Goal: Communication & Community: Answer question/provide support

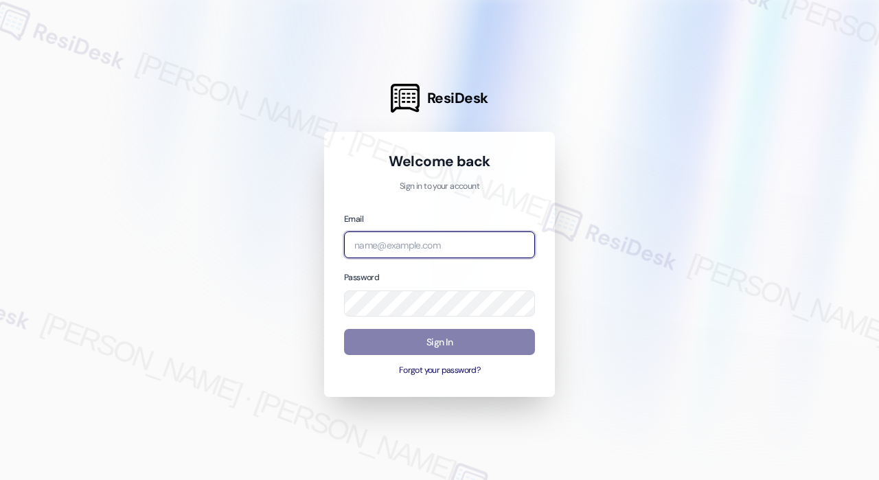
click at [453, 241] on input "email" at bounding box center [439, 244] width 191 height 27
type input "automated-surveys-campus_living_centres-[PERSON_NAME].roles@campus_living_[DOMA…"
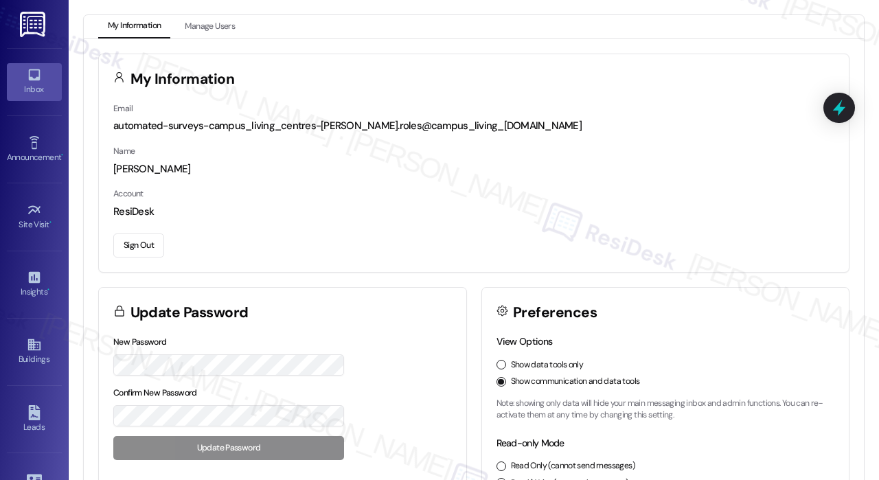
click at [36, 89] on div "Inbox" at bounding box center [34, 89] width 69 height 14
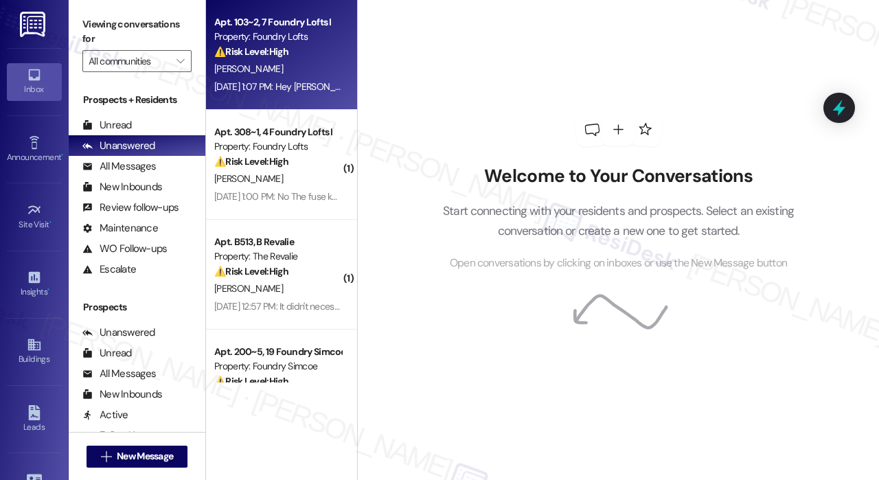
click at [306, 60] on div "C. Van Netten" at bounding box center [278, 68] width 130 height 17
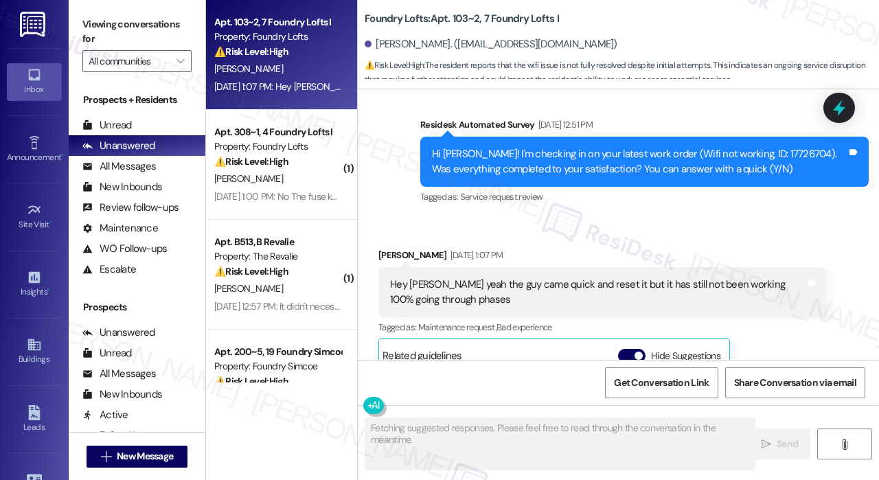
scroll to position [1003, 0]
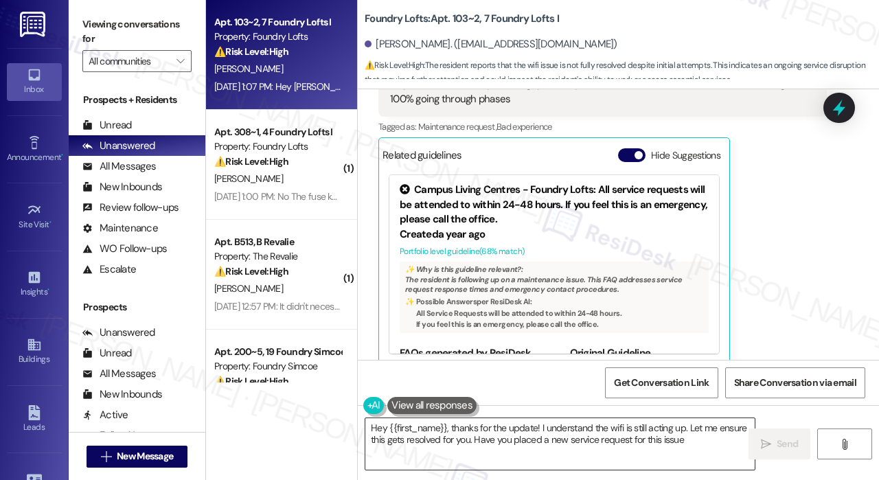
type textarea "Hey {{first_name}}, thanks for the update! I understand the wifi is still actin…"
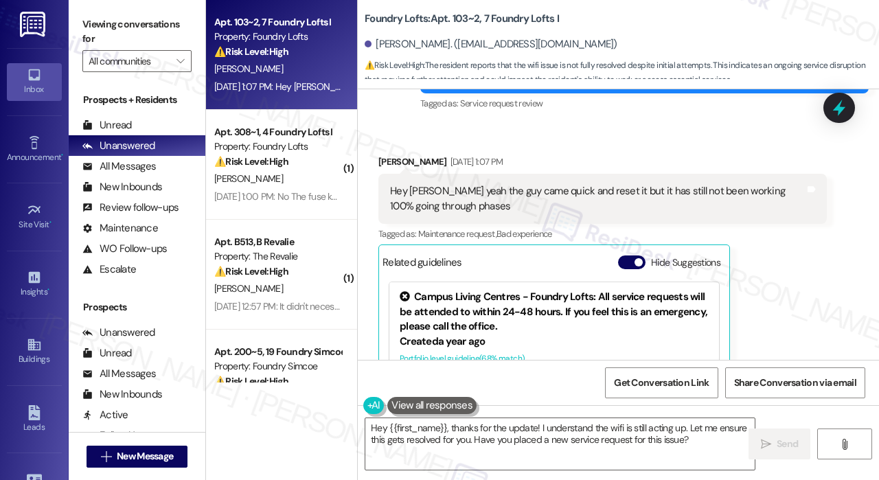
scroll to position [869, 0]
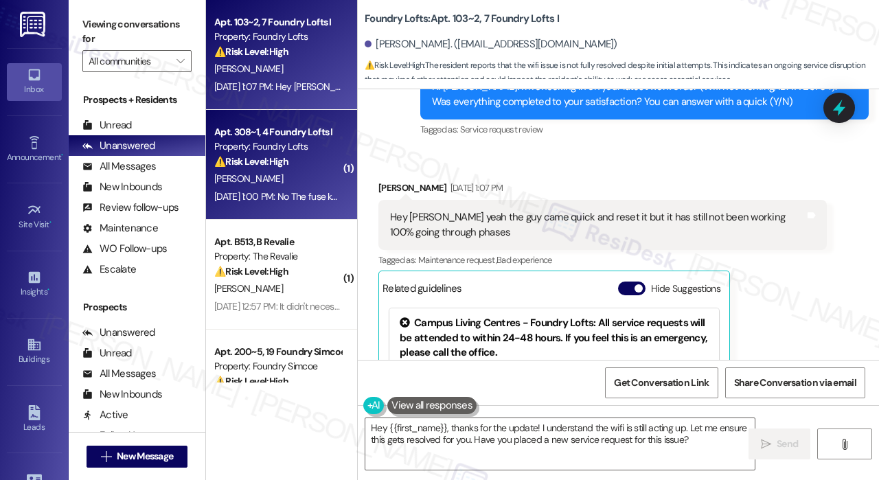
click at [286, 139] on div "Apt. 308~1, 4 Foundry Lofts I" at bounding box center [277, 132] width 127 height 14
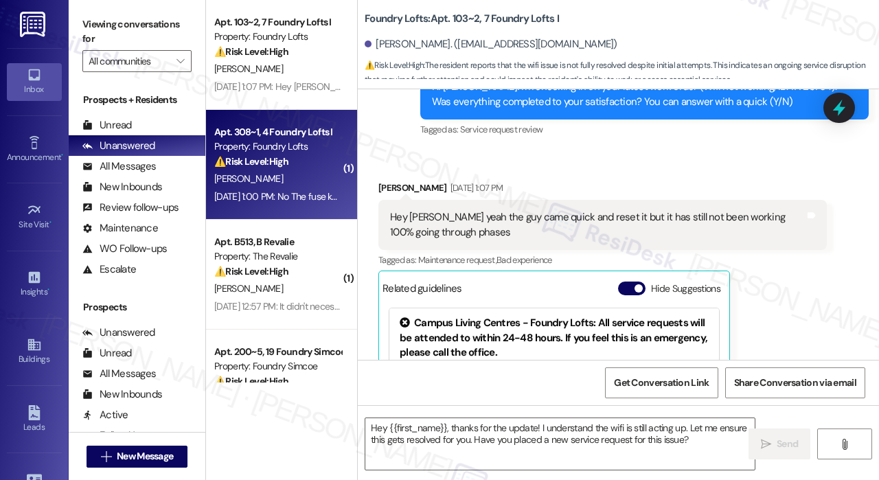
type textarea "Fetching suggested responses. Please feel free to read through the conversation…"
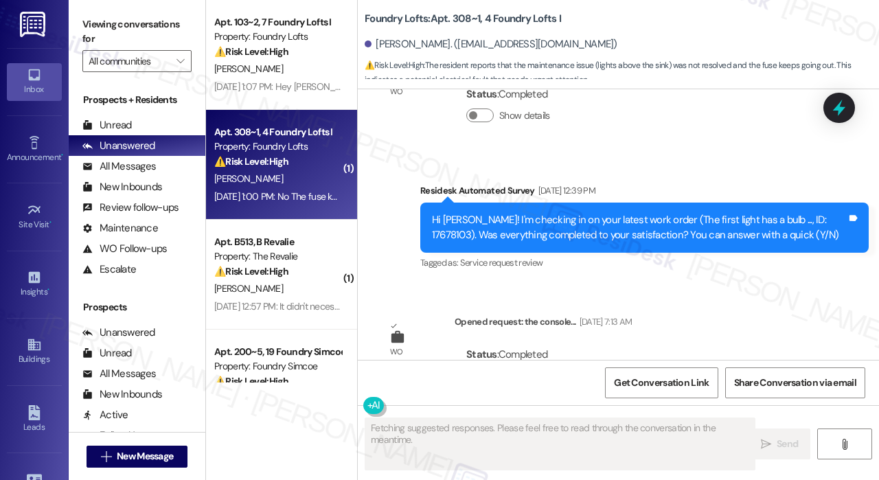
scroll to position [1846, 0]
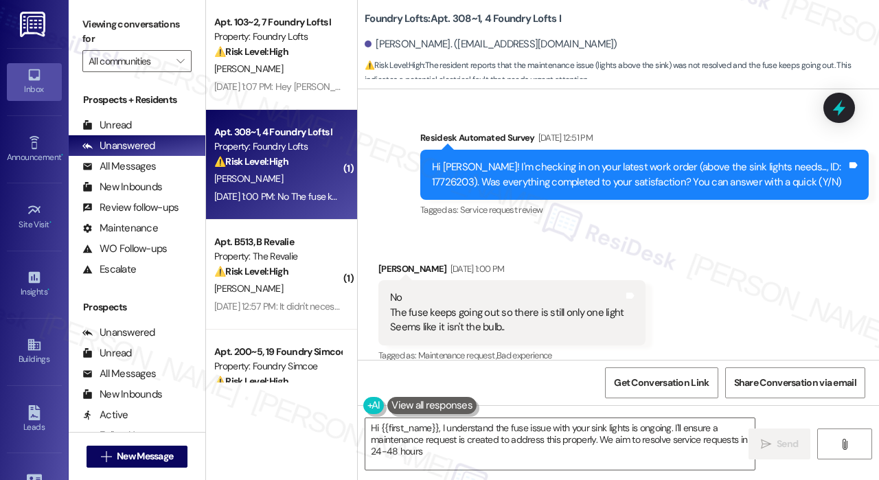
type textarea "Hi {{first_name}}, I understand the fuse issue with your sink lights is ongoing…"
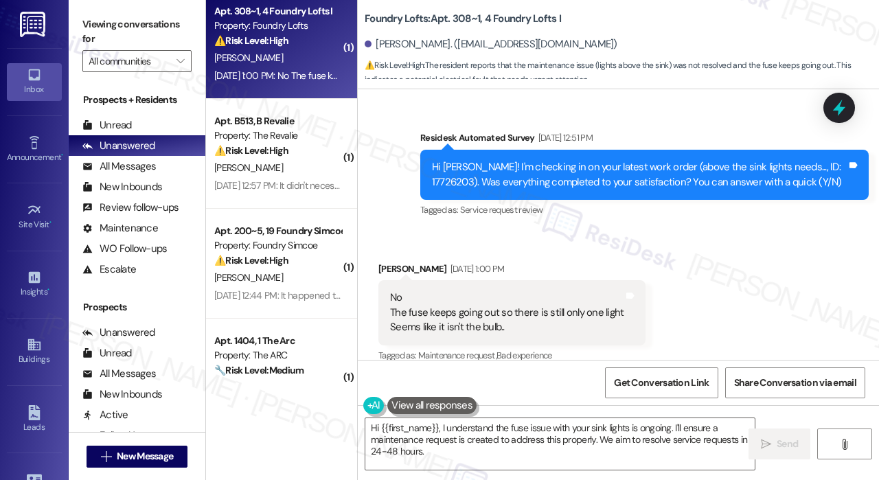
scroll to position [137, 0]
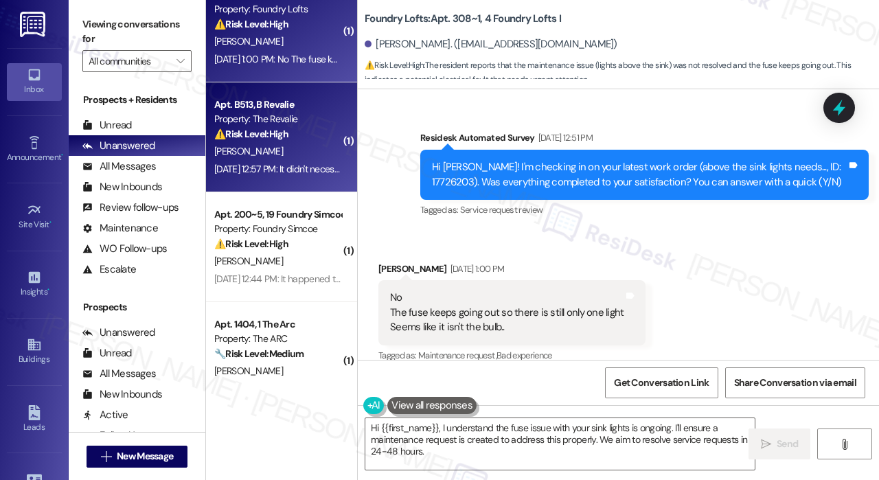
click at [291, 155] on div "E. Wilson" at bounding box center [278, 151] width 130 height 17
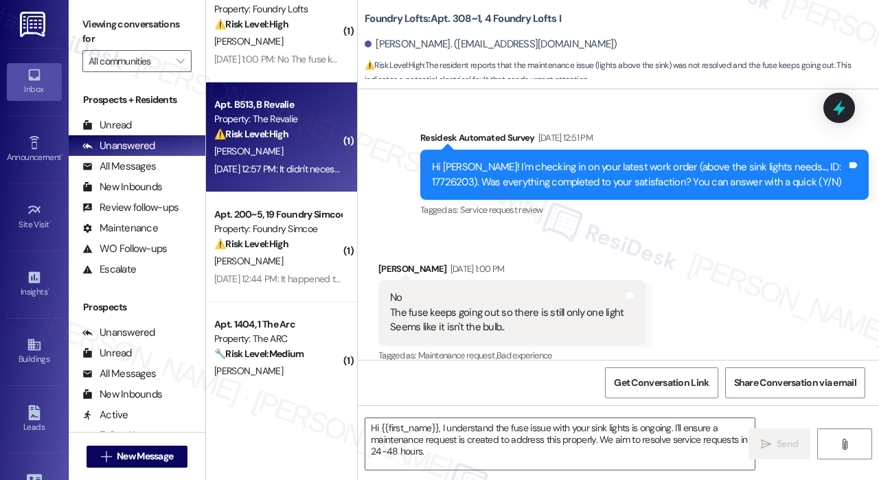
type textarea "Fetching suggested responses. Please feel free to read through the conversation…"
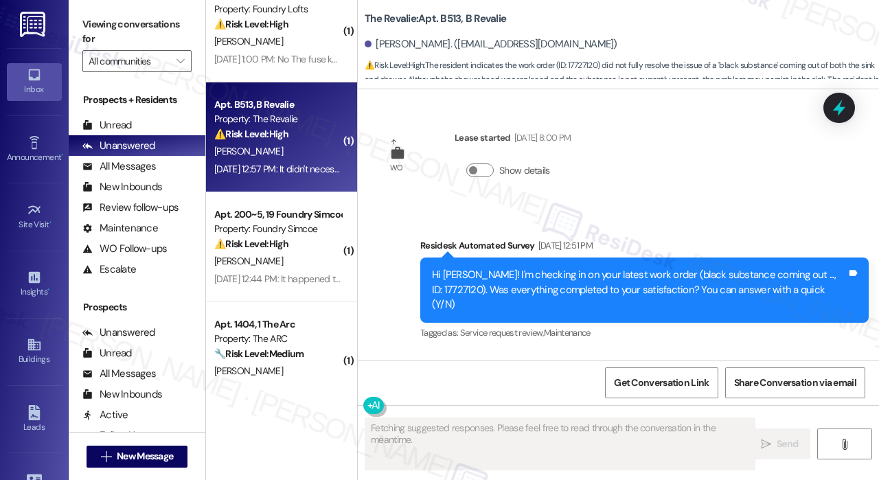
scroll to position [5013, 0]
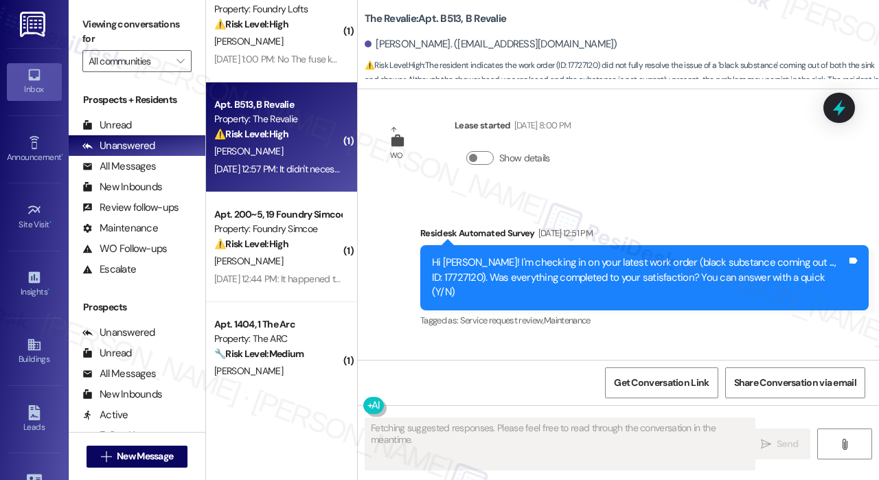
click at [634, 341] on div "Received via SMS Eric Wilson Neutral Sep 12, 2025 at 12:57 PM It didn't necessa…" at bounding box center [618, 435] width 521 height 189
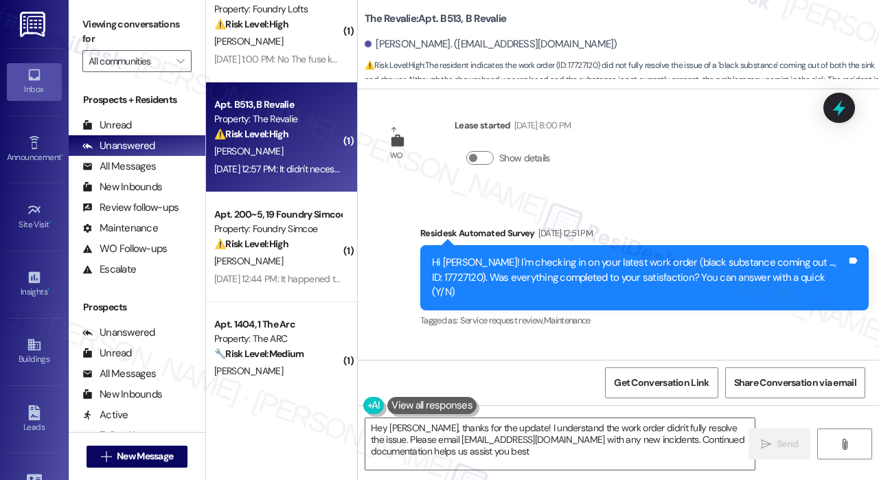
type textarea "Hey Eric, thanks for the update! I understand the work order didn't fully resol…"
click at [680, 170] on div "Survey, sent via SMS Residesk Automated Survey Feb 20, 2024 at 11:31 AM Hi ther…" at bounding box center [618, 224] width 521 height 271
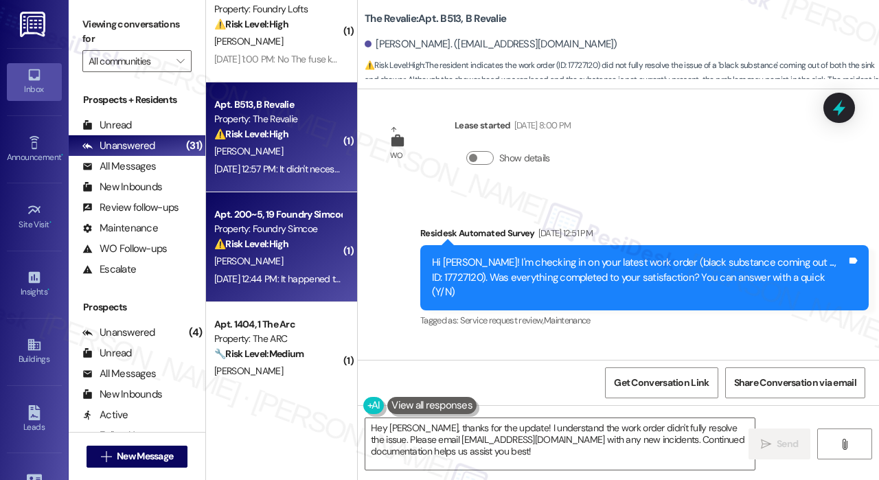
scroll to position [0, 0]
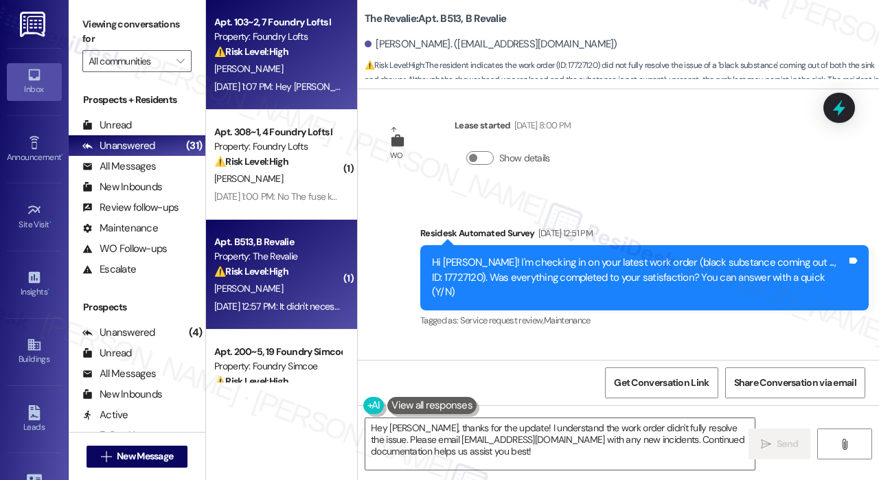
click at [288, 98] on div "Apt. 103~2, 7 Foundry Lofts I Property: Foundry Lofts ⚠️ Risk Level: High The r…" at bounding box center [281, 55] width 151 height 110
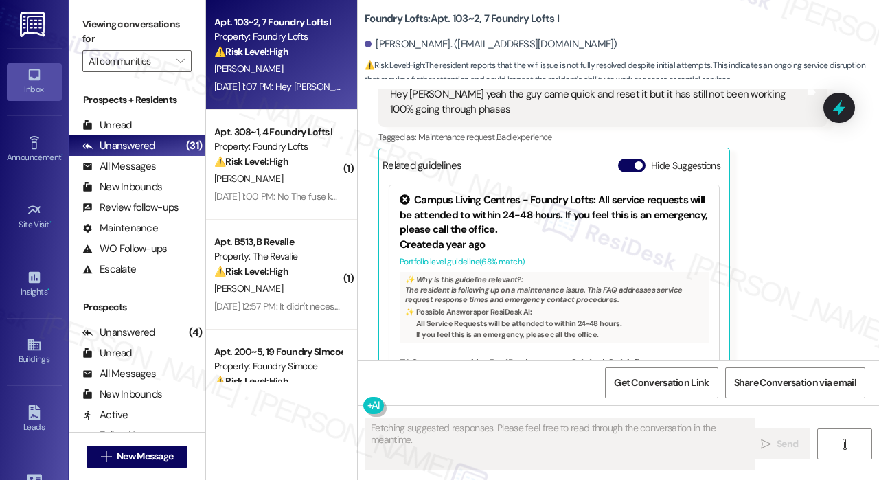
scroll to position [1003, 0]
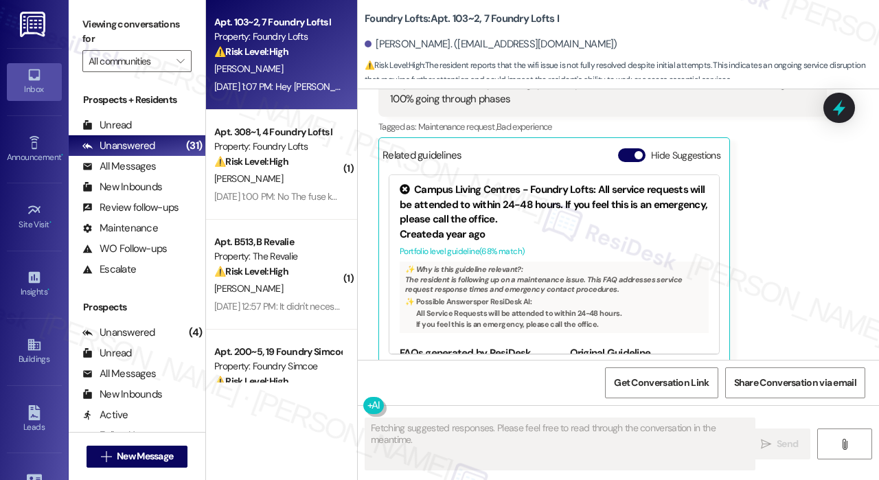
click at [803, 260] on div "Cameron Van Netten Sep 12, 2025 at 1:07 PM Hey Sarah yeah the guy came quick an…" at bounding box center [602, 205] width 448 height 317
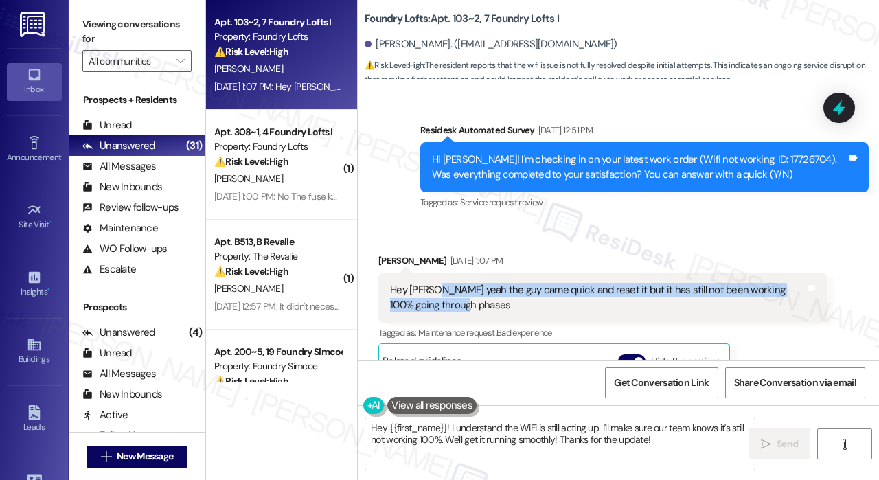
drag, startPoint x: 479, startPoint y: 290, endPoint x: 435, endPoint y: 276, distance: 45.6
click at [435, 283] on div "Hey Sarah yeah the guy came quick and reset it but it has still not been workin…" at bounding box center [597, 298] width 415 height 30
copy div "yeah the guy came quick and reset it but it has still not been working 100% goi…"
click at [487, 440] on textarea "Hey {{first_name}}! I understand the WiFi is still acting up. I'll make sure ou…" at bounding box center [559, 444] width 389 height 52
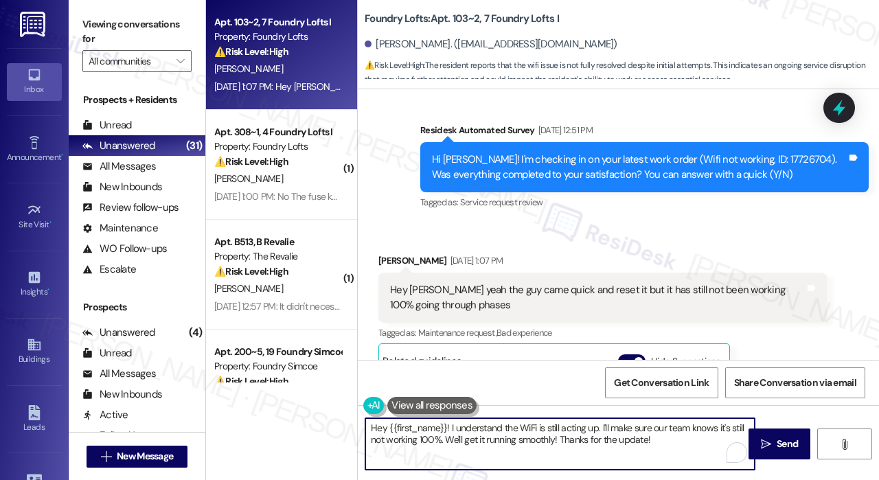
click at [486, 439] on textarea "Hey {{first_name}}! I understand the WiFi is still acting up. I'll make sure ou…" at bounding box center [559, 444] width 389 height 52
drag, startPoint x: 664, startPoint y: 439, endPoint x: 450, endPoint y: 426, distance: 214.0
click at [450, 426] on textarea "Hey {{first_name}}! I understand the WiFi is still acting up. I'll make sure ou…" at bounding box center [559, 444] width 389 height 52
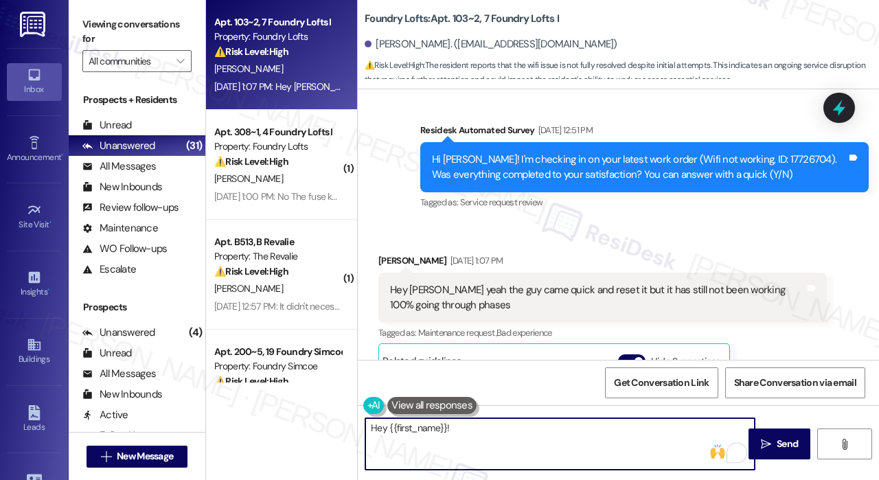
paste textarea "Thank you for reaching out. You mentioned the WiFi is still not working 100% an…"
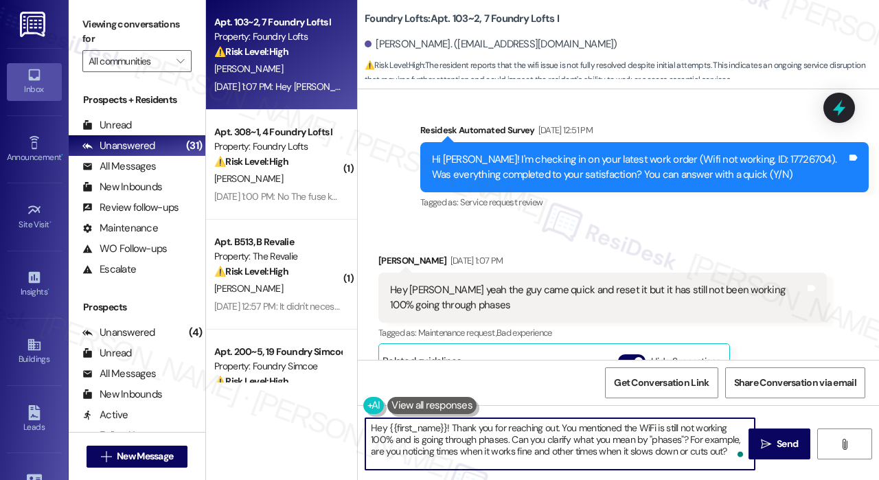
click at [531, 437] on textarea "Hey {{first_name}}! Thank you for reaching out. You mentioned the WiFi is still…" at bounding box center [559, 444] width 389 height 52
click at [708, 436] on textarea "Hey {{first_name}}! Thank you for reaching out. You mentioned the WiFi is still…" at bounding box center [559, 444] width 389 height 52
type textarea "Hey {{first_name}}! Thank you for reaching out. You mentioned the WiFi is still…"
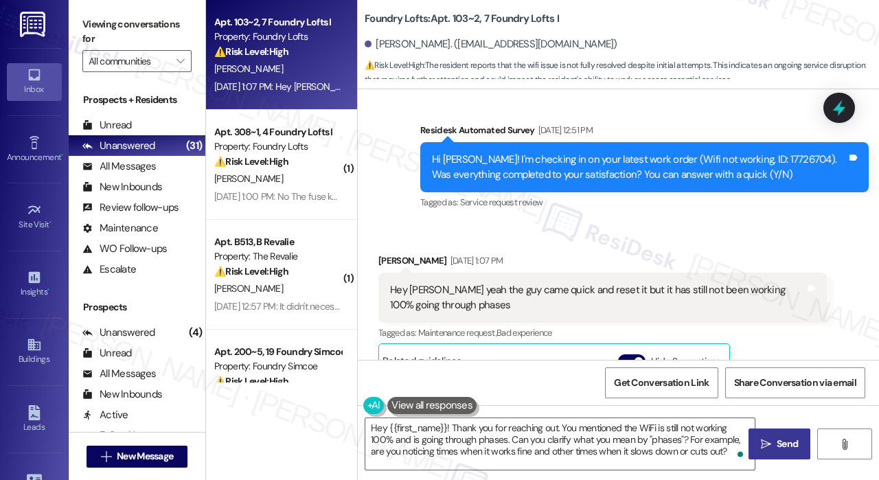
click at [777, 445] on span "Send" at bounding box center [787, 444] width 21 height 14
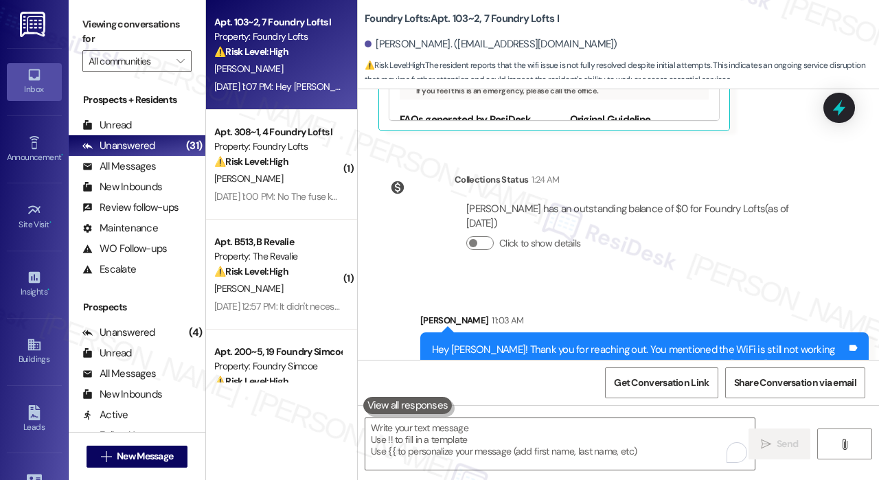
scroll to position [1269, 0]
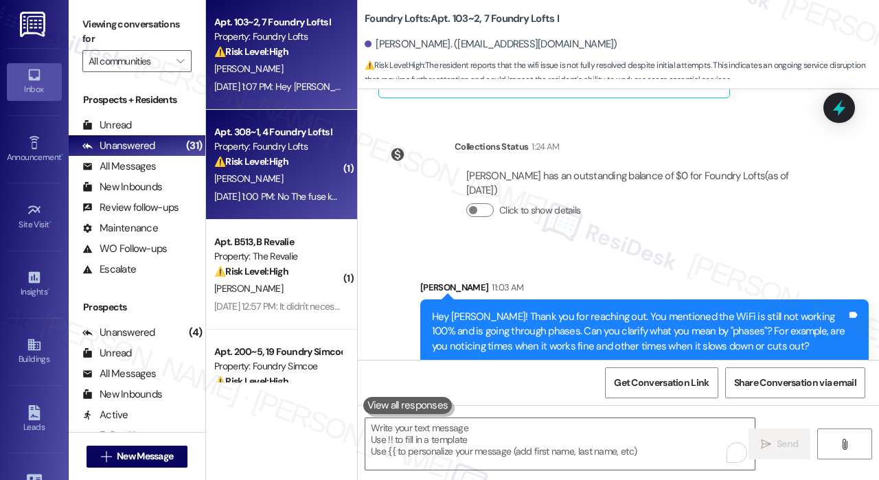
click at [313, 172] on div "K. Johal" at bounding box center [278, 178] width 130 height 17
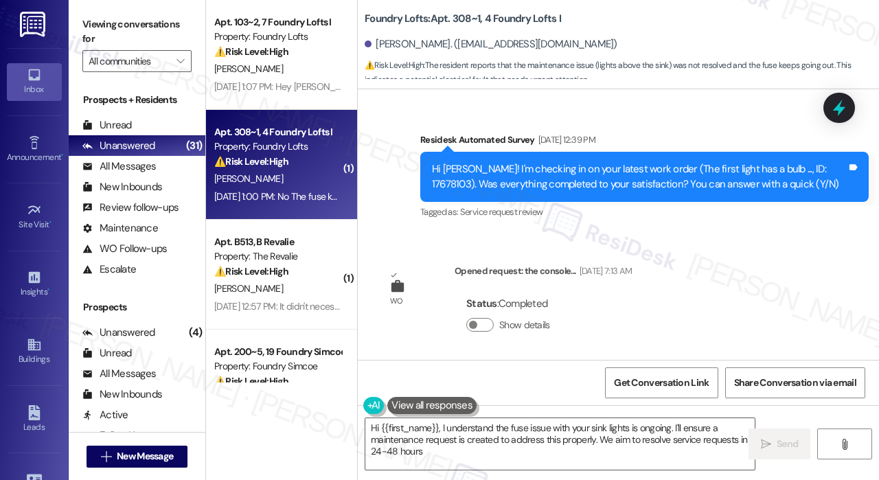
scroll to position [1846, 0]
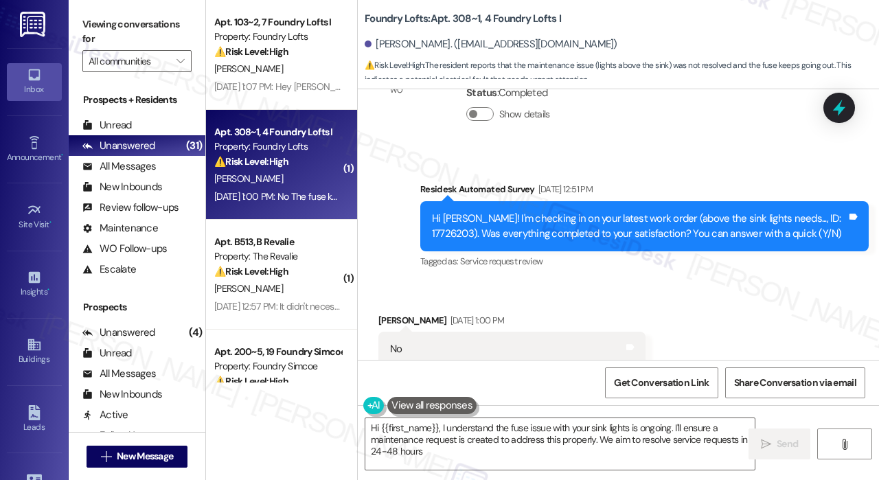
type textarea "Hi {{first_name}}, I understand the fuse issue with your sink lights is ongoing…"
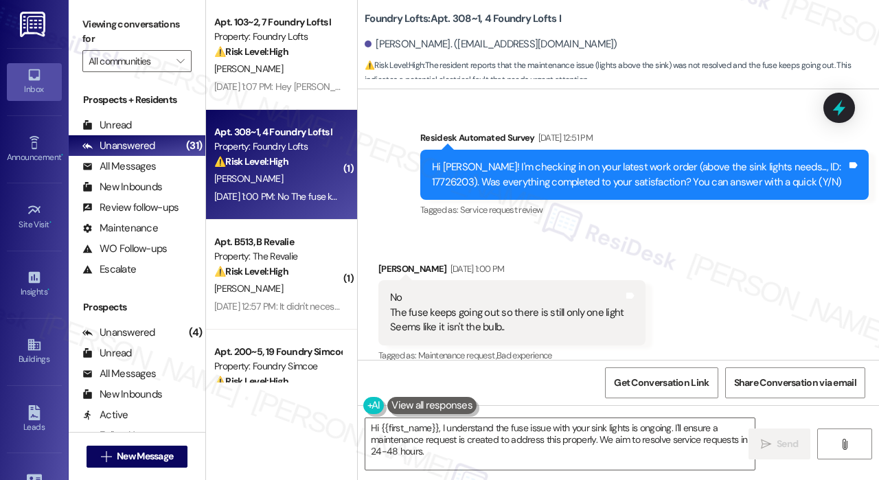
click at [676, 231] on div "Received via SMS Kiran Johal Sep 12, 2025 at 1:00 PM No The fuse keeps going ou…" at bounding box center [618, 304] width 521 height 146
click at [808, 160] on div "Hi Kiran! I'm checking in on your latest work order (above the sink lights need…" at bounding box center [639, 175] width 415 height 30
copy div "17726203"
click at [843, 106] on icon at bounding box center [838, 107] width 23 height 23
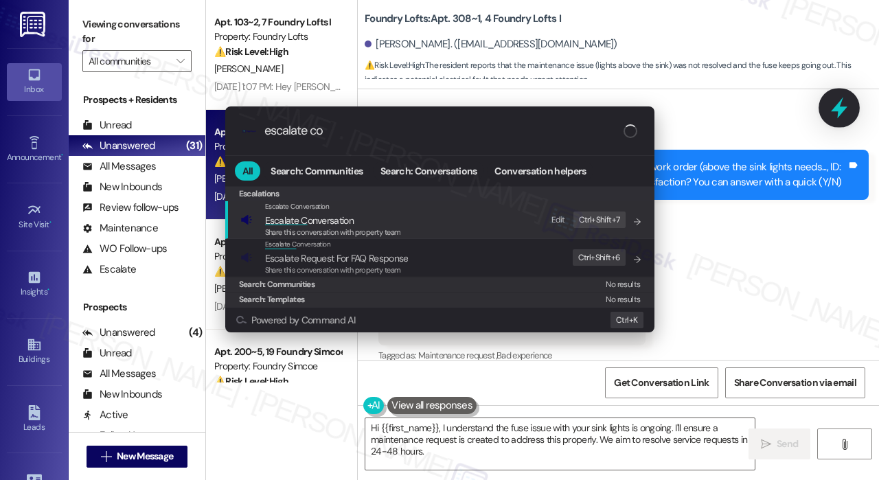
type input "escalate con"
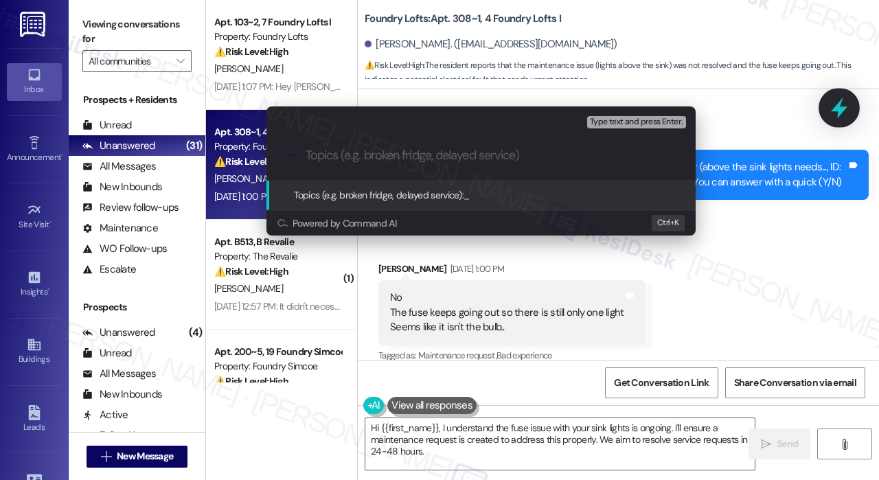
click at [841, 106] on div "Escalate Conversation High risk Topics (e.g. broken fridge, delayed service) An…" at bounding box center [439, 240] width 879 height 480
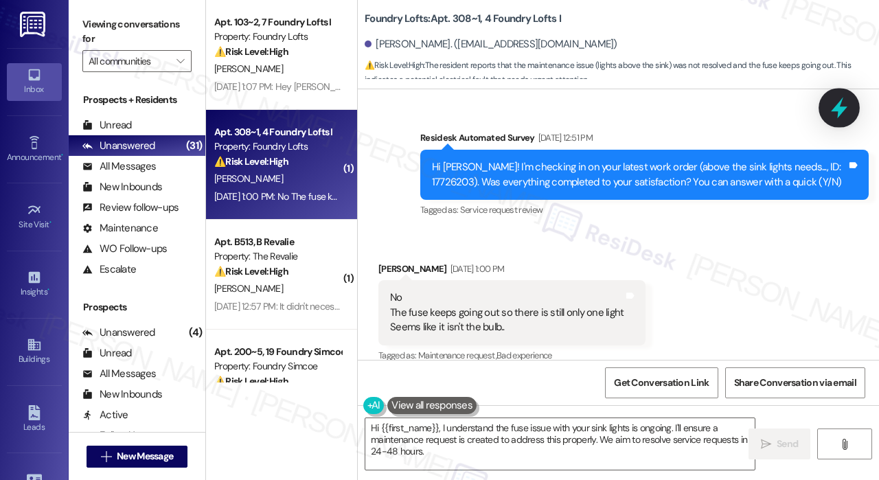
click at [841, 106] on icon at bounding box center [838, 107] width 23 height 23
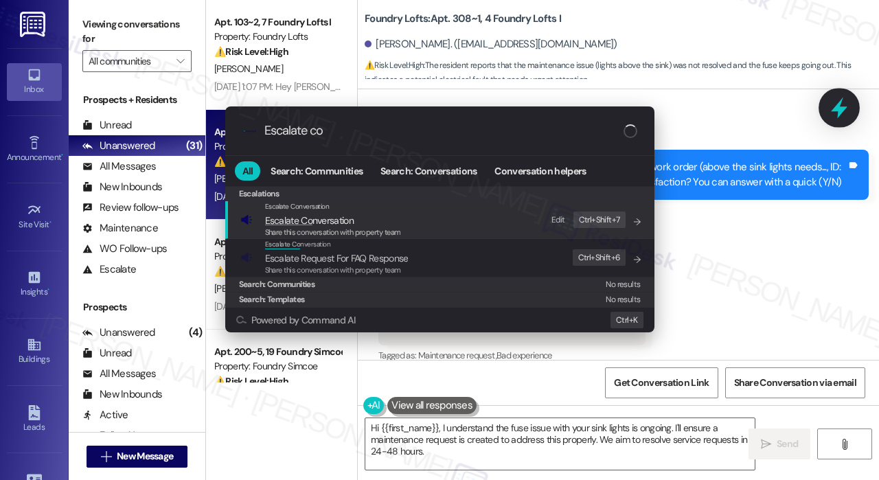
type input "Escalate con"
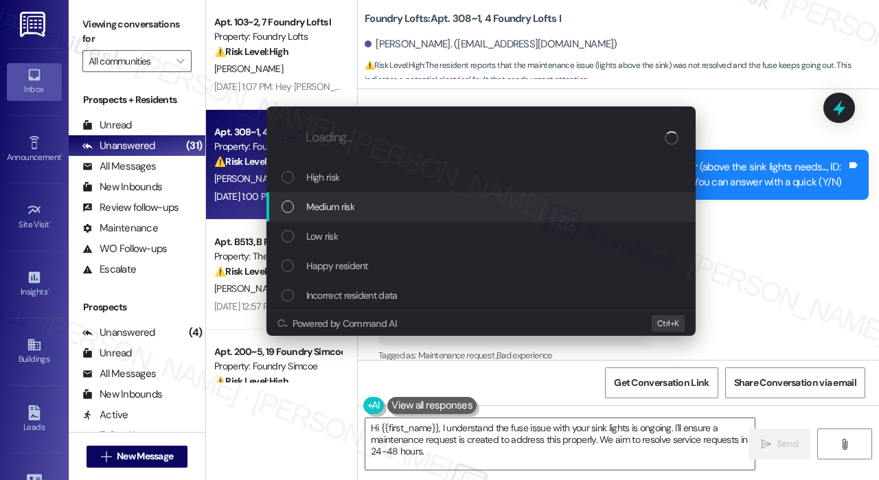
click at [336, 207] on span "Medium risk" at bounding box center [330, 206] width 48 height 15
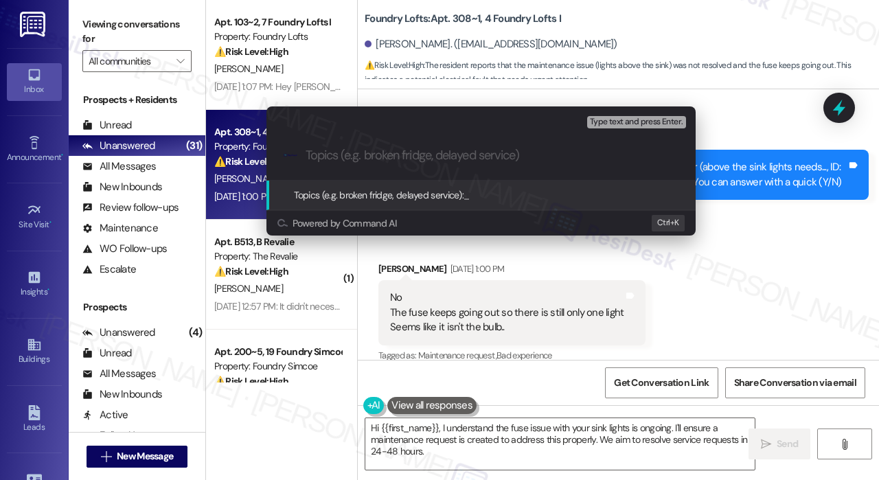
click at [353, 157] on input "Topics (e.g. broken fridge, delayed service)" at bounding box center [492, 155] width 373 height 14
paste input "17726203"
type input "Follow Up On WO #17726203"
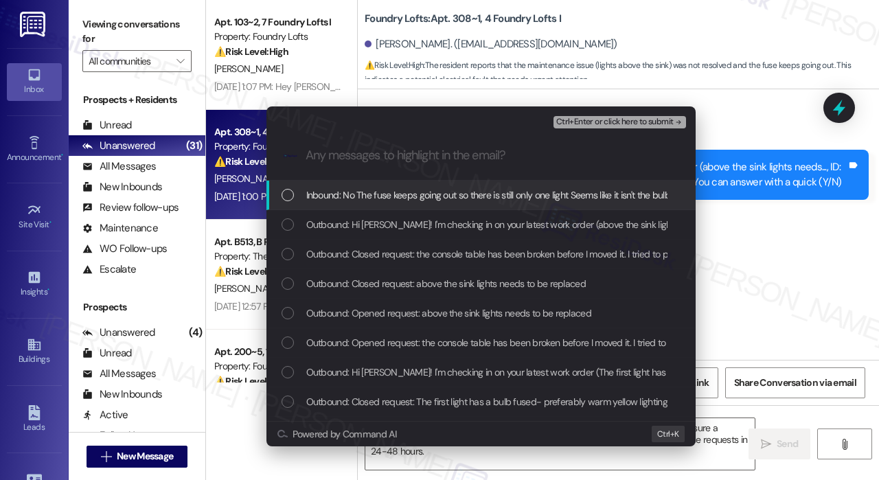
click at [330, 202] on span "Inbound: No The fuse keeps going out so there is still only one light Seems lik…" at bounding box center [489, 194] width 367 height 15
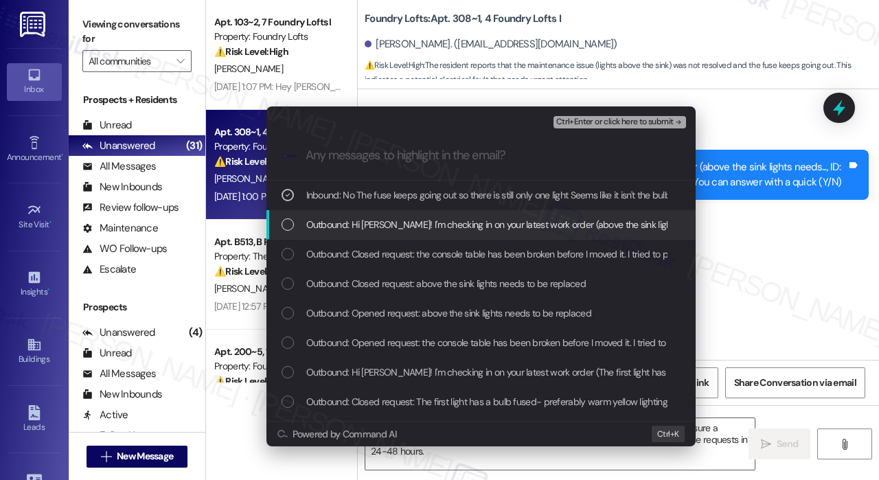
click at [335, 220] on span "Outbound: Hi Kiran! I'm checking in on your latest work order (above the sink l…" at bounding box center [702, 224] width 793 height 15
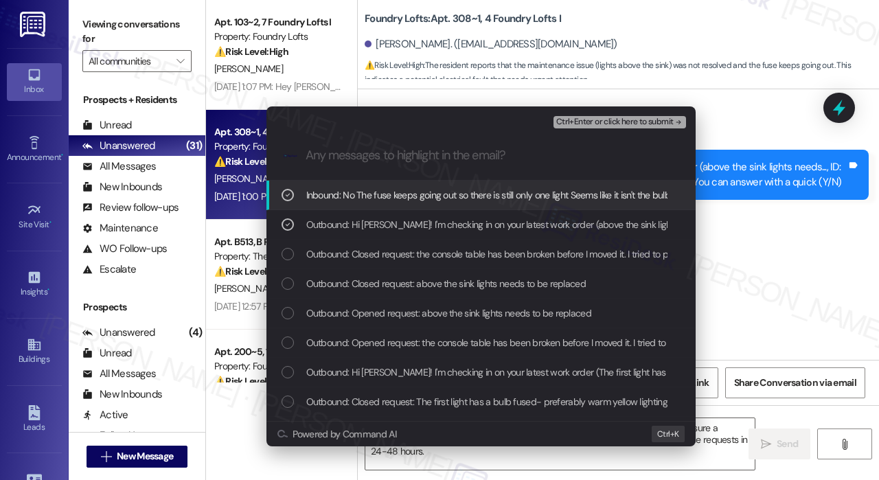
click at [596, 123] on span "Ctrl+Enter or click here to submit" at bounding box center [614, 122] width 117 height 10
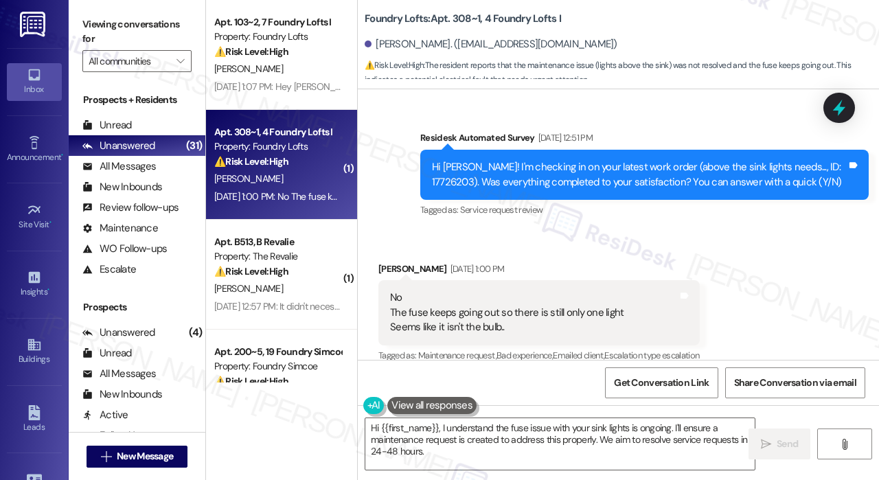
scroll to position [1988, 0]
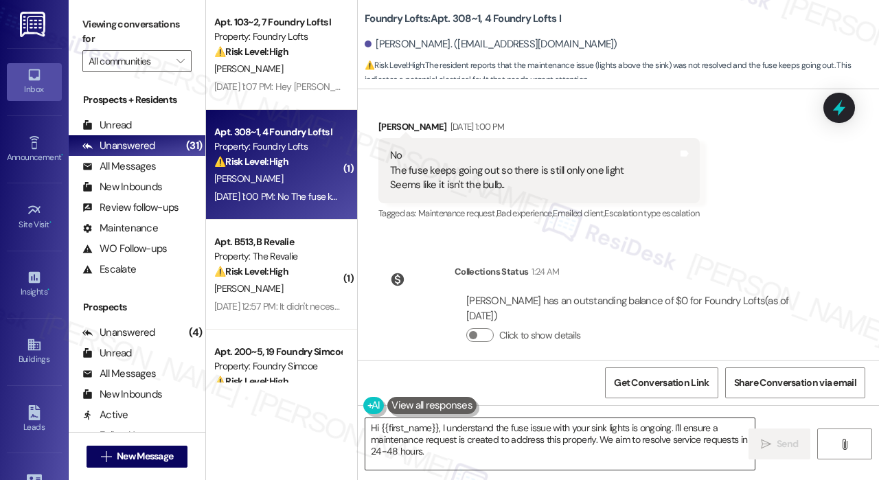
click at [617, 450] on textarea "Hi {{first_name}}, I understand the fuse issue with your sink lights is ongoing…" at bounding box center [559, 444] width 389 height 52
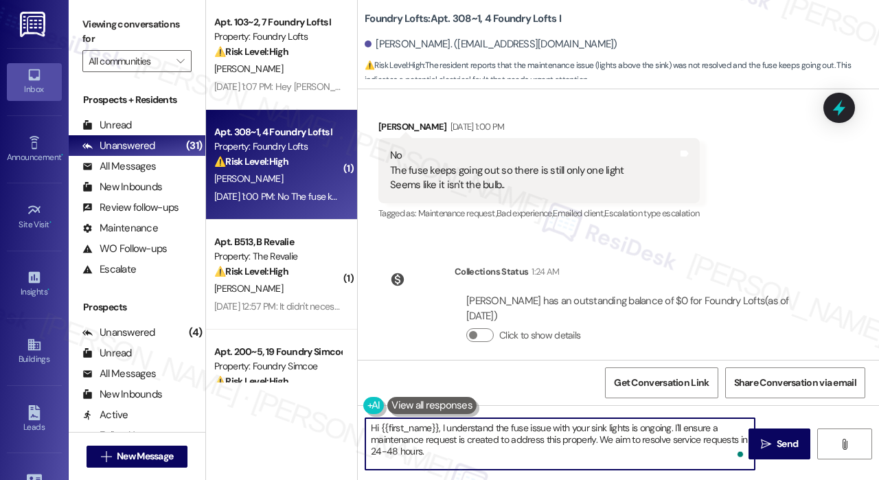
click at [612, 449] on textarea "Hi {{first_name}}, I understand the fuse issue with your sink lights is ongoing…" at bounding box center [559, 444] width 389 height 52
drag, startPoint x: 459, startPoint y: 453, endPoint x: 711, endPoint y: 429, distance: 253.1
click at [711, 429] on textarea "Hi {{first_name}}, I understand the fuse issue with your sink lights is ongoing…" at bounding box center [559, 444] width 389 height 52
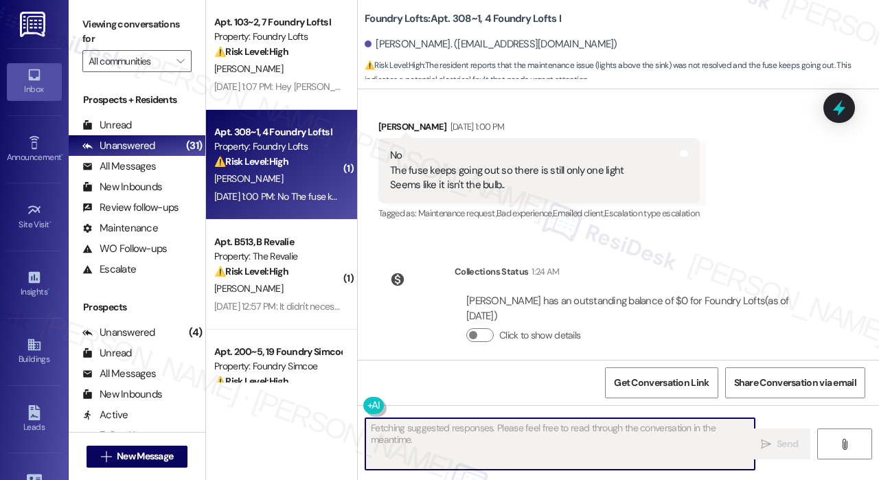
scroll to position [1846, 0]
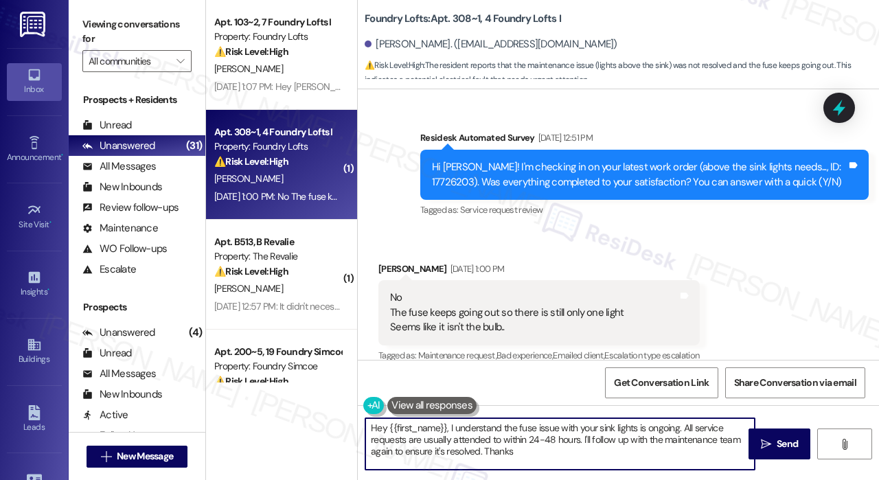
type textarea "Hey {{first_name}}, I understand the fuse issue with your sink lights is ongoin…"
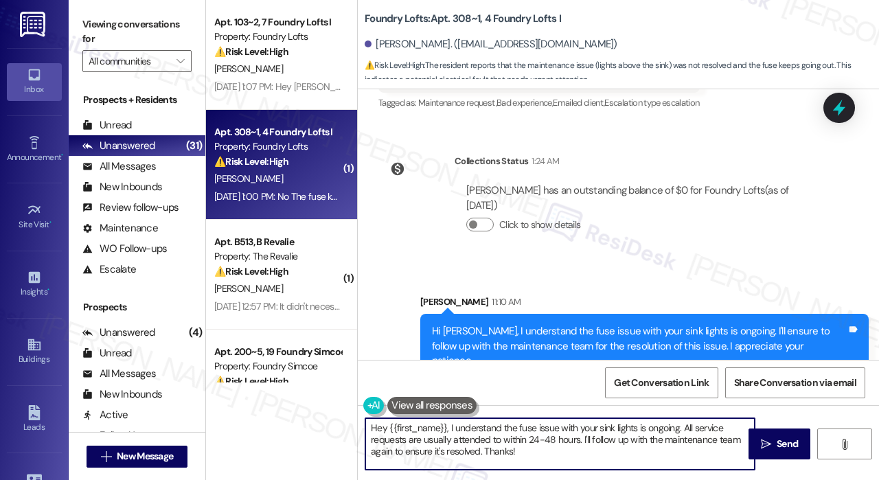
click at [267, 177] on div "K. Johal" at bounding box center [278, 178] width 130 height 17
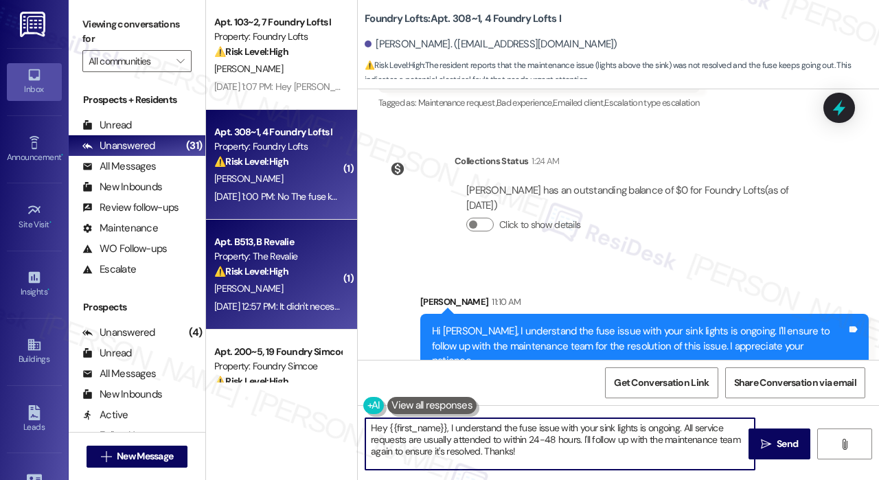
click at [324, 290] on div "E. Wilson" at bounding box center [278, 288] width 130 height 17
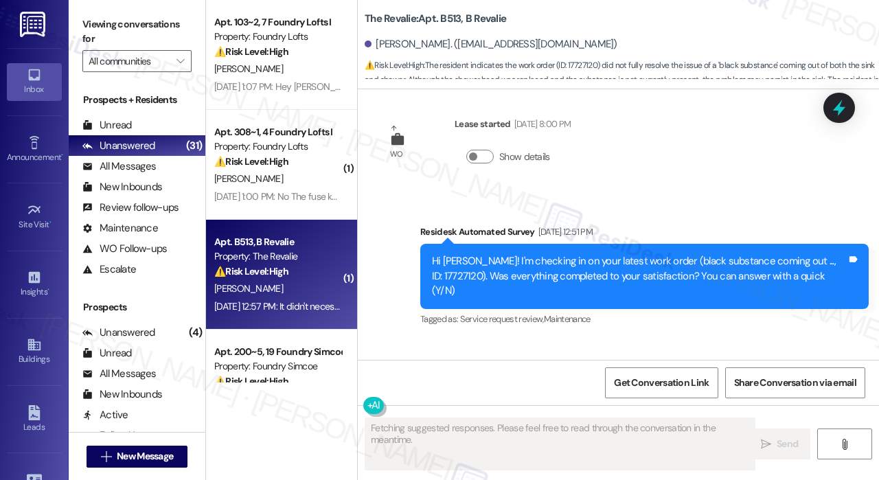
scroll to position [5153, 0]
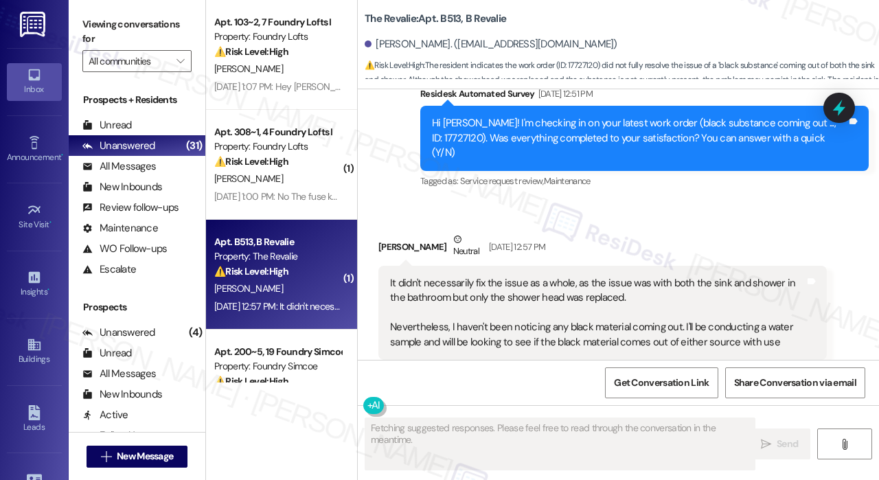
click at [660, 222] on div "Received via SMS Eric Wilson Neutral Sep 12, 2025 at 12:57 PM It didn't necessa…" at bounding box center [602, 306] width 469 height 168
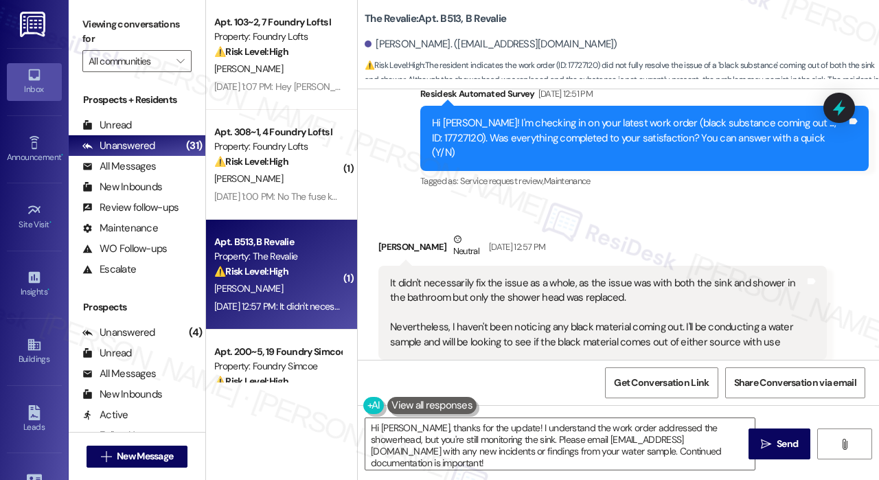
scroll to position [5221, 0]
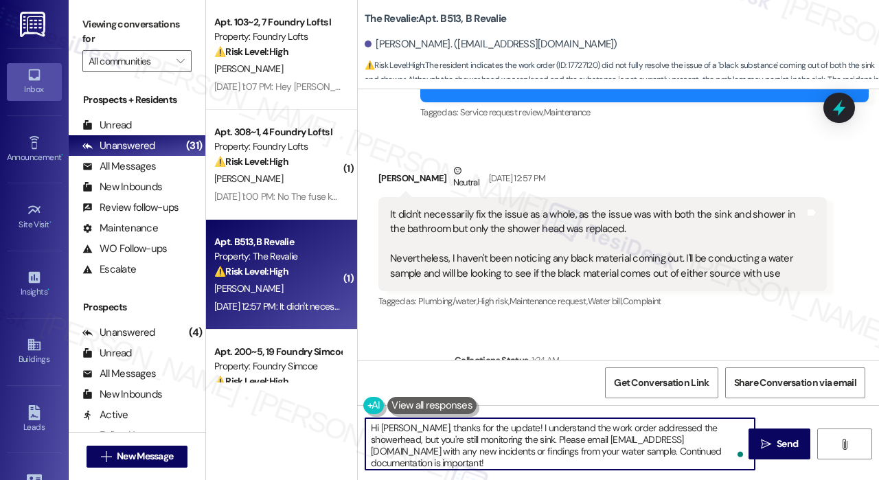
drag, startPoint x: 672, startPoint y: 451, endPoint x: 492, endPoint y: 435, distance: 180.7
click at [492, 435] on textarea "Hi Eric, thanks for the update! I understand the work order addressed the showe…" at bounding box center [559, 444] width 389 height 52
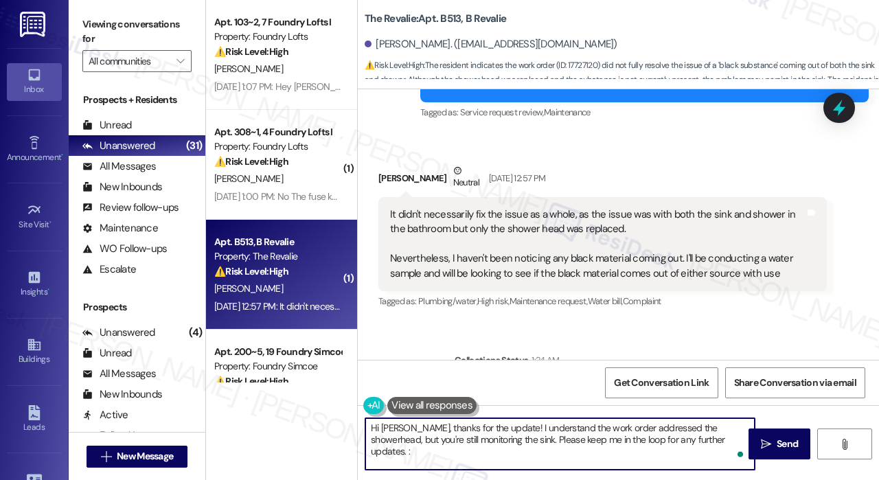
type textarea "Hi Eric, thanks for the update! I understand the work order addressed the showe…"
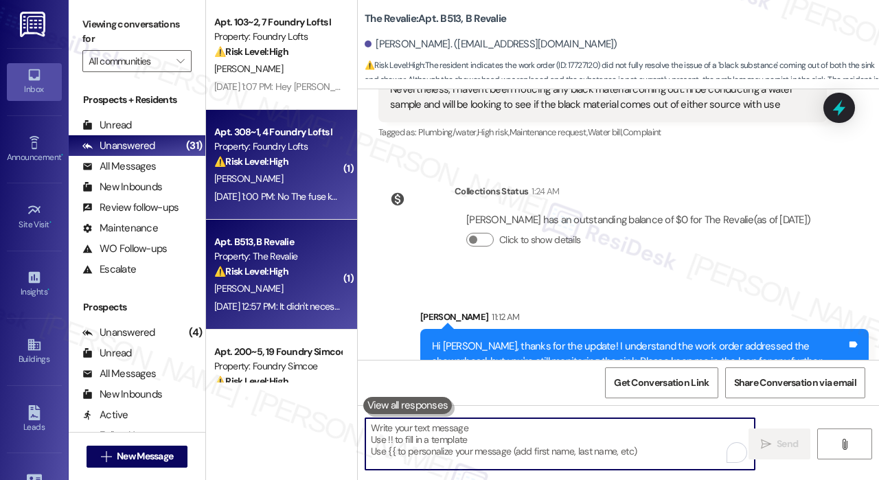
scroll to position [137, 0]
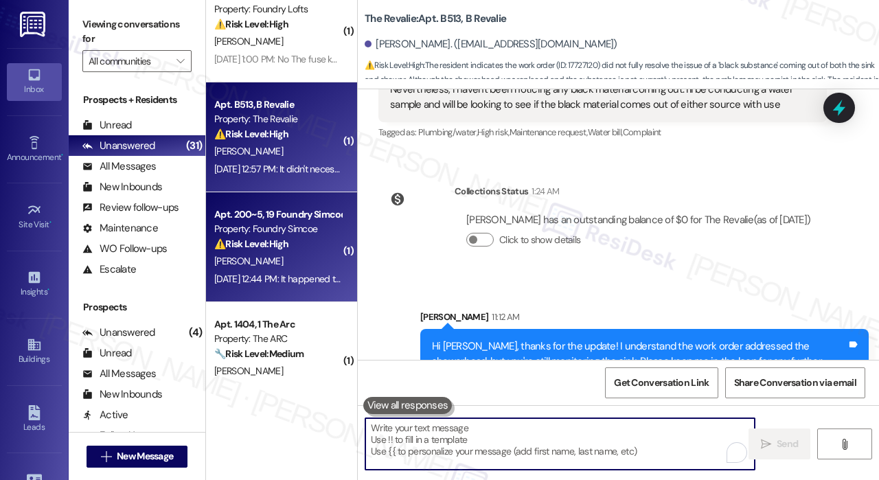
click at [272, 264] on span "A. Kashefi-Aazam" at bounding box center [248, 261] width 69 height 12
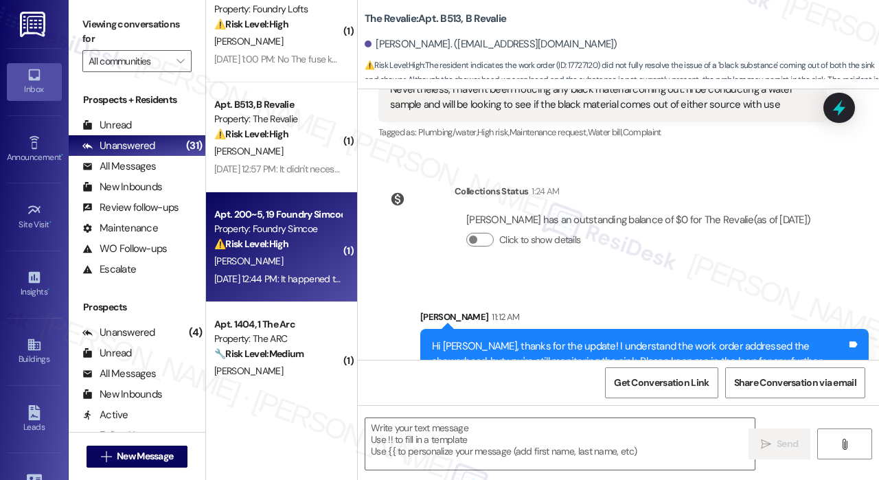
type textarea "Fetching suggested responses. Please feel free to read through the conversation…"
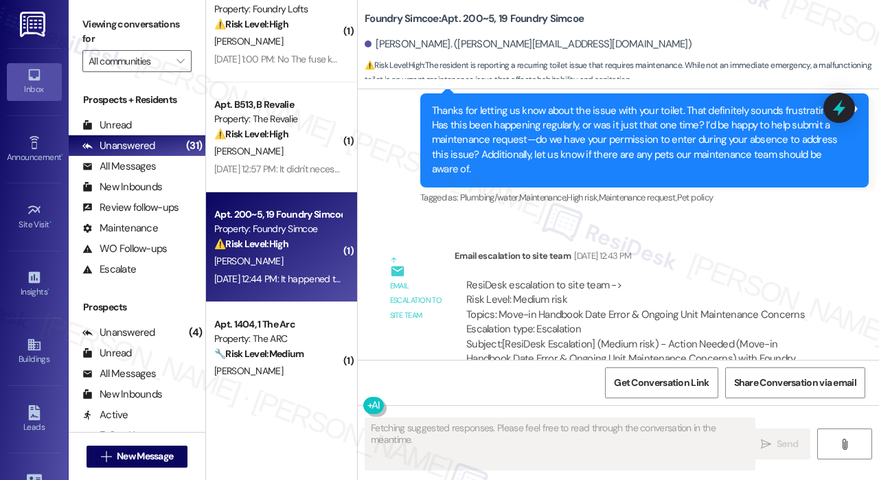
scroll to position [1269, 0]
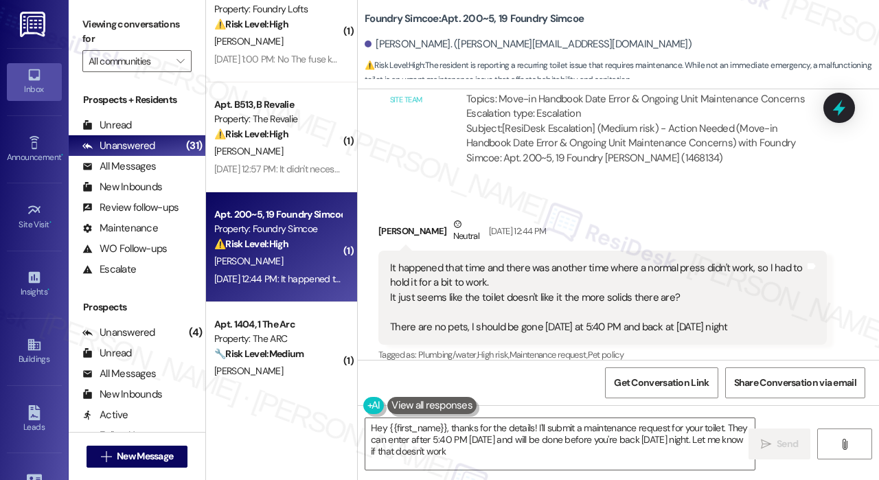
type textarea "Hey {{first_name}}, thanks for the details! I'll submit a maintenance request f…"
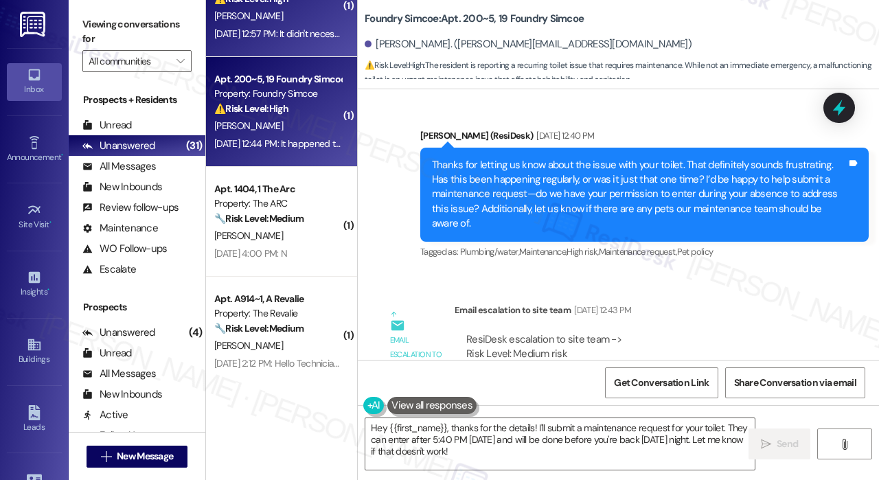
scroll to position [275, 0]
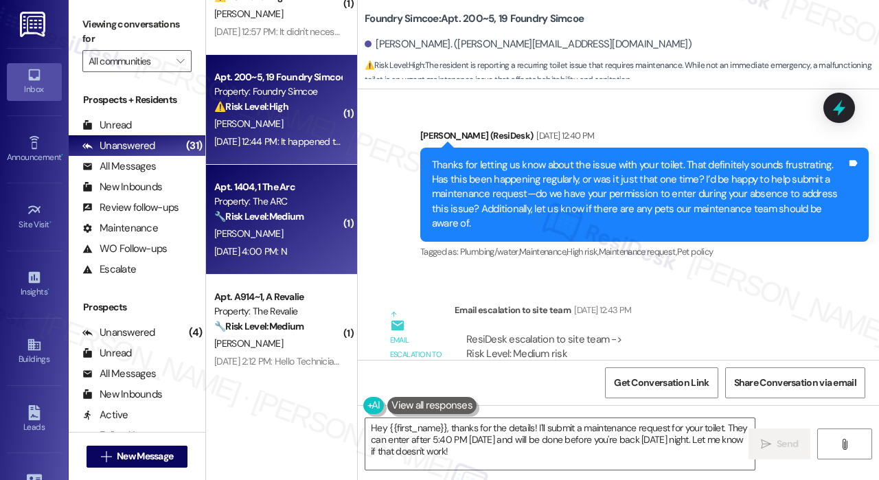
click at [296, 225] on div "[PERSON_NAME]" at bounding box center [278, 233] width 130 height 17
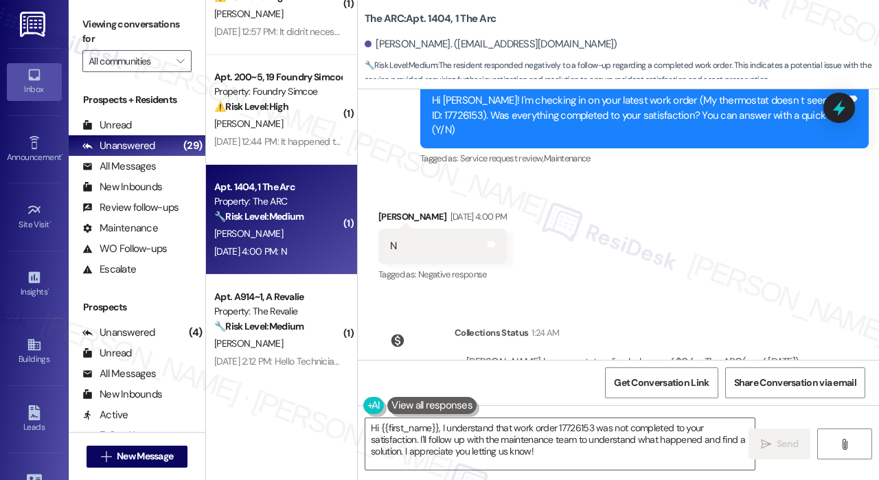
scroll to position [7010, 0]
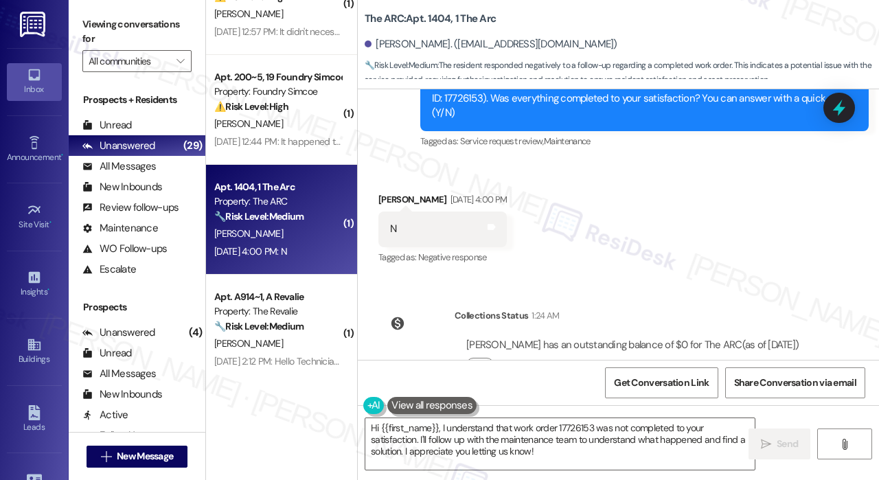
click at [643, 352] on div "Click to show details" at bounding box center [632, 367] width 332 height 30
click at [528, 433] on textarea "Hi {{first_name}}, I understand that work order 17726153 was not completed to y…" at bounding box center [559, 444] width 389 height 52
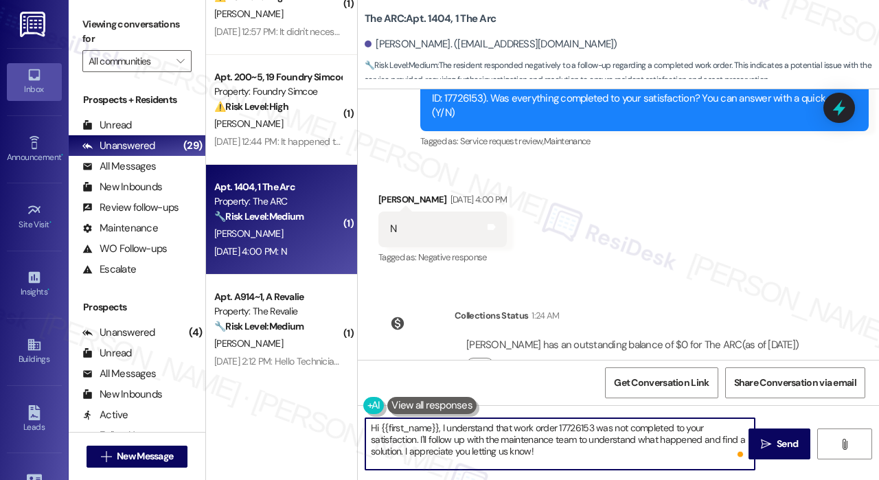
drag, startPoint x: 573, startPoint y: 461, endPoint x: 439, endPoint y: 422, distance: 138.7
click at [439, 422] on textarea "Hi {{first_name}}, I understand that work order 17726153 was not completed to y…" at bounding box center [559, 444] width 389 height 52
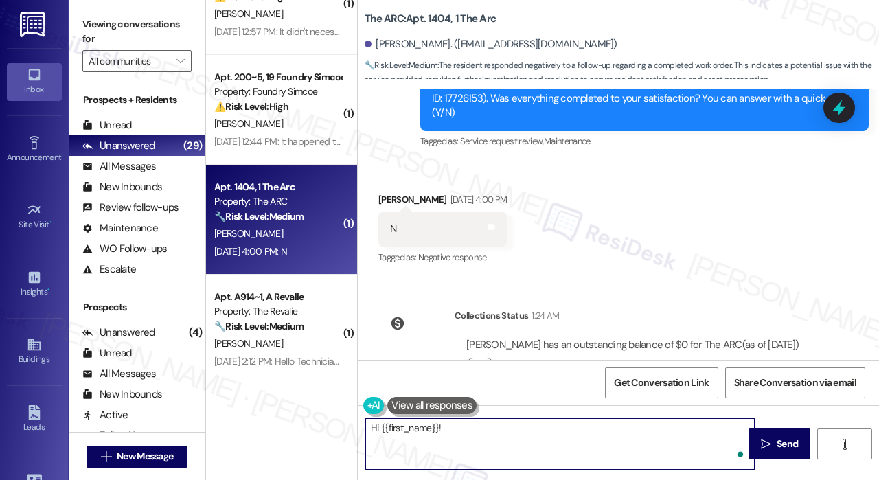
paste textarea "I'm sorry to hear that you are not satisfied with the maintenance repair done o…"
type textarea "Hi {{first_name}}! I'm sorry to hear that you are not satisfied with the mainte…"
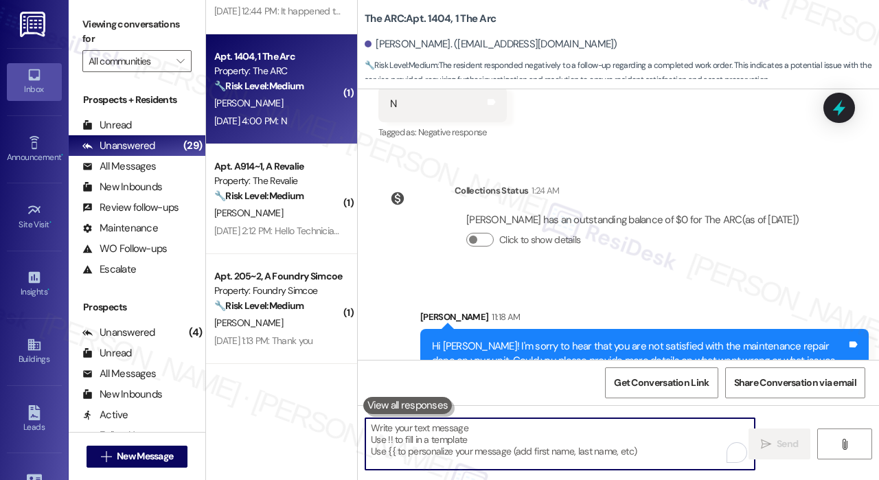
scroll to position [412, 0]
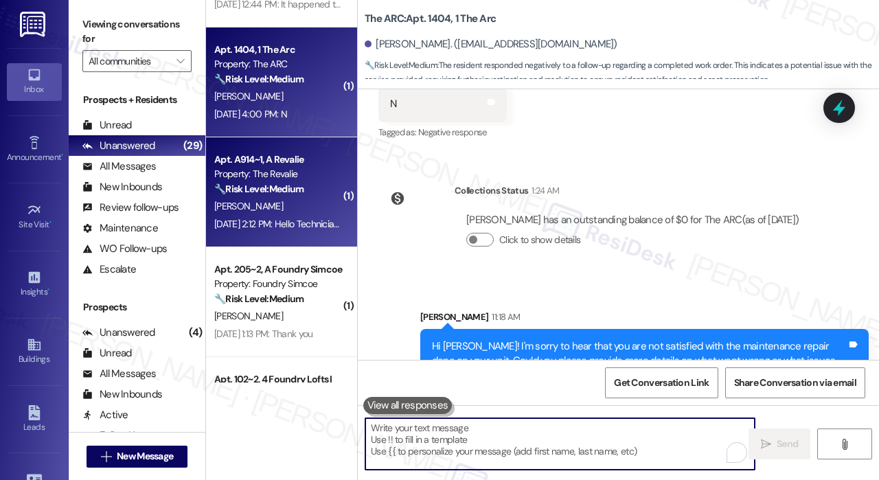
click at [280, 220] on div "Sep 12, 2025 at 2:12 PM: Hello Technician came and corrected it but I have to c…" at bounding box center [441, 224] width 455 height 12
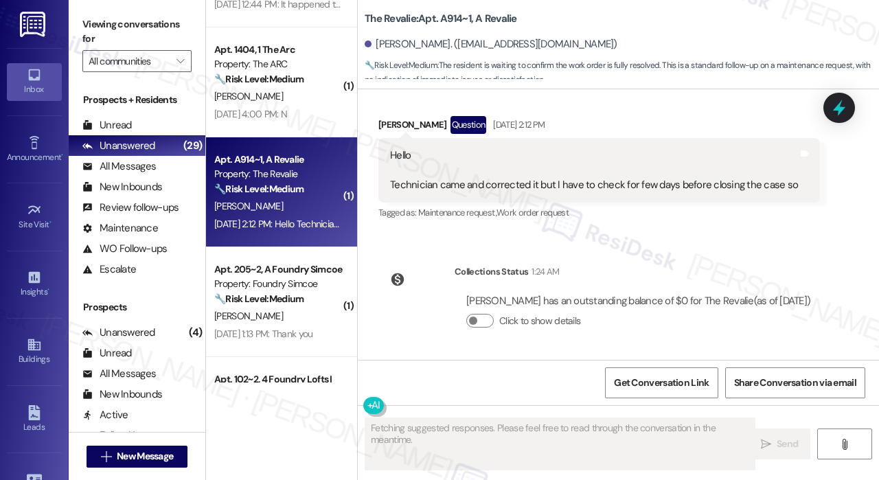
scroll to position [1080, 0]
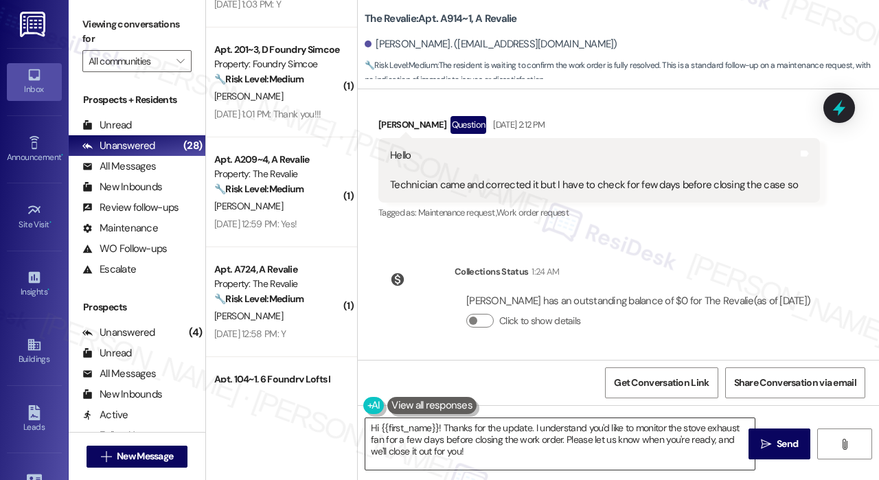
click at [610, 439] on textarea "Hi {{first_name}}! Thanks for the update. I understand you'd like to monitor th…" at bounding box center [559, 444] width 389 height 52
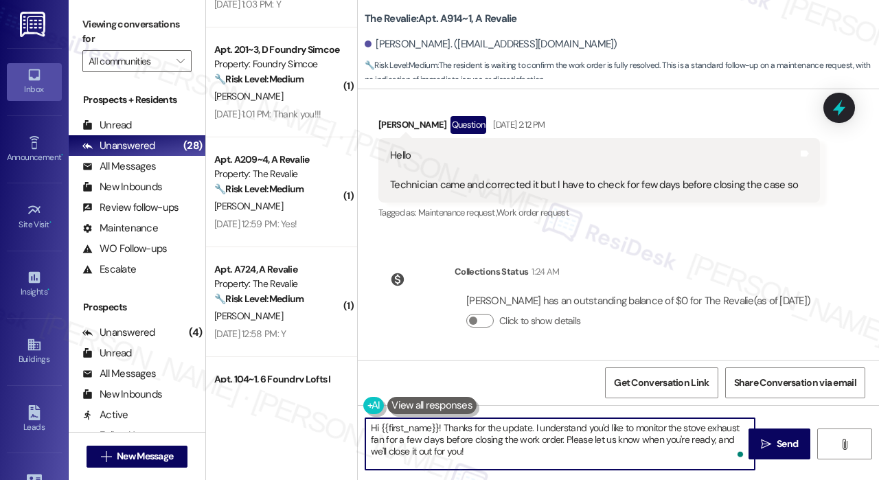
click at [610, 455] on textarea "Hi {{first_name}}! Thanks for the update. I understand you'd like to monitor th…" at bounding box center [559, 444] width 389 height 52
drag, startPoint x: 563, startPoint y: 439, endPoint x: 570, endPoint y: 461, distance: 23.0
click at [570, 461] on textarea "Hi {{first_name}}! Thanks for the update. I understand you'd like to monitor th…" at bounding box center [559, 444] width 389 height 52
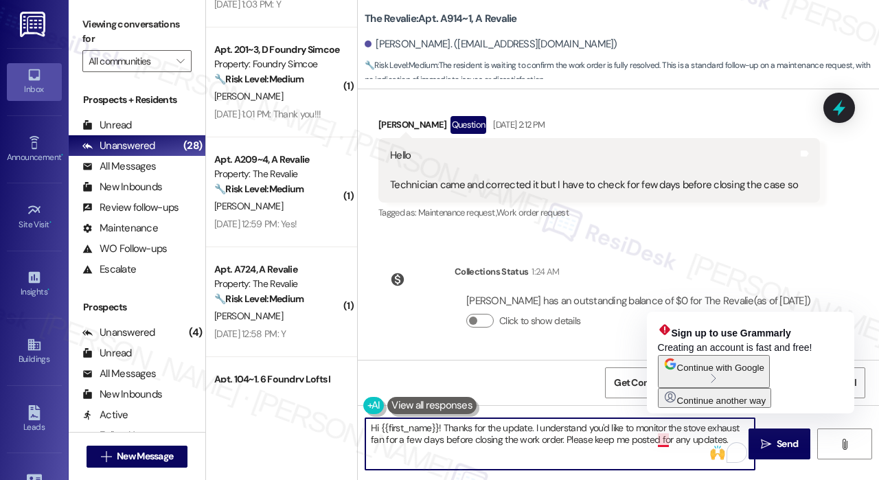
click at [667, 446] on textarea "Hi {{first_name}}! Thanks for the update. I understand you'd like to monitor th…" at bounding box center [559, 444] width 389 height 52
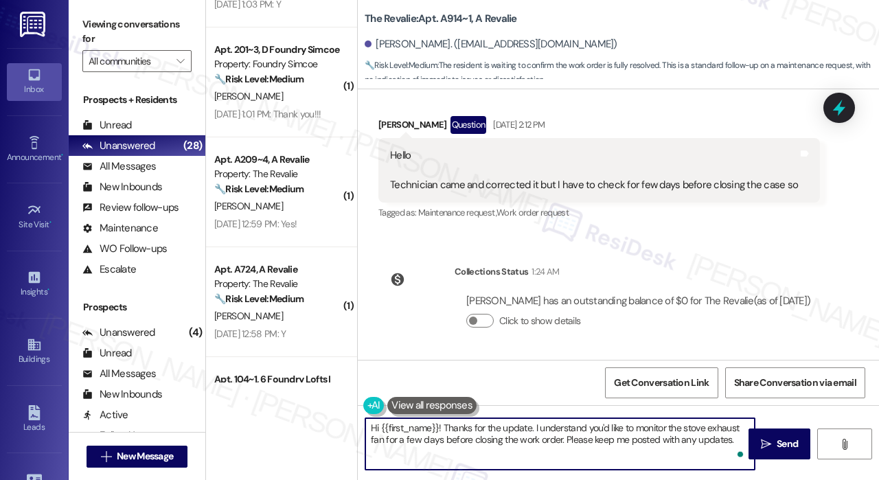
click at [621, 442] on textarea "Hi {{first_name}}! Thanks for the update. I understand you'd like to monitor th…" at bounding box center [559, 444] width 389 height 52
type textarea "Hi {{first_name}}! Thanks for the update. I understand you'd like to monitor th…"
click at [774, 441] on span "Send" at bounding box center [787, 444] width 27 height 14
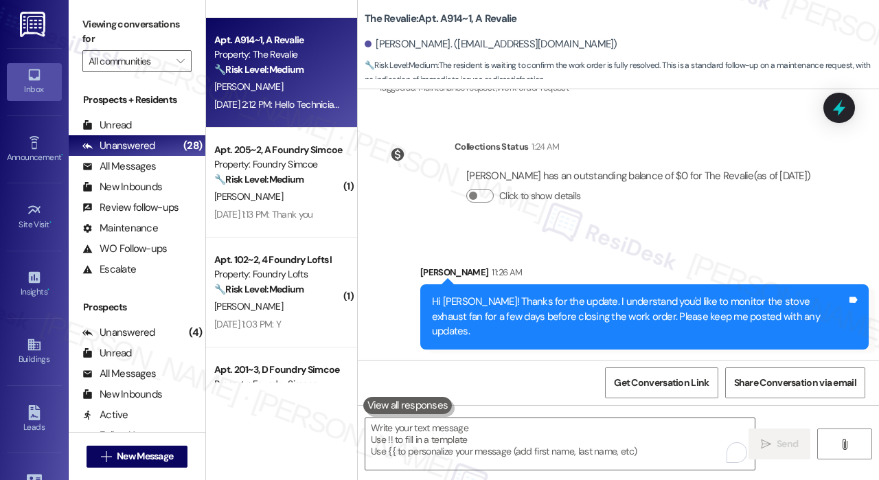
scroll to position [69, 0]
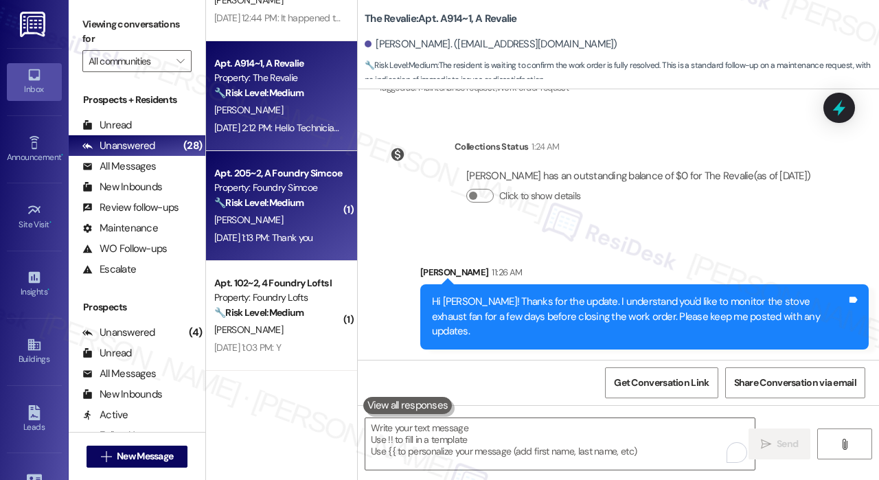
click at [324, 212] on div "B. Cecutti" at bounding box center [278, 219] width 130 height 17
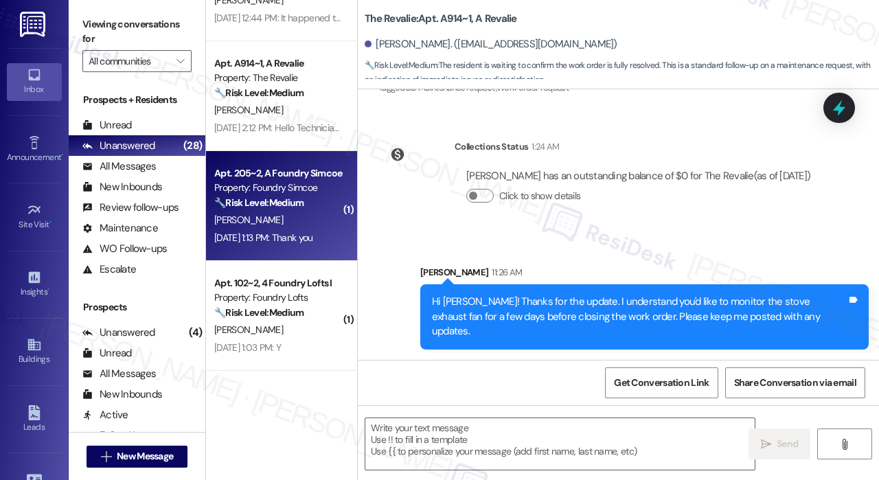
type textarea "Fetching suggested responses. Please feel free to read through the conversation…"
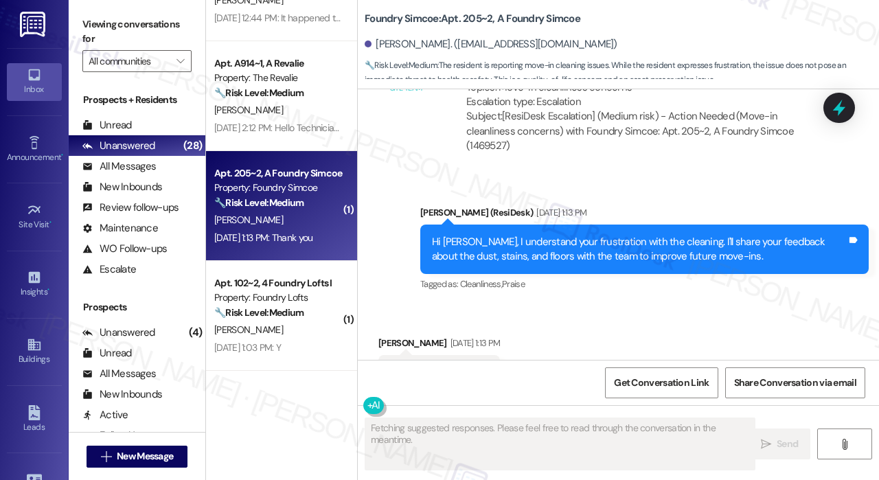
scroll to position [1118, 0]
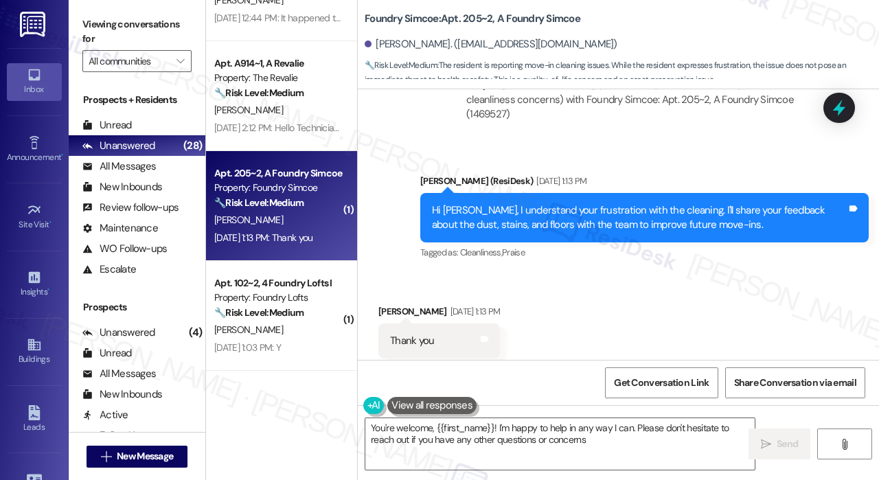
type textarea "You're welcome, {{first_name}}! I'm happy to help in any way I can. Please don'…"
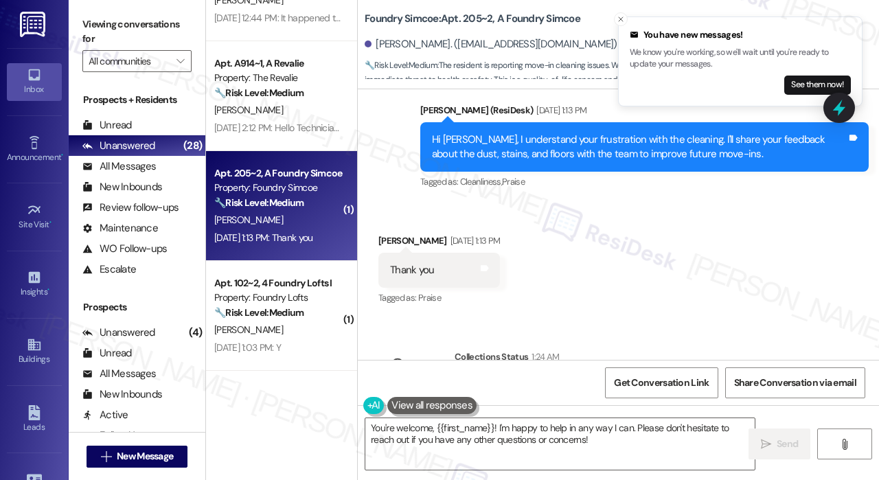
scroll to position [1259, 0]
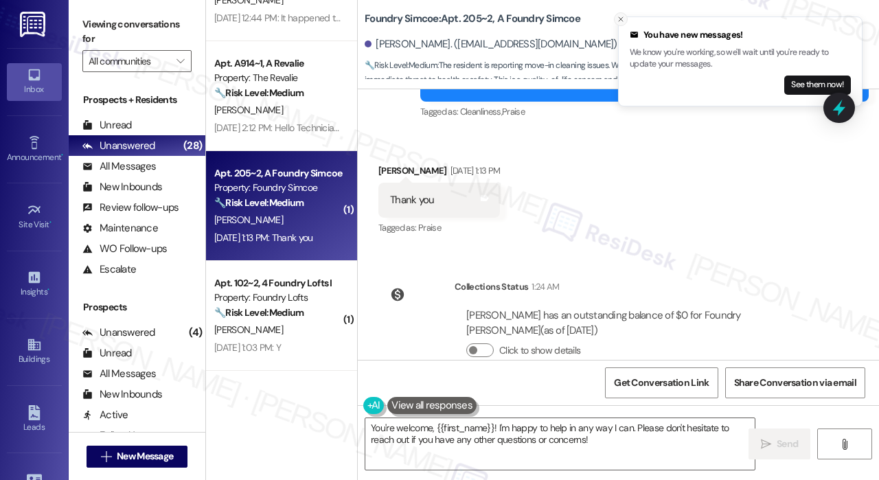
click at [620, 20] on icon "Close toast" at bounding box center [621, 19] width 8 height 8
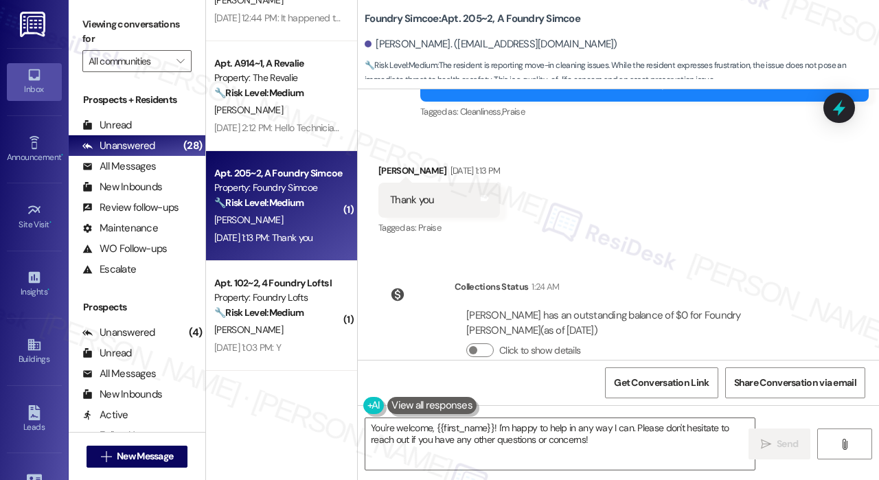
scroll to position [985, 0]
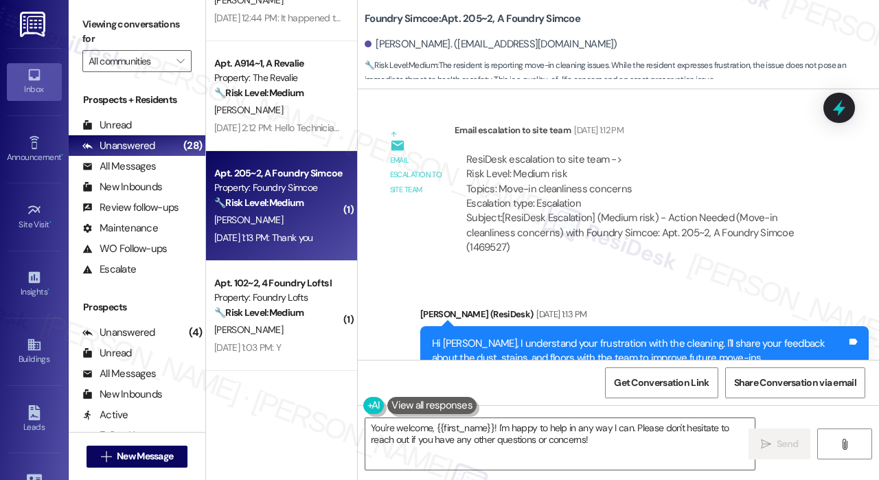
click at [722, 230] on div "ResiDesk escalation to site team -> Risk Level: Medium risk Topics: Move-in cle…" at bounding box center [641, 204] width 372 height 124
click at [634, 238] on div "Email escalation to site team Email escalation to site team Sep 12, 2025 at 1:1…" at bounding box center [602, 194] width 469 height 163
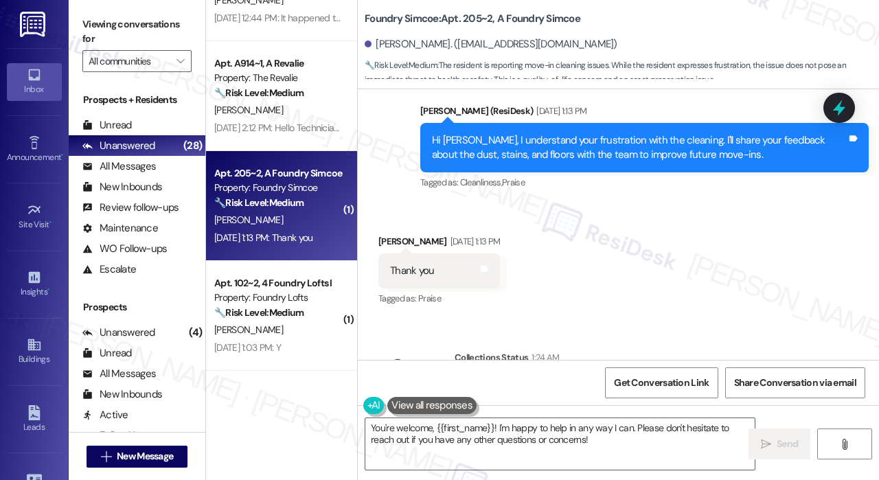
scroll to position [1191, 0]
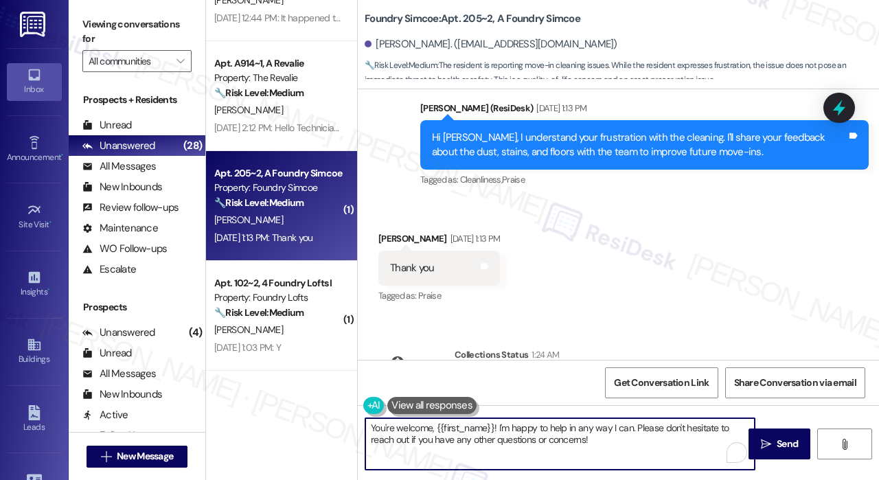
click at [634, 455] on textarea "You're welcome, {{first_name}}! I'm happy to help in any way I can. Please don'…" at bounding box center [559, 444] width 389 height 52
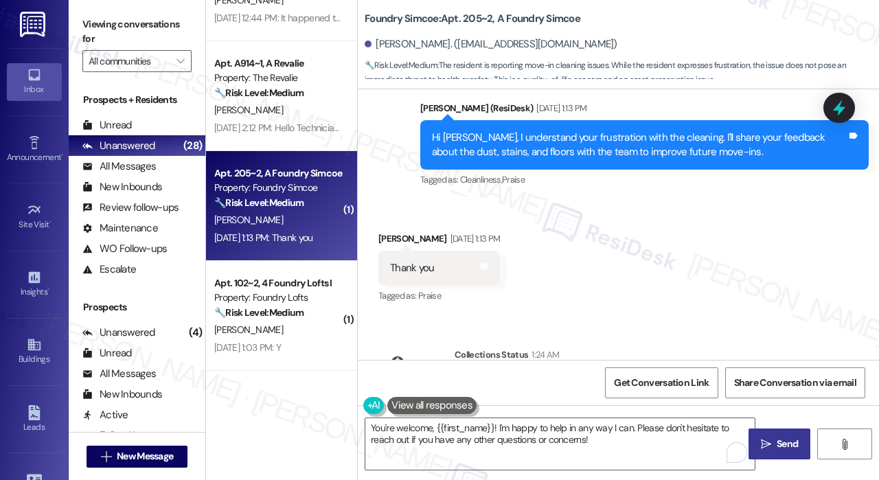
click at [788, 442] on span "Send" at bounding box center [787, 444] width 21 height 14
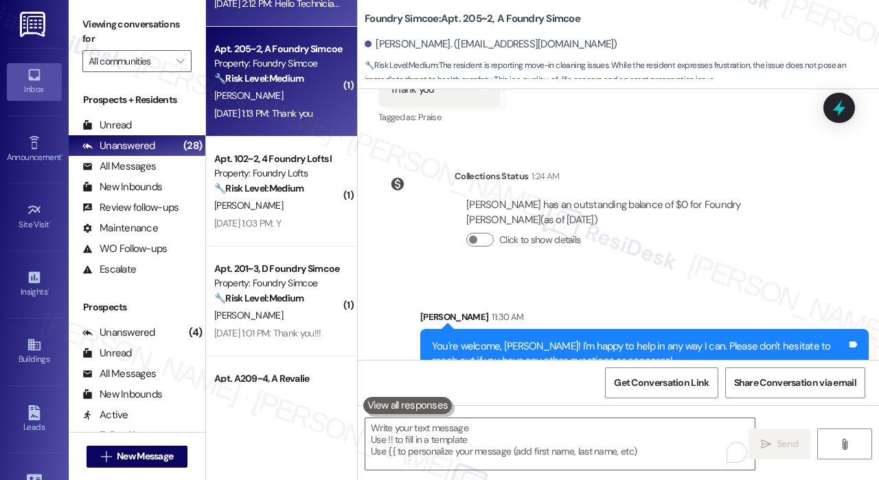
scroll to position [206, 0]
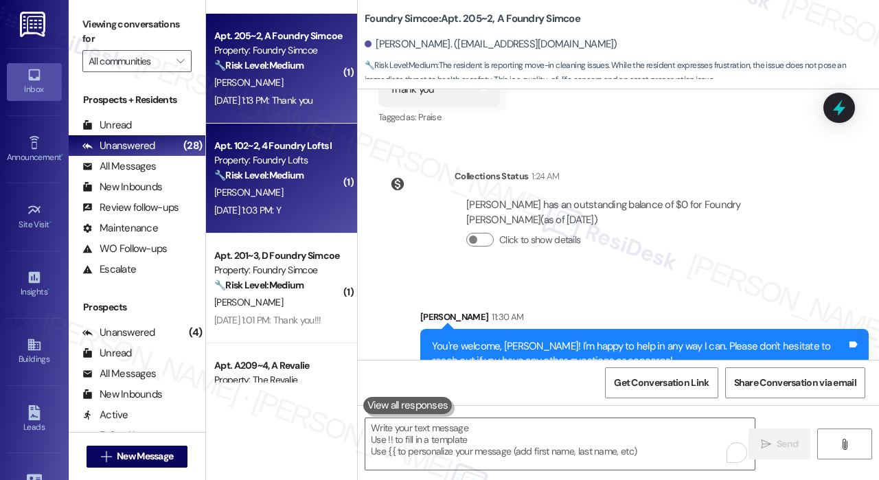
click at [281, 206] on div "Sep 12, 2025 at 1:03 PM: Y Sep 12, 2025 at 1:03 PM: Y" at bounding box center [247, 210] width 67 height 12
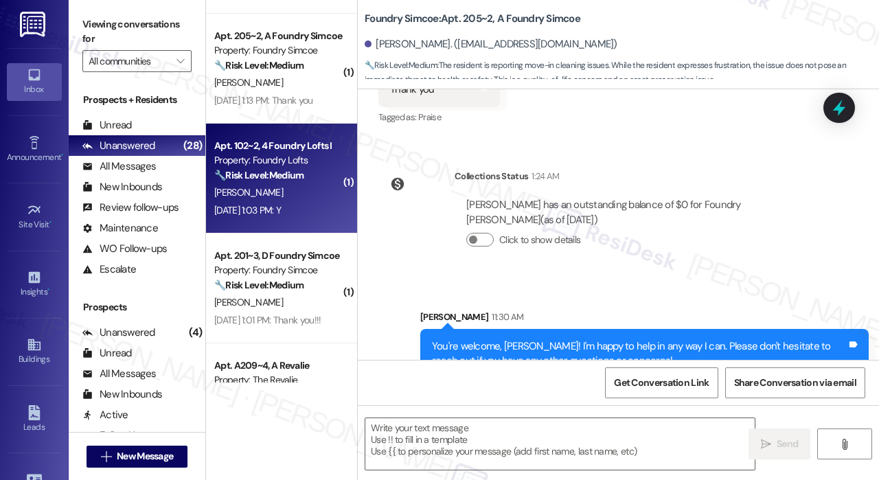
type textarea "Fetching suggested responses. Please feel free to read through the conversation…"
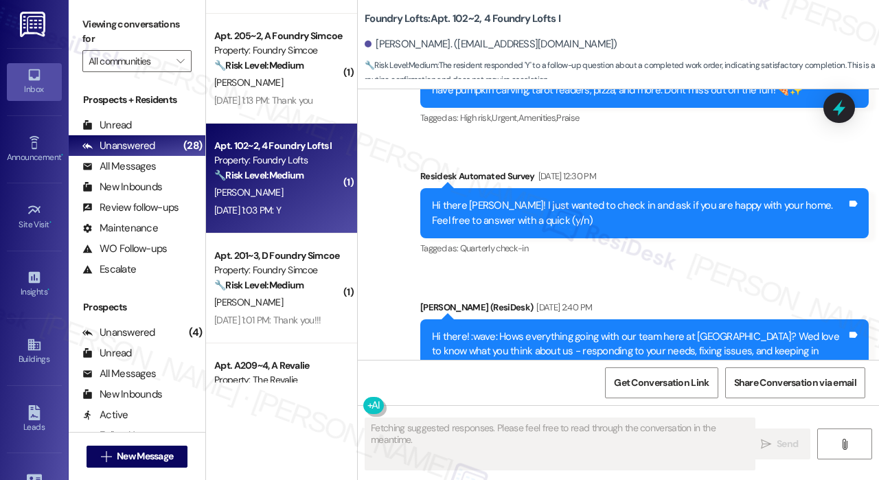
scroll to position [1118, 0]
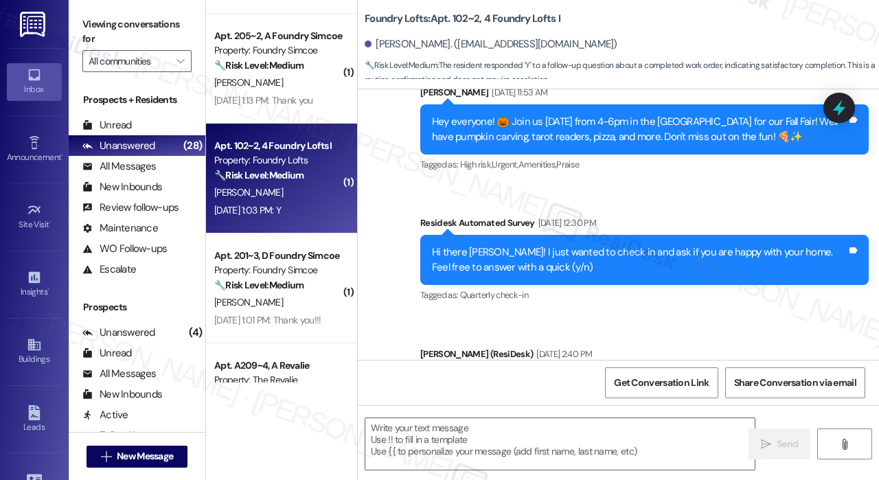
click at [691, 235] on div "Residesk Automated Survey Nov 27, 2024 at 12:30 PM" at bounding box center [644, 225] width 448 height 19
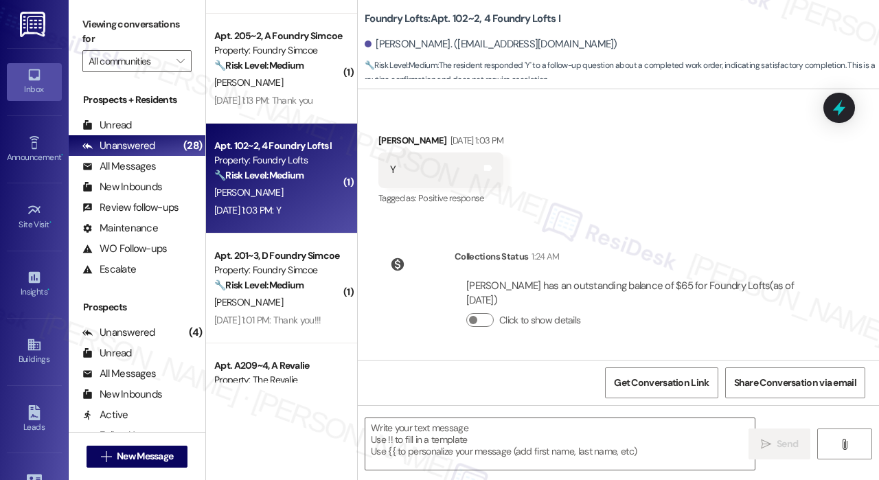
scroll to position [1909, 0]
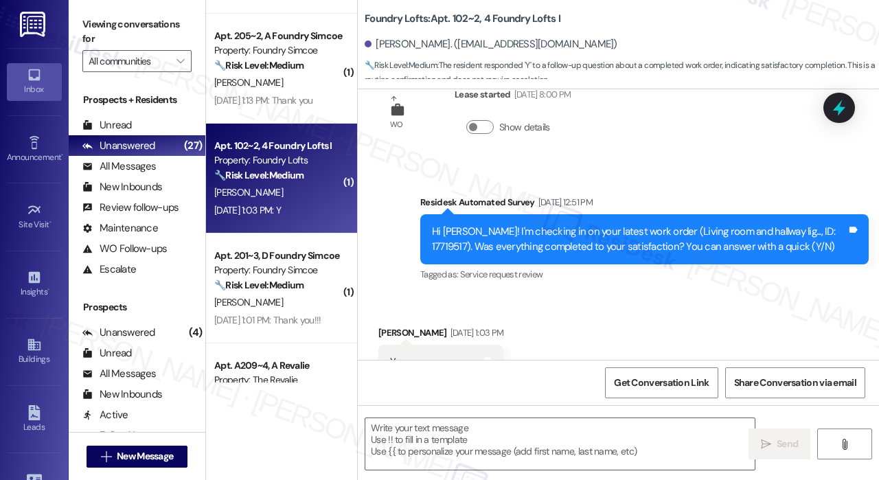
click at [481, 314] on div "Received via SMS Ty Gartley Sep 12, 2025 at 1:03 PM Y Tags and notes Tagged as:…" at bounding box center [618, 353] width 521 height 116
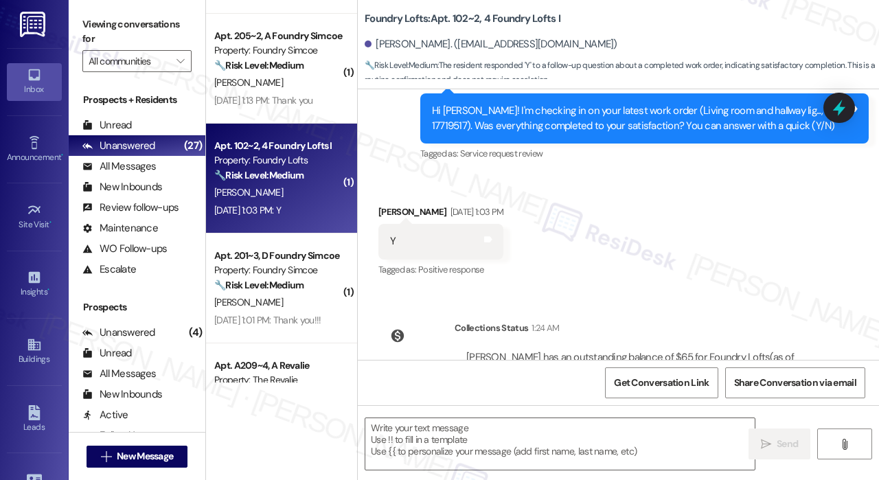
scroll to position [2115, 0]
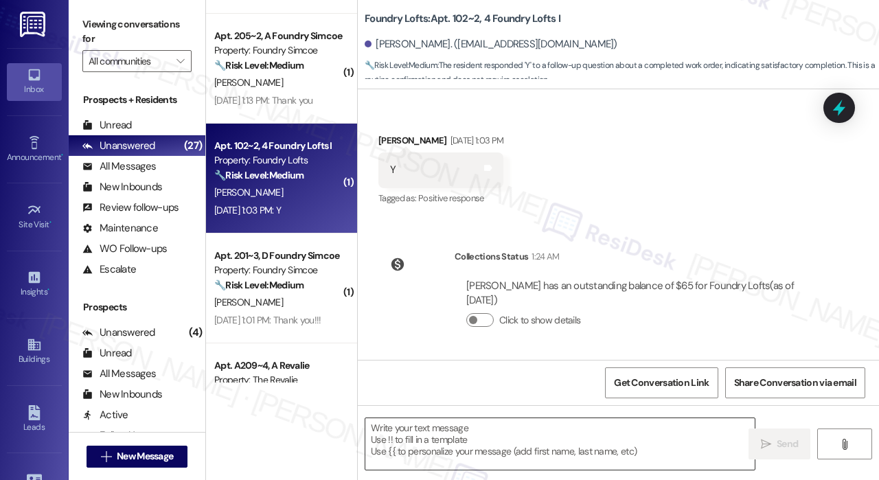
click at [483, 428] on textarea at bounding box center [559, 444] width 389 height 52
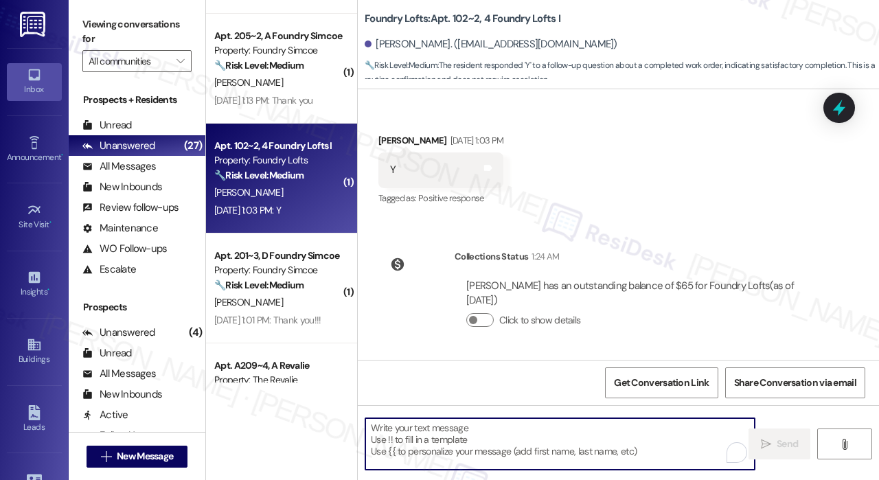
paste textarea "That’s wonderful to hear! We’re so glad that you’re satisfied with the recent w…"
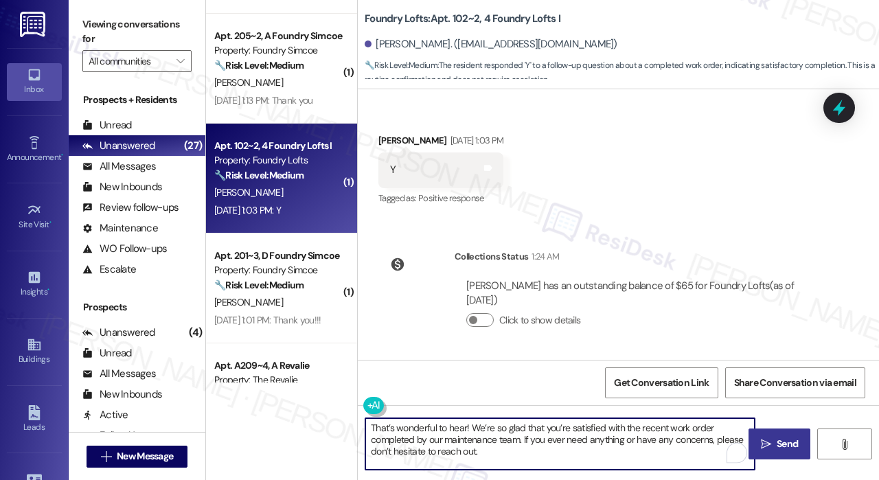
click at [640, 447] on textarea "That’s wonderful to hear! We’re so glad that you’re satisfied with the recent w…" at bounding box center [559, 444] width 389 height 52
drag, startPoint x: 464, startPoint y: 427, endPoint x: 487, endPoint y: 456, distance: 36.7
click at [465, 427] on textarea "That’s wonderful to hear! We’re so glad that you’re satisfied with the recent w…" at bounding box center [559, 444] width 389 height 52
click at [470, 424] on textarea "That’s wonderful to hear, Ty! We’re so glad that you’re satisfied with the rece…" at bounding box center [559, 444] width 389 height 52
click at [500, 452] on textarea "That’s wonderful to hear, Ty! We’re so glad that you’re satisfied with the rece…" at bounding box center [559, 444] width 389 height 52
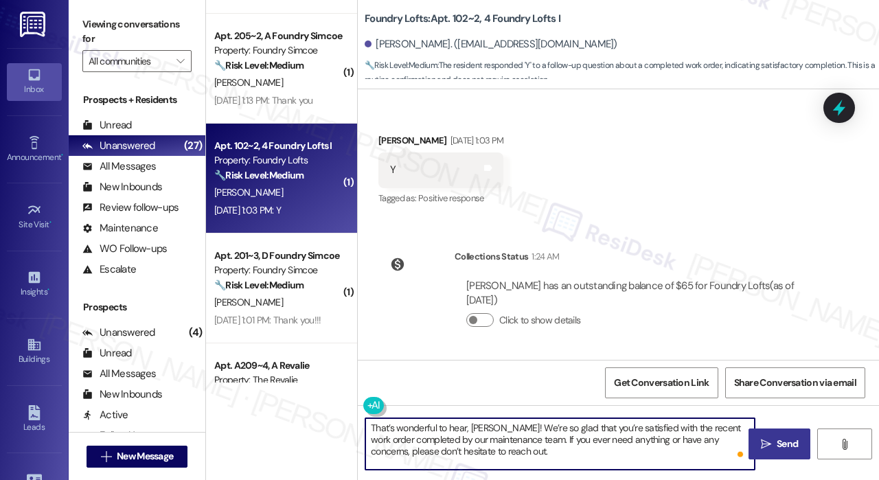
type textarea "That’s wonderful to hear, Ty! We’re so glad that you’re satisfied with the rece…"
click at [765, 439] on icon "" at bounding box center [766, 444] width 10 height 11
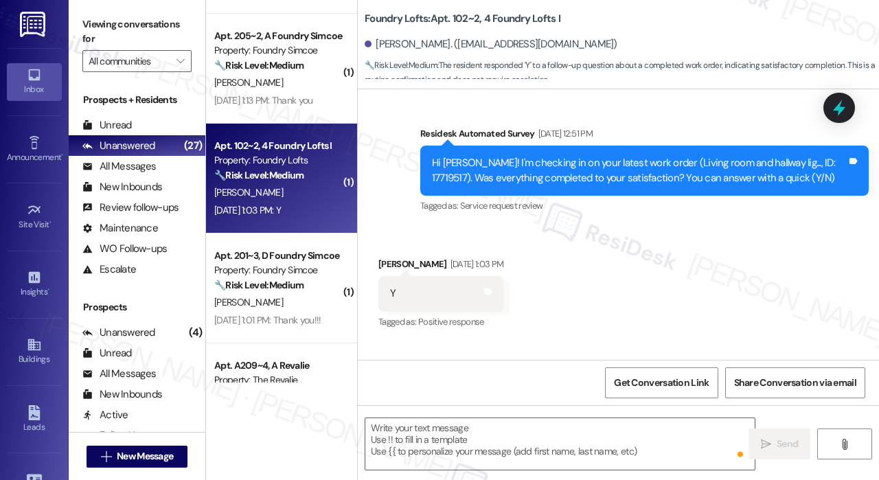
scroll to position [1974, 0]
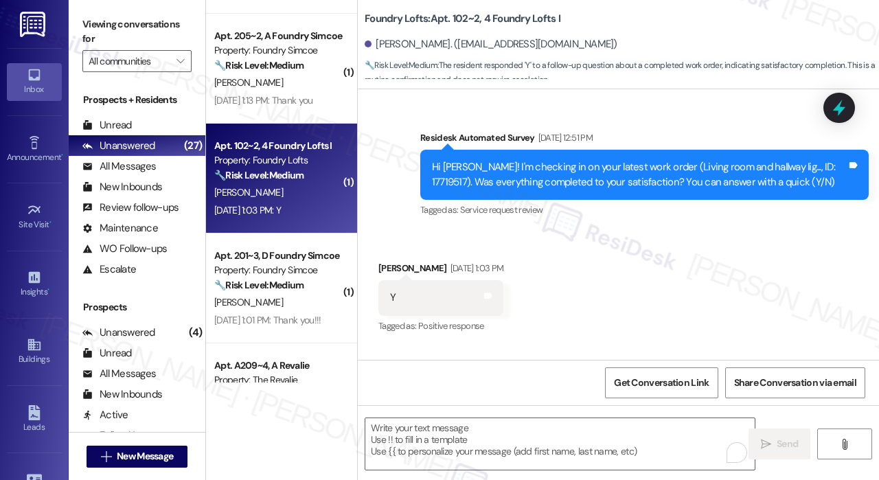
click at [650, 308] on div "Received via SMS Ty Gartley Sep 12, 2025 at 1:03 PM Y Tags and notes Tagged as:…" at bounding box center [618, 288] width 521 height 116
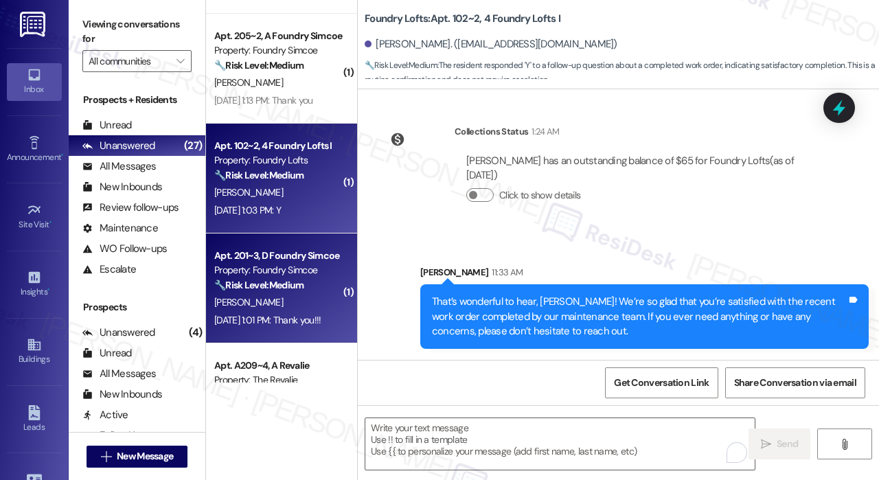
click at [304, 285] on strong "🔧 Risk Level: Medium" at bounding box center [258, 285] width 89 height 12
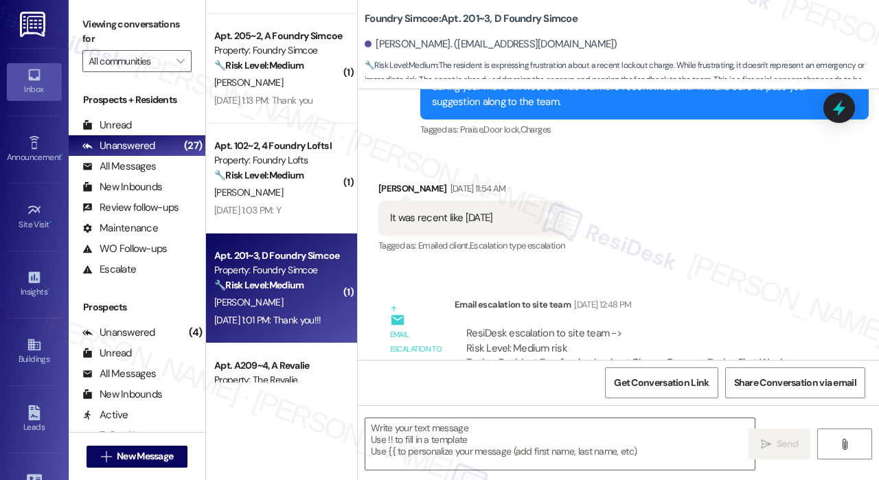
type textarea "Fetching suggested responses. Please feel free to read through the conversation…"
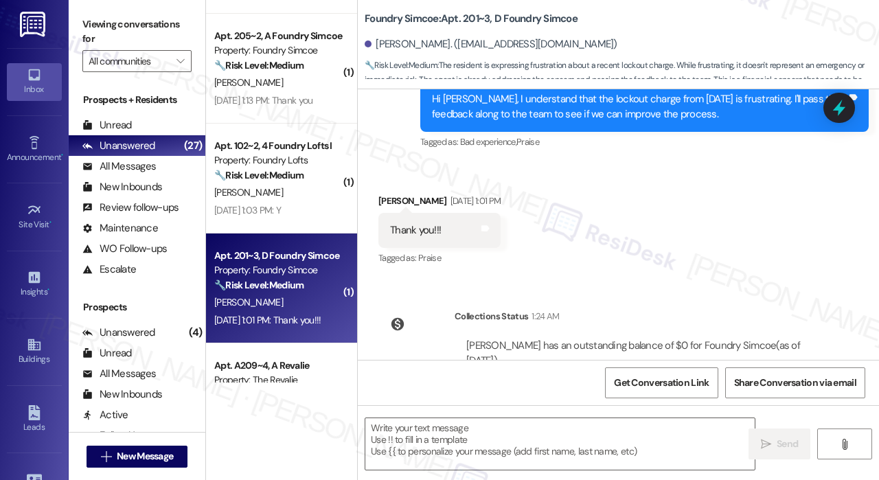
scroll to position [793, 0]
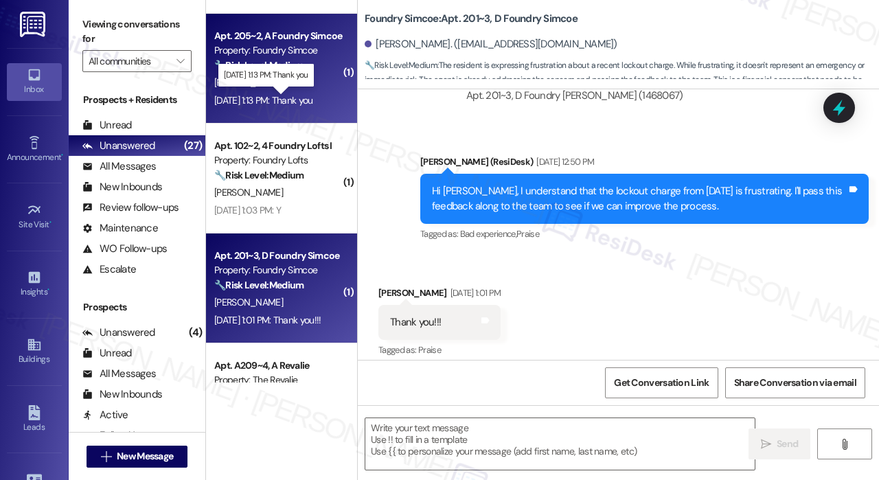
click at [307, 103] on div "Sep 12, 2025 at 1:13 PM: Thank you Sep 12, 2025 at 1:13 PM: Thank you" at bounding box center [263, 100] width 99 height 12
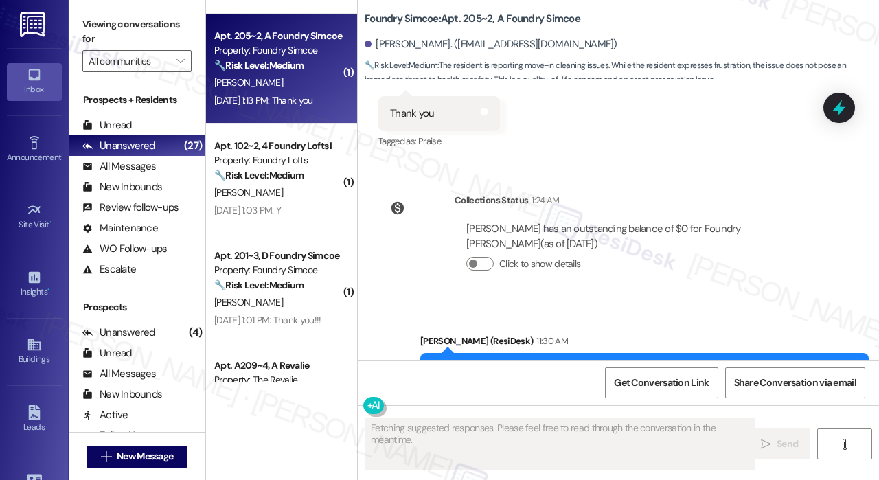
scroll to position [1390, 0]
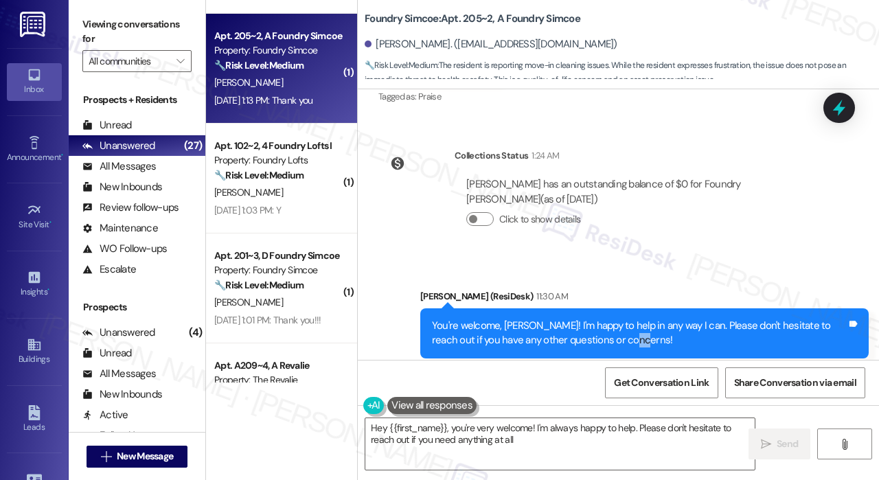
type textarea "Hey {{first_name}}, you're very welcome! I'm always happy to help. Please don't…"
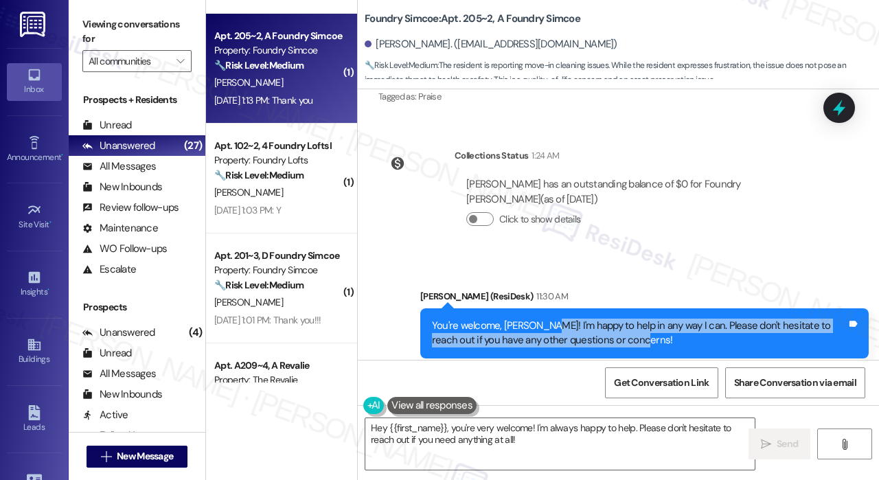
drag, startPoint x: 648, startPoint y: 312, endPoint x: 559, endPoint y: 301, distance: 89.3
click at [547, 319] on div "You're welcome, Benjamin! I'm happy to help in any way I can. Please don't hesi…" at bounding box center [639, 334] width 415 height 30
drag, startPoint x: 562, startPoint y: 299, endPoint x: 602, endPoint y: 312, distance: 41.5
click at [602, 319] on div "You're welcome, Benjamin! I'm happy to help in any way I can. Please don't hesi…" at bounding box center [639, 334] width 415 height 30
click at [637, 319] on div "You're welcome, Benjamin! I'm happy to help in any way I can. Please don't hesi…" at bounding box center [639, 334] width 415 height 30
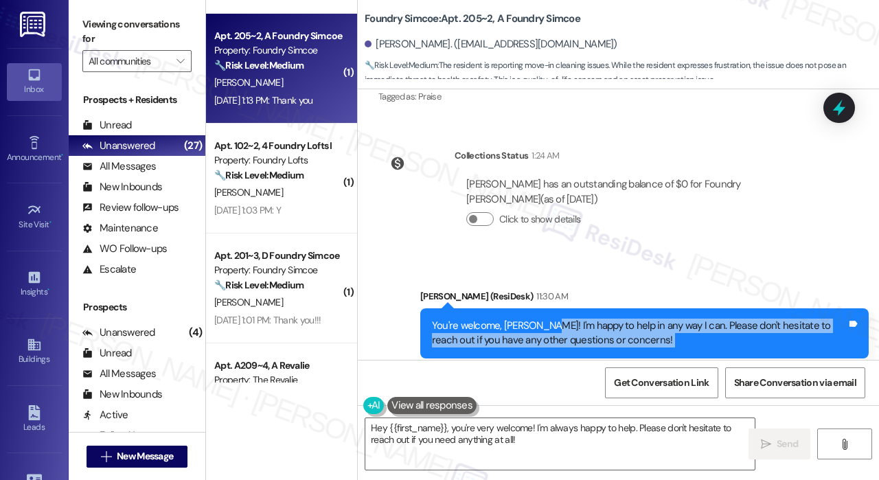
drag, startPoint x: 637, startPoint y: 310, endPoint x: 544, endPoint y: 294, distance: 94.8
click at [544, 319] on div "You're welcome, Benjamin! I'm happy to help in any way I can. Please don't hesi…" at bounding box center [639, 334] width 415 height 30
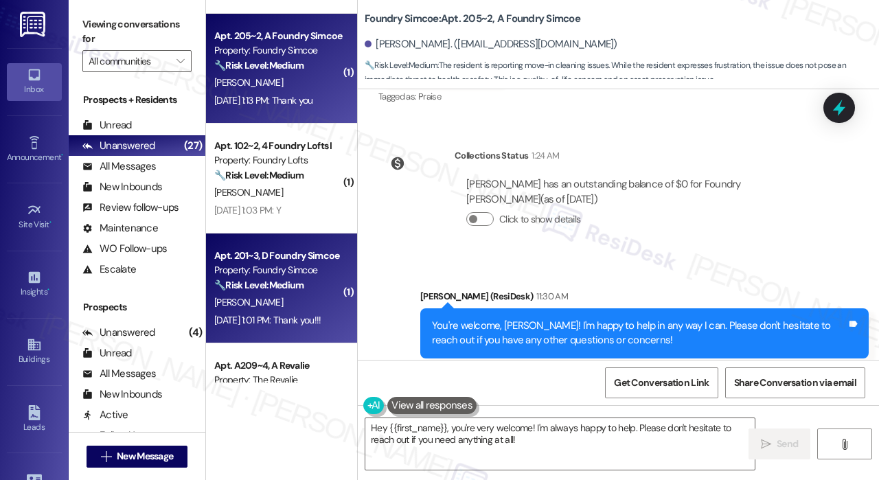
click at [297, 293] on div "🔧 Risk Level: Medium The resident is expressing frustration about a recent lock…" at bounding box center [277, 285] width 127 height 14
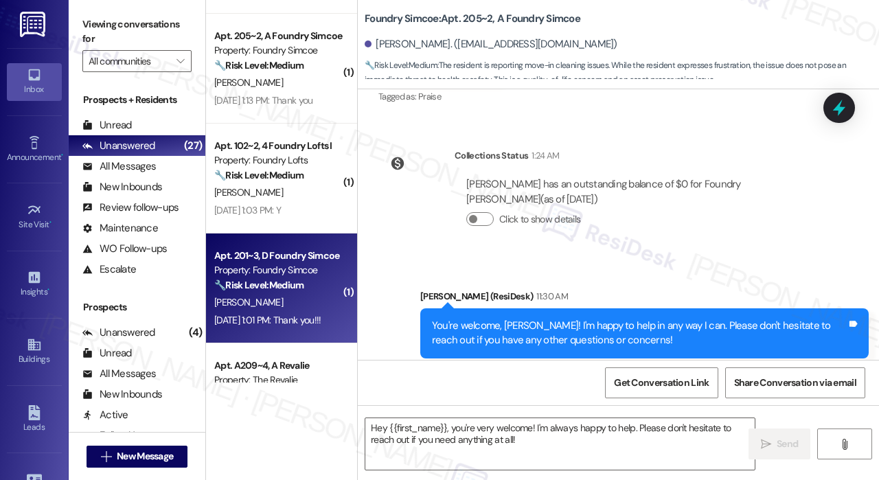
type textarea "Fetching suggested responses. Please feel free to read through the conversation…"
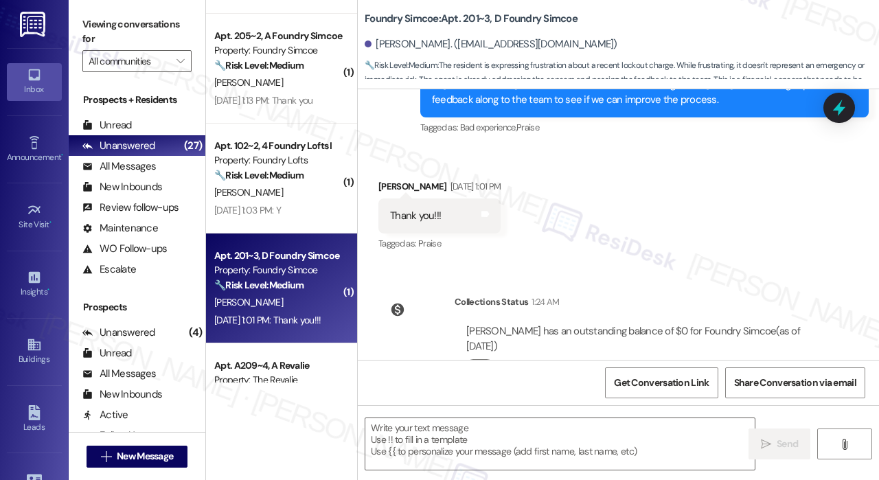
scroll to position [930, 0]
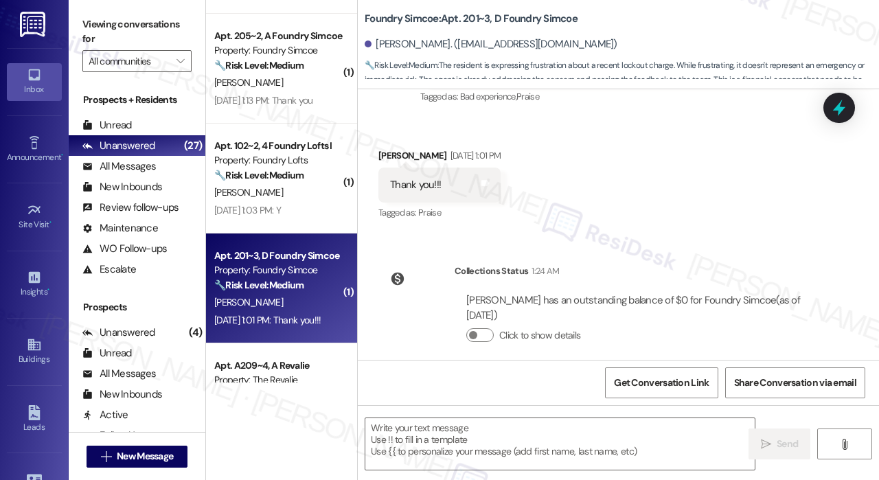
click at [559, 417] on div " Send " at bounding box center [618, 456] width 521 height 103
click at [563, 429] on textarea at bounding box center [559, 444] width 389 height 52
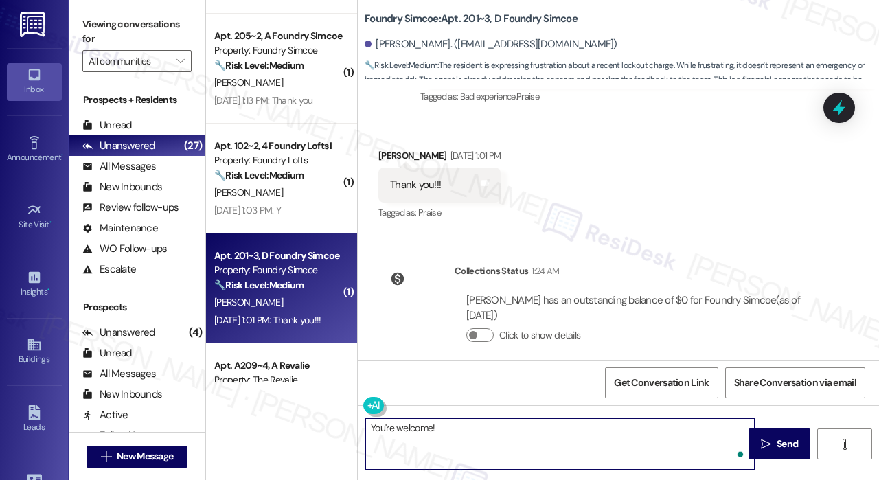
paste textarea "I'm happy to help in any way I can. Please don't hesitate to reach out if you h…"
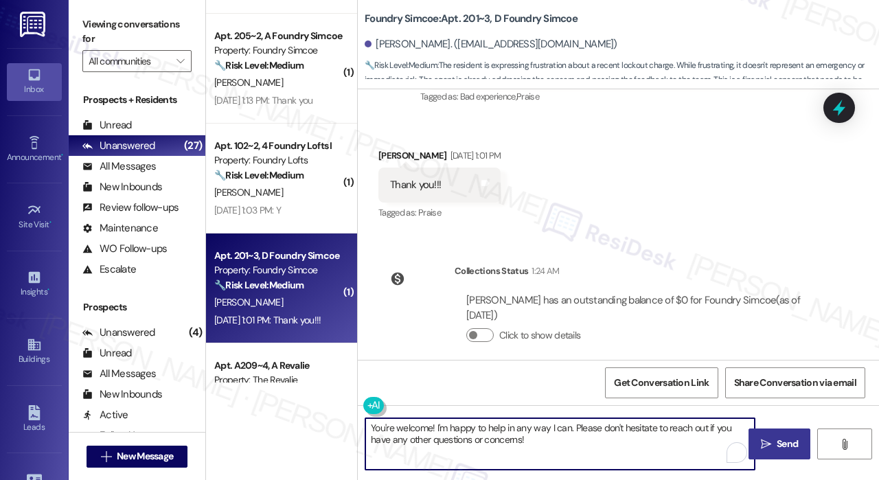
type textarea "You're welcome! I'm happy to help in any way I can. Please don't hesitate to re…"
click at [788, 444] on span "Send" at bounding box center [787, 444] width 21 height 14
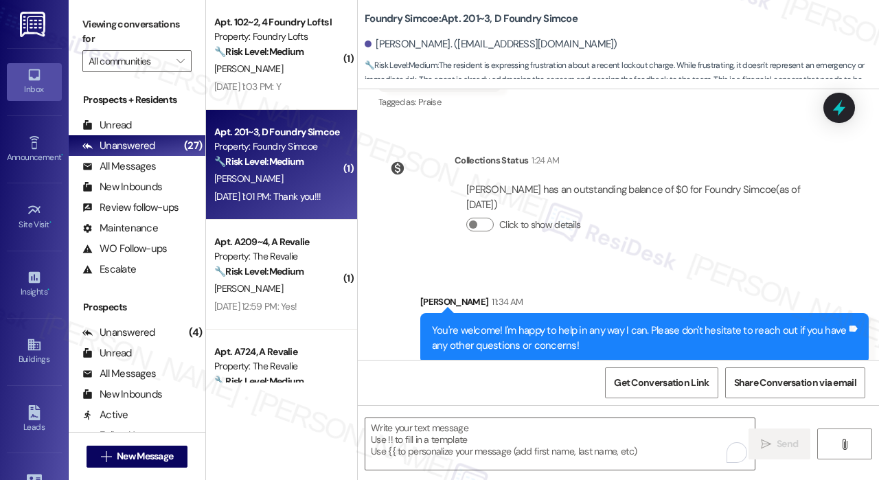
scroll to position [343, 0]
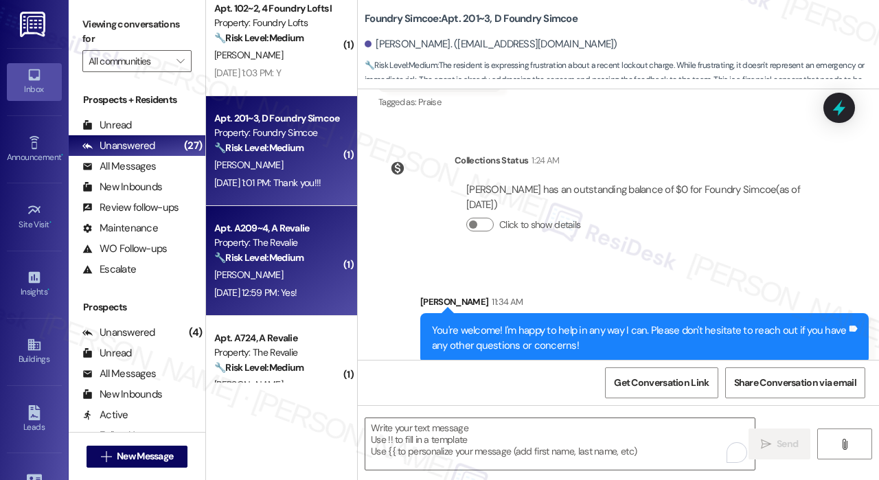
click at [308, 272] on div "T. Pinto" at bounding box center [278, 274] width 130 height 17
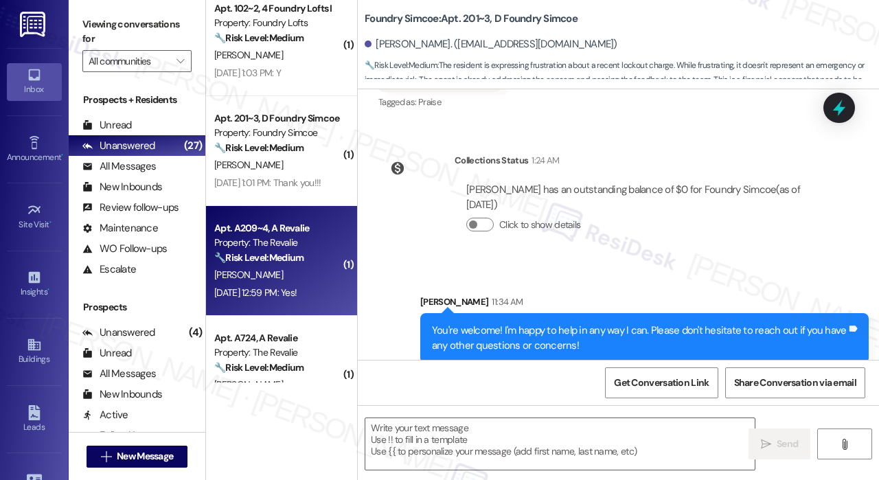
type textarea "Fetching suggested responses. Please feel free to read through the conversation…"
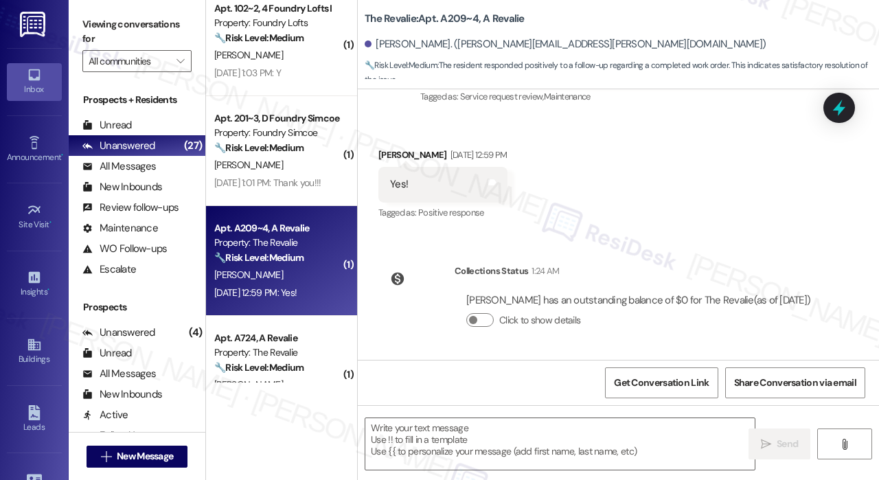
scroll to position [967, 0]
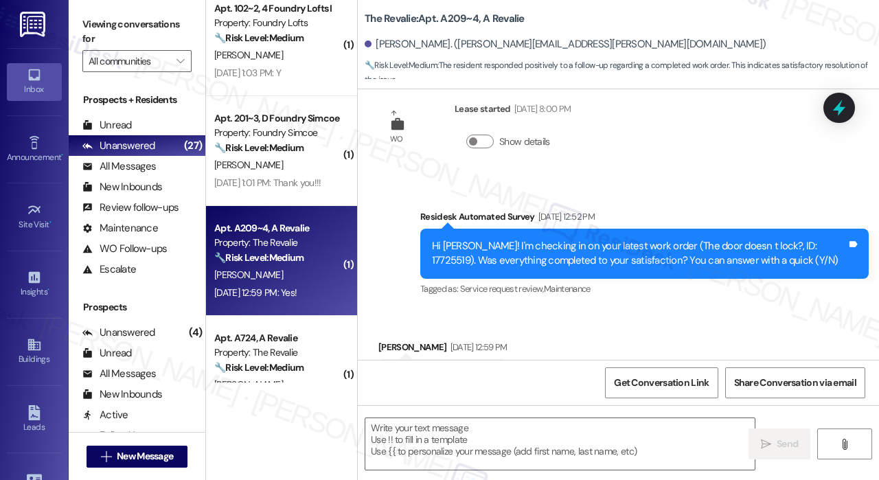
click at [698, 325] on div "Received via SMS Tatianna Pinto Sep 12, 2025 at 12:59 PM Yes! Tags and notes Ta…" at bounding box center [618, 367] width 521 height 116
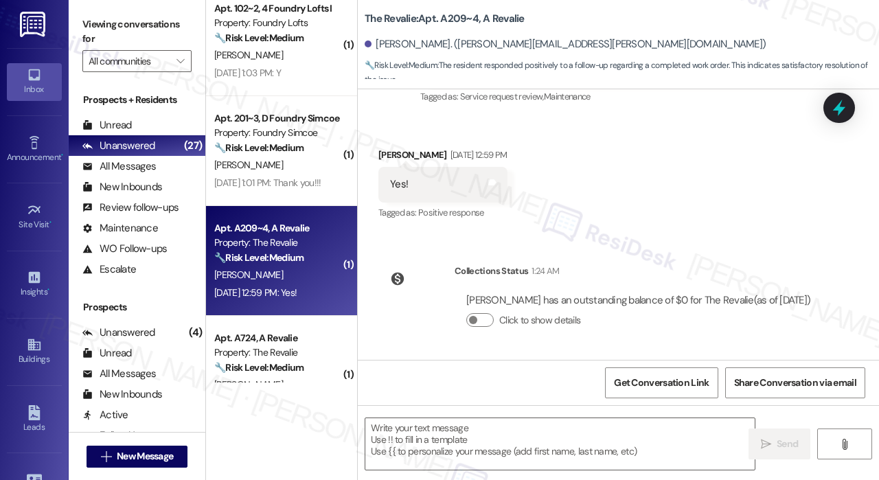
scroll to position [968, 0]
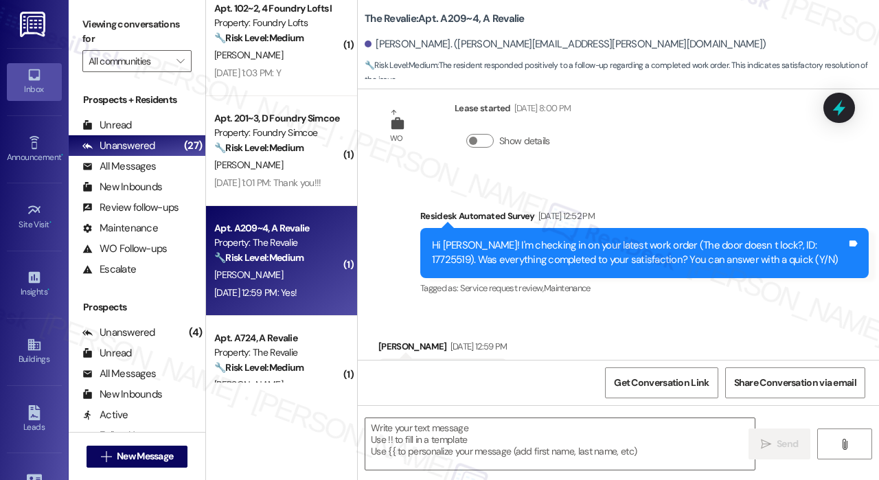
click at [692, 329] on div "Received via SMS Tatianna Pinto Sep 12, 2025 at 12:59 PM Yes! Tags and notes Ta…" at bounding box center [618, 366] width 521 height 116
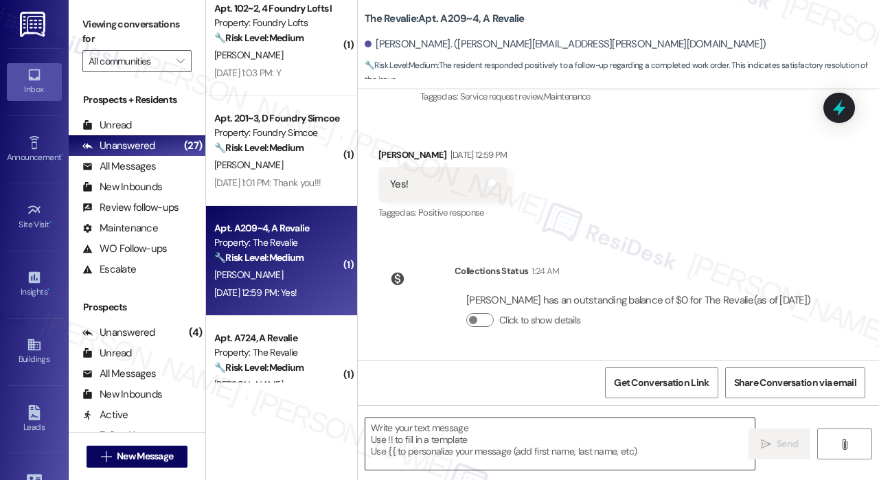
click at [497, 433] on textarea at bounding box center [559, 444] width 389 height 52
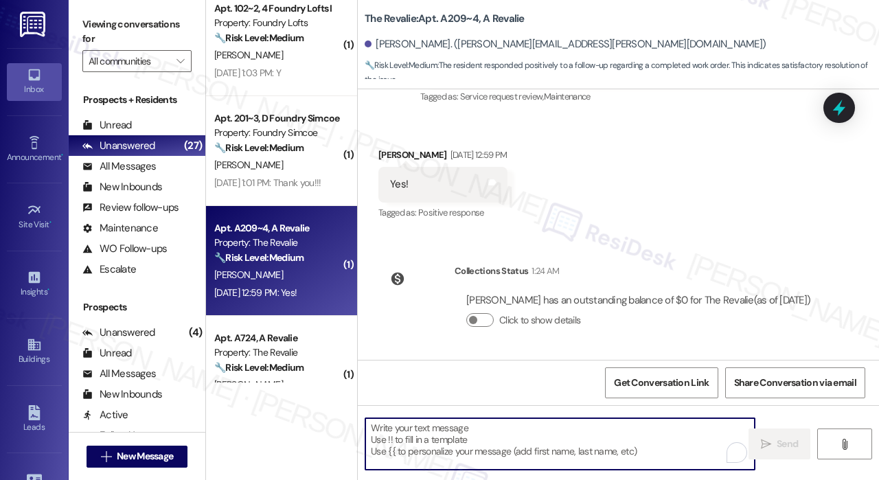
paste textarea "That’s wonderful to hear! We’re so glad that you’re satisfied with the recent w…"
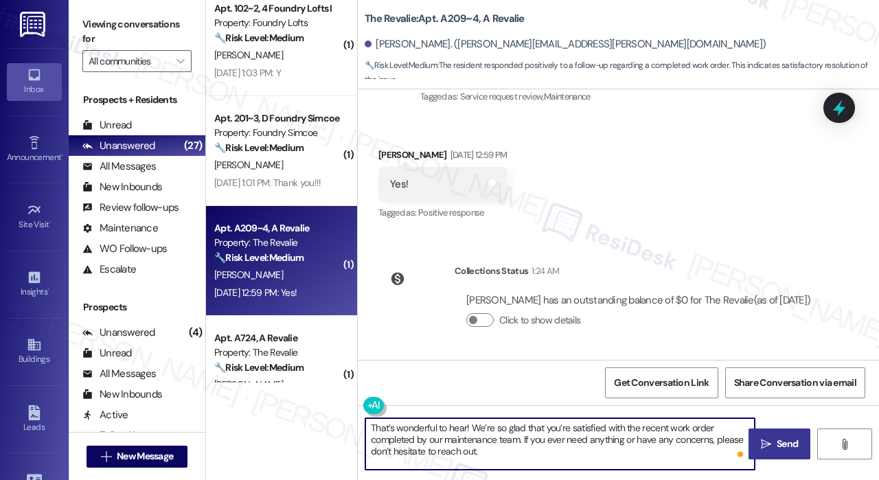
click at [492, 293] on div "Tatianna Pinto has an outstanding balance of $0 for The Revalie (as of Sep 15, …" at bounding box center [638, 300] width 344 height 14
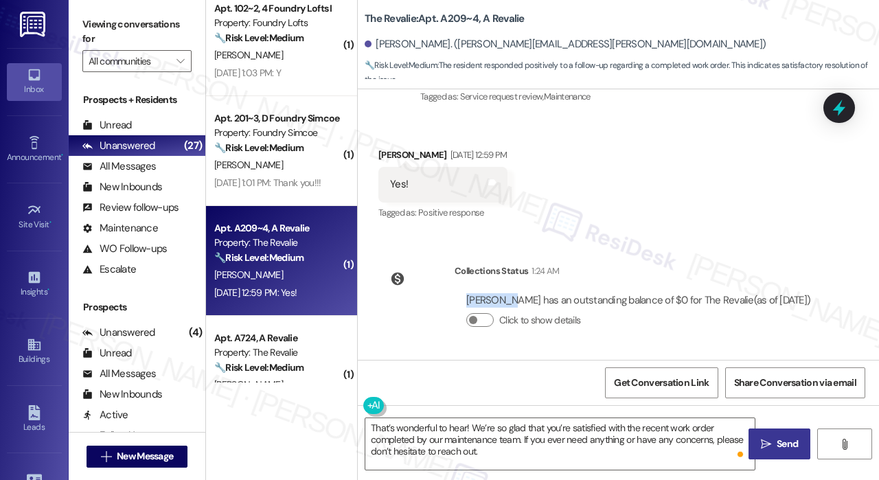
click at [492, 293] on div "Tatianna Pinto has an outstanding balance of $0 for The Revalie (as of Sep 15, …" at bounding box center [638, 300] width 344 height 14
copy div "Tatianna"
drag, startPoint x: 466, startPoint y: 428, endPoint x: 487, endPoint y: 455, distance: 34.2
click at [466, 429] on textarea "That’s wonderful to hear! We’re so glad that you’re satisfied with the recent w…" at bounding box center [559, 444] width 389 height 52
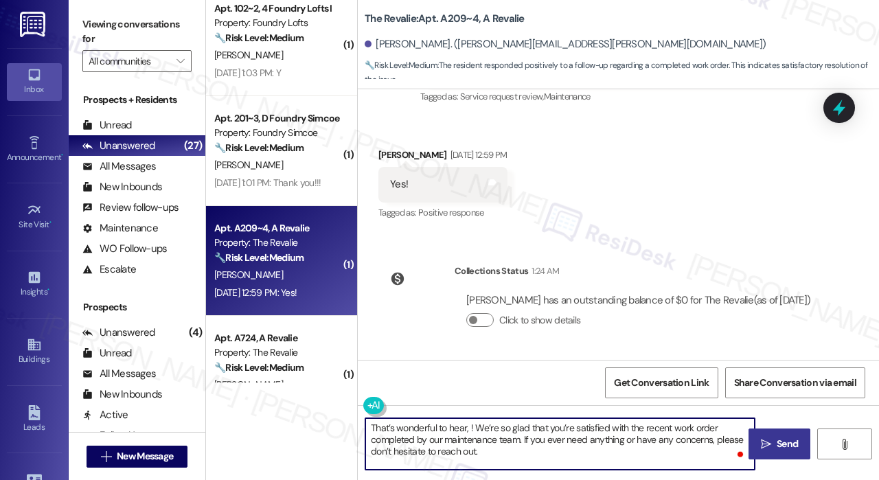
paste textarea "Tatianna"
click at [550, 459] on textarea "That’s wonderful to hear, Tatianna! We’re so glad that you’re satisfied with th…" at bounding box center [559, 444] width 389 height 52
click at [544, 453] on textarea "That’s wonderful to hear, Tatianna! We’re so glad that you’re satisfied with th…" at bounding box center [559, 444] width 389 height 52
type textarea "That’s wonderful to hear, Tatianna! We’re so glad that you’re satisfied with th…"
click at [772, 443] on span " Send" at bounding box center [779, 444] width 43 height 14
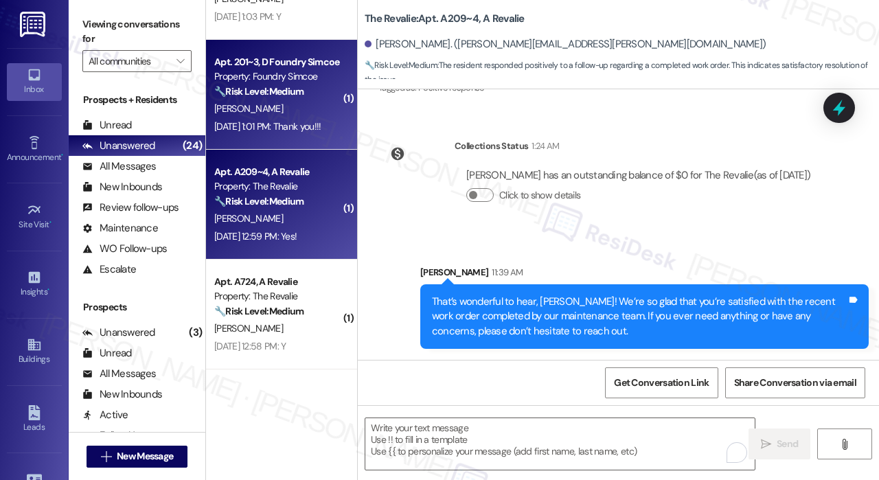
scroll to position [481, 0]
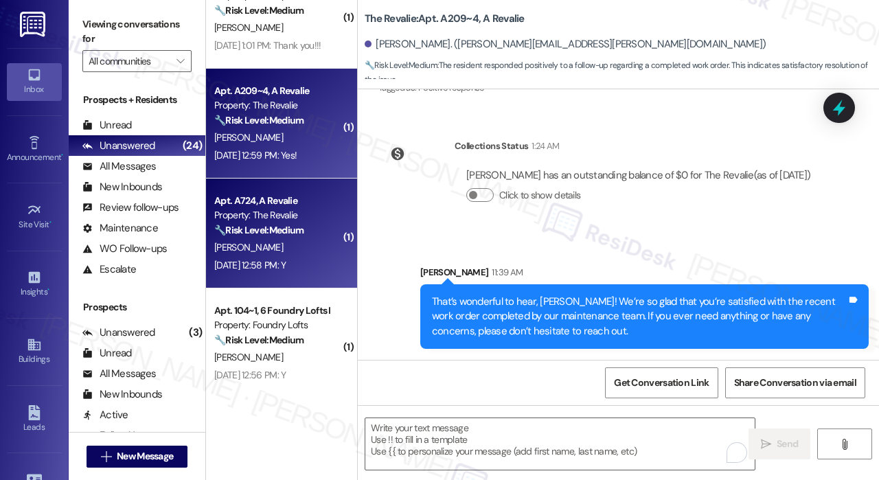
click at [316, 239] on div "A. Jaber" at bounding box center [278, 247] width 130 height 17
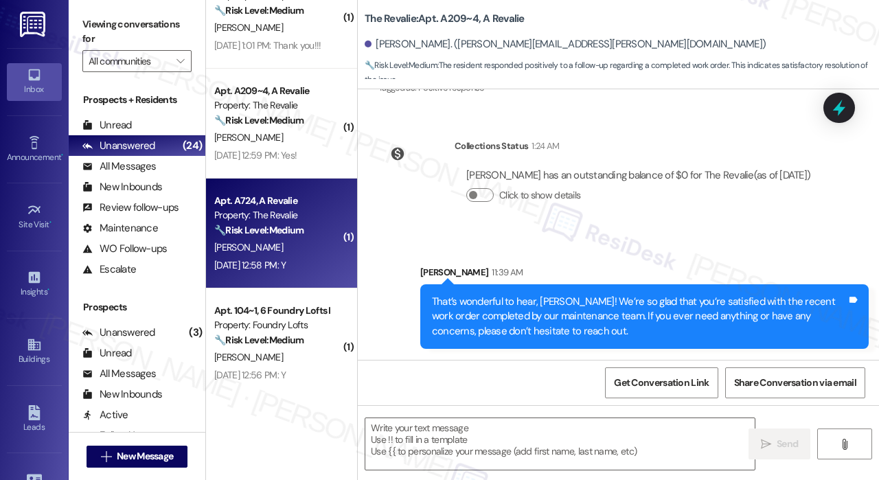
type textarea "Fetching suggested responses. Please feel free to read through the conversation…"
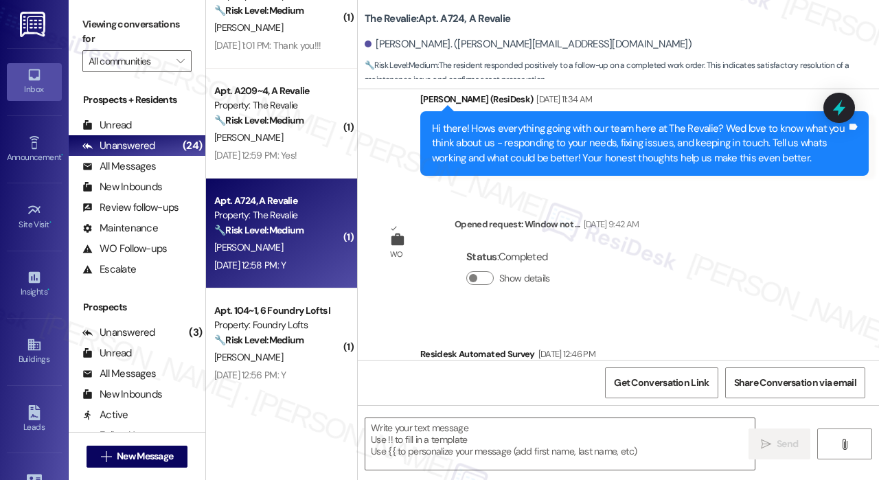
type textarea "Fetching suggested responses. Please feel free to read through the conversation…"
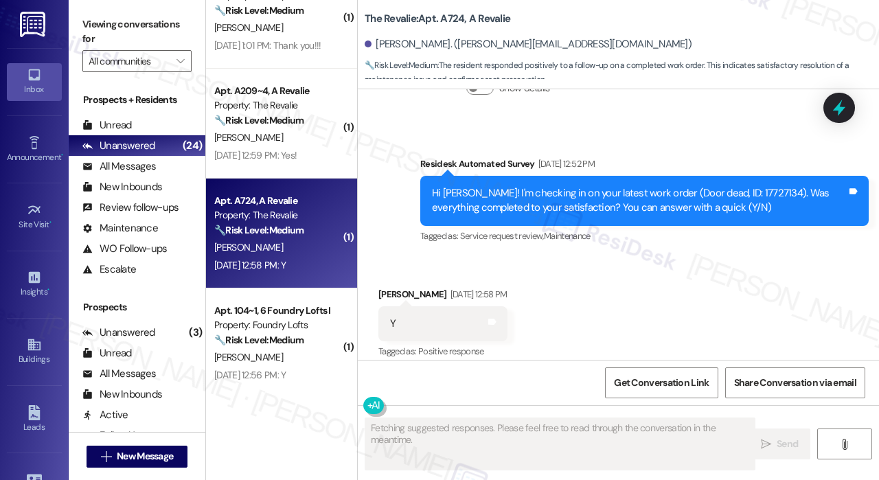
scroll to position [2722, 0]
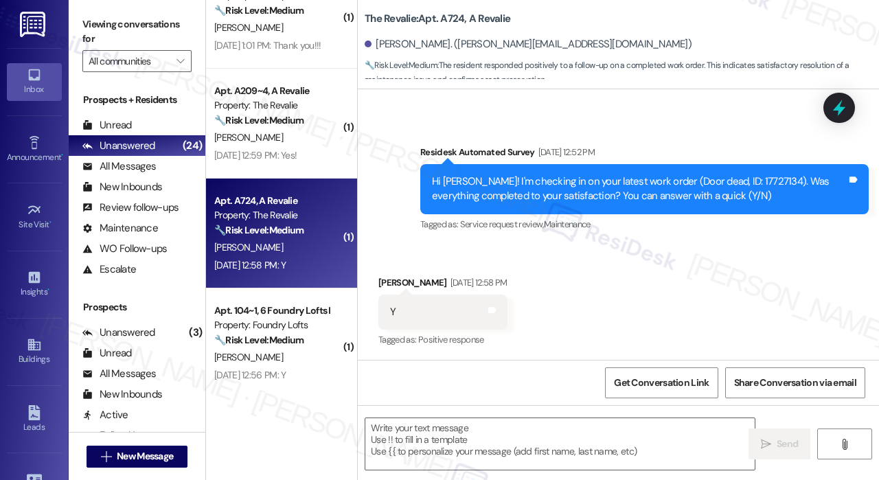
click at [549, 283] on div "Received via SMS Adel Jaber Sep 12, 2025 at 12:58 PM Y Tags and notes Tagged as…" at bounding box center [618, 302] width 521 height 116
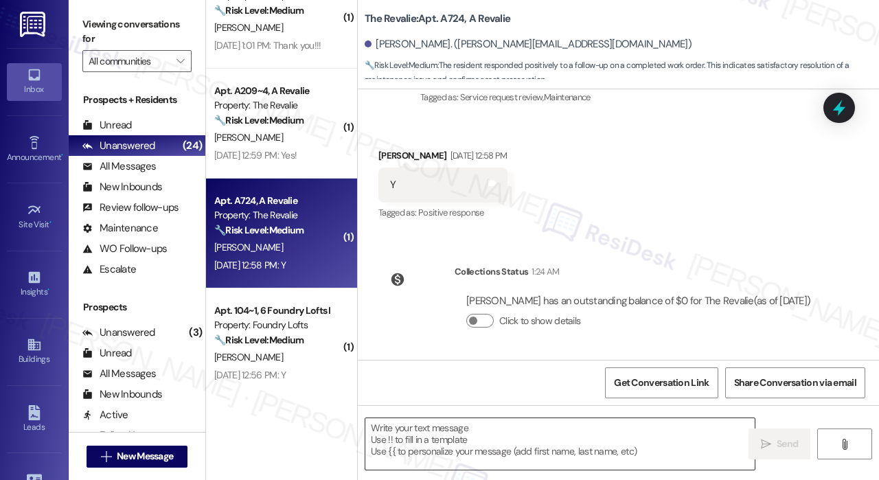
click at [470, 435] on textarea at bounding box center [559, 444] width 389 height 52
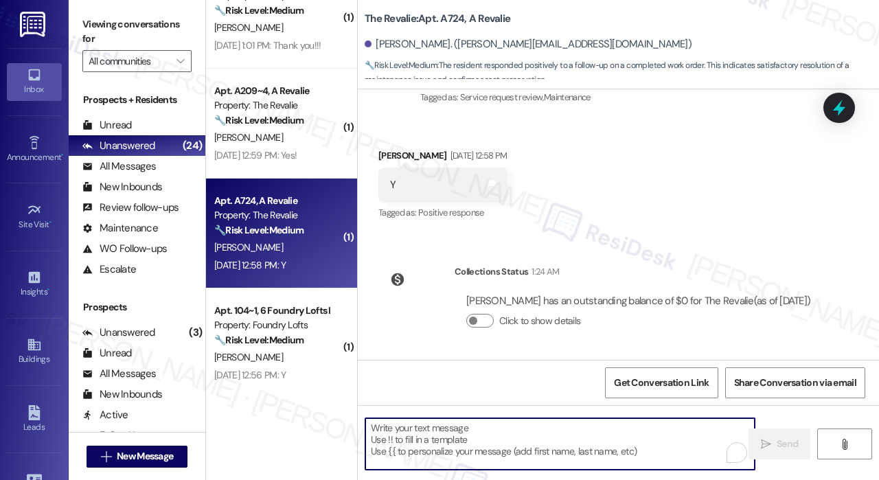
paste textarea "Tatianna"
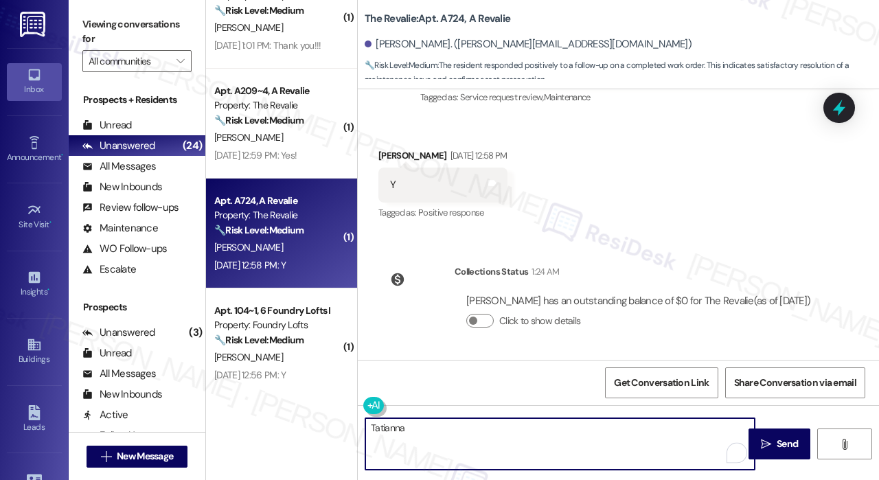
drag, startPoint x: 454, startPoint y: 428, endPoint x: 338, endPoint y: 422, distance: 116.2
click at [338, 422] on div "( 1 ) Apt. 205~2, A Foundry Simcoe Property: Foundry Simcoe 🔧 Risk Level: Mediu…" at bounding box center [542, 240] width 673 height 480
paste textarea "hat’s wonderful to hear! We’re so glad that you’re satisfied with the recent wo…"
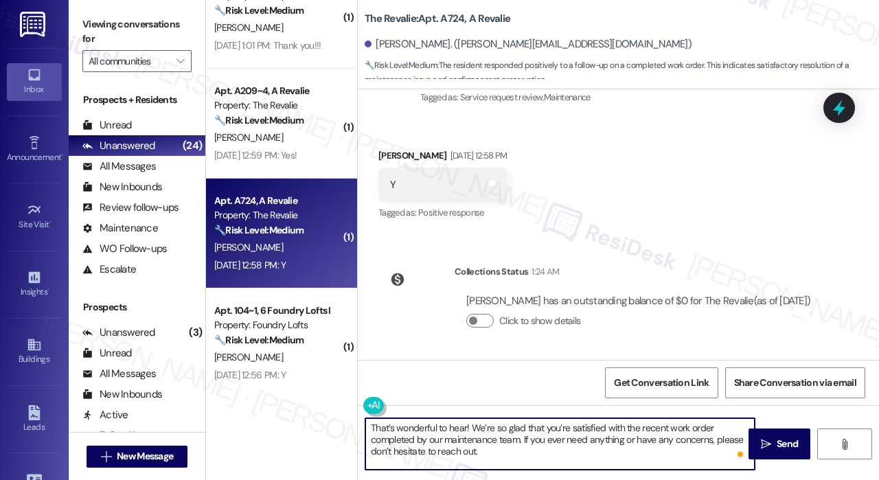
click at [466, 426] on textarea "That’s wonderful to hear! We’re so glad that you’re satisfied with the recent w…" at bounding box center [559, 444] width 389 height 52
type textarea "That’s wonderful to hear, Adel! We’re so glad that you’re satisfied with the re…"
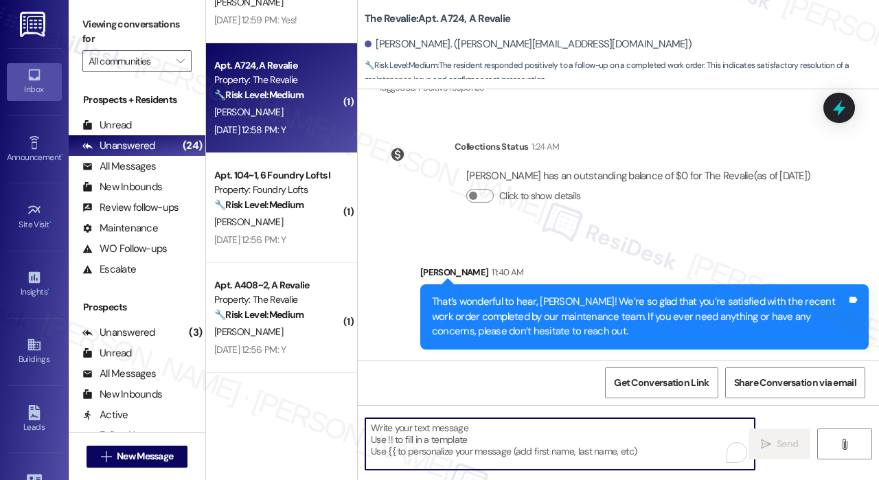
scroll to position [618, 0]
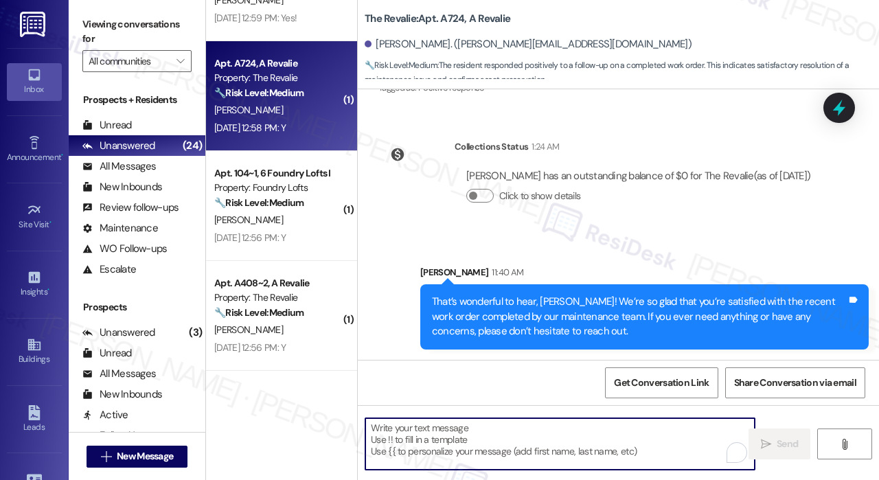
click at [301, 197] on strong "🔧 Risk Level: Medium" at bounding box center [258, 202] width 89 height 12
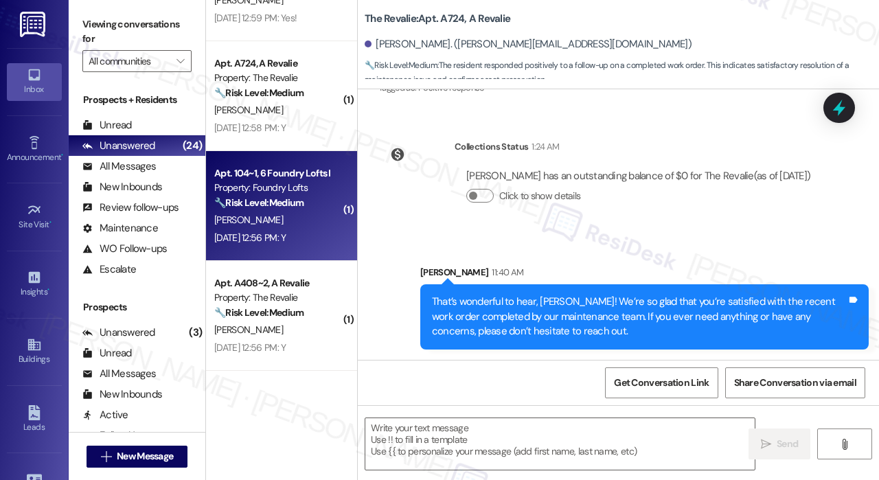
type textarea "Fetching suggested responses. Please feel free to read through the conversation…"
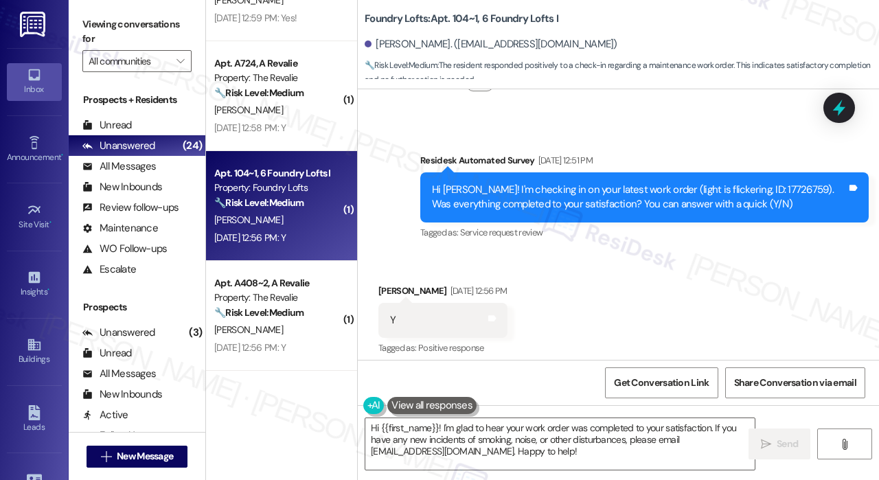
scroll to position [8524, 0]
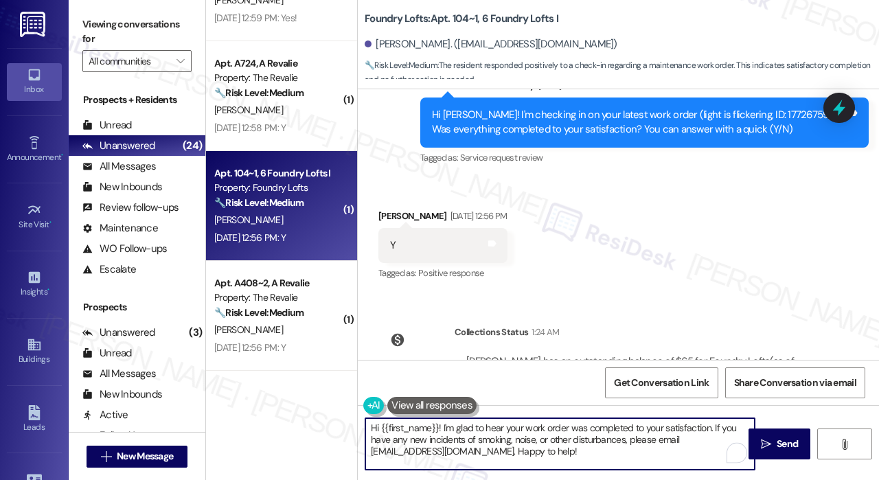
drag, startPoint x: 558, startPoint y: 446, endPoint x: 356, endPoint y: 430, distance: 201.9
click at [356, 430] on div "( 1 ) Apt. 102~2, 4 Foundry Lofts I Property: Foundry Lofts 🔧 Risk Level: Mediu…" at bounding box center [542, 240] width 673 height 480
paste textarea "That’s wonderful to hear! We’re so glad that you’re satisfied with the recent w…"
click at [466, 426] on textarea "That’s wonderful to hear! We’re so glad that you’re satisfied with the recent w…" at bounding box center [559, 444] width 389 height 52
type textarea "That’s wonderful to hear, Jillian! We’re so glad that you’re satisfied with the…"
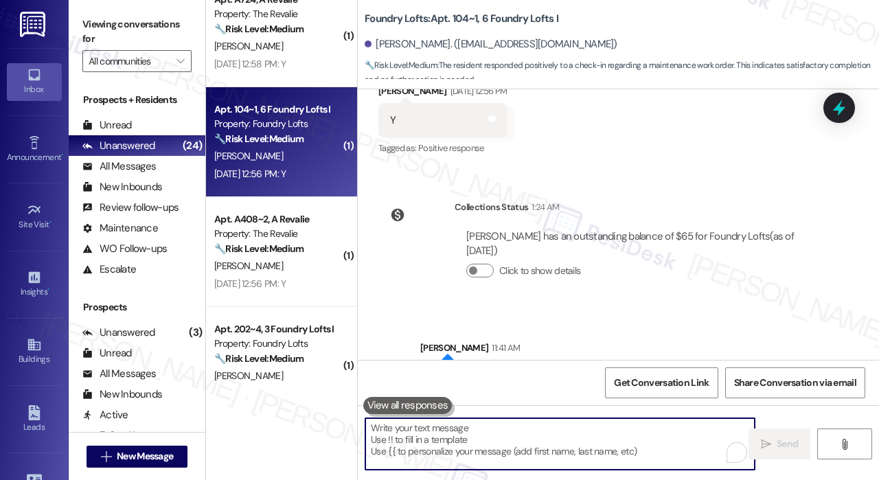
scroll to position [755, 0]
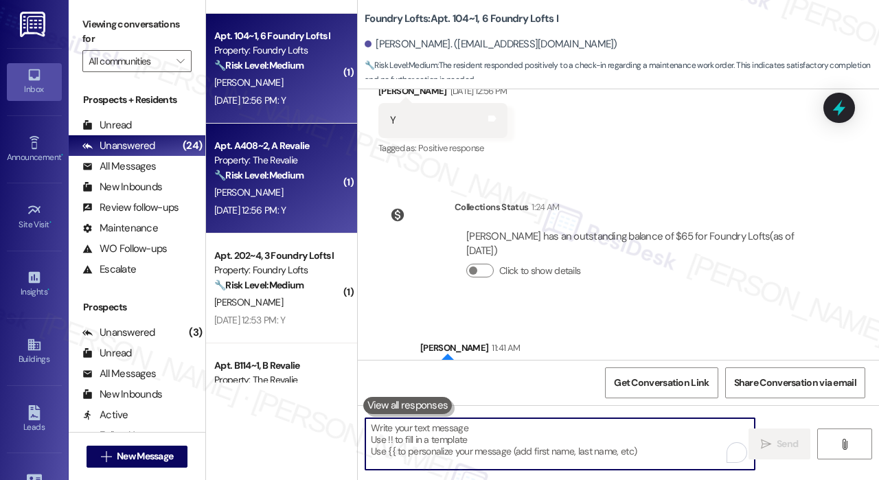
click at [286, 214] on div "Sep 12, 2025 at 12:56 PM: Y Sep 12, 2025 at 12:56 PM: Y" at bounding box center [249, 210] width 71 height 12
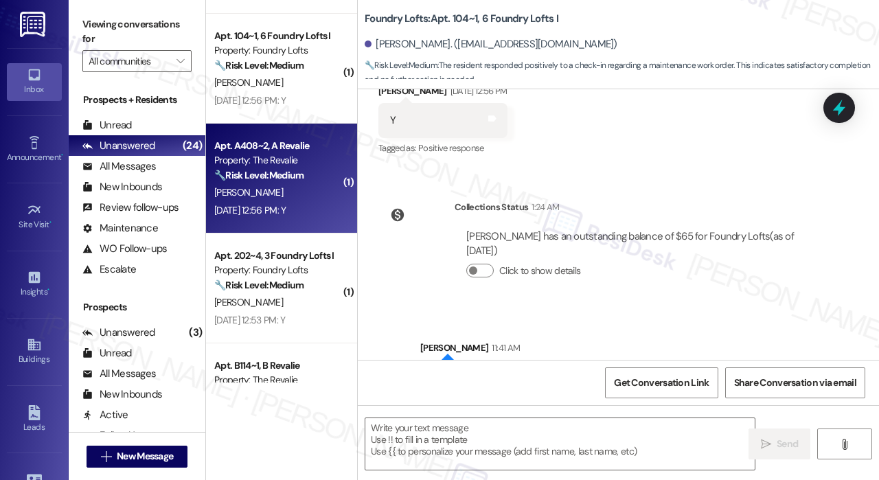
type textarea "Fetching suggested responses. Please feel free to read through the conversation…"
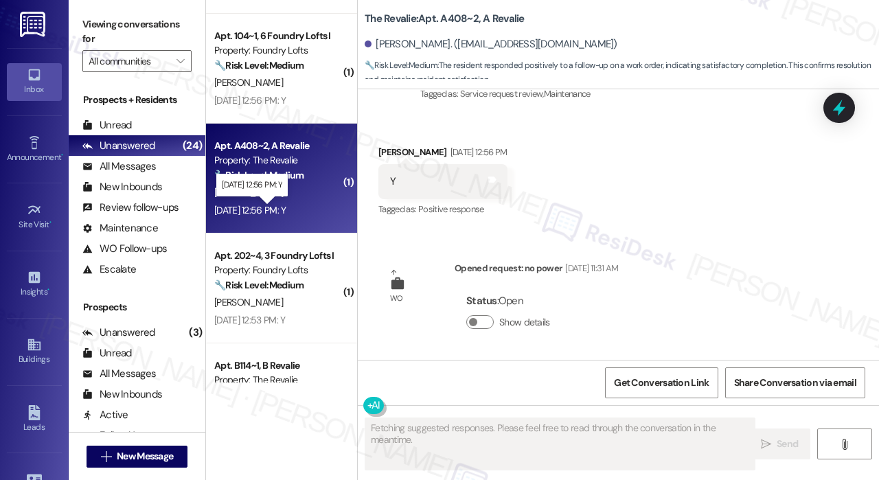
scroll to position [2394, 0]
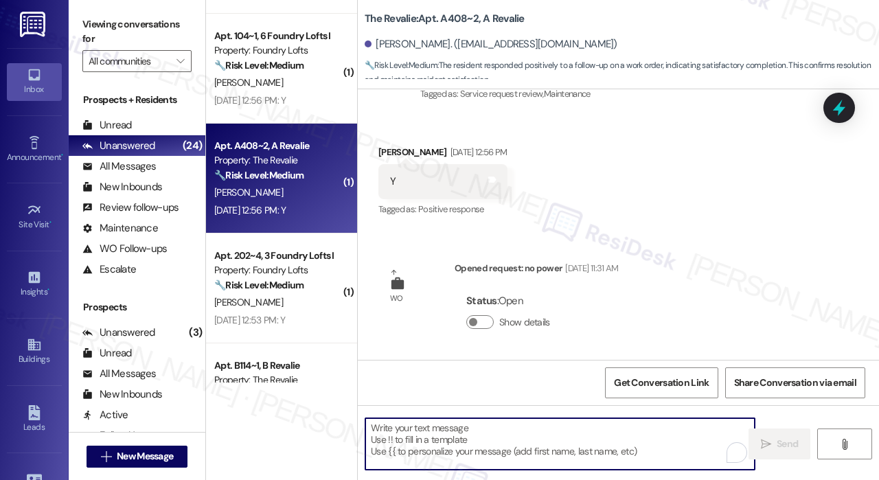
click at [573, 452] on textarea "To enrich screen reader interactions, please activate Accessibility in Grammarl…" at bounding box center [559, 444] width 389 height 52
paste textarea "That’s wonderful to hear! We’re so glad that you’re satisfied with the recent w…"
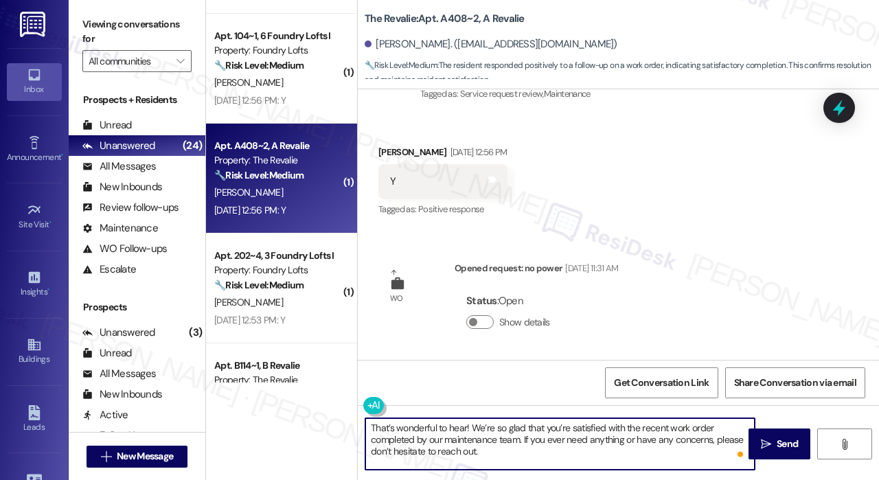
click at [466, 429] on textarea "That’s wonderful to hear! We’re so glad that you’re satisfied with the recent w…" at bounding box center [559, 444] width 389 height 52
type textarea "That’s wonderful to hear, Cassandra! We’re so glad that you’re satisfied with t…"
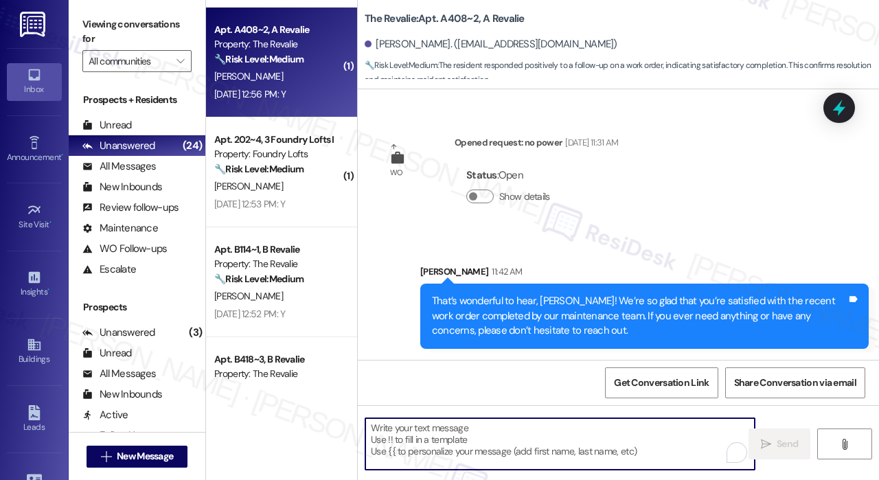
scroll to position [893, 0]
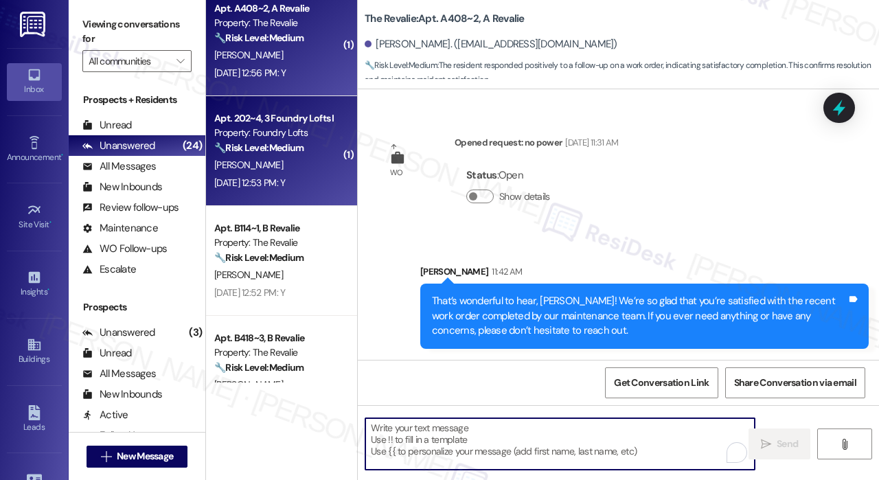
click at [258, 180] on div "Sep 12, 2025 at 12:53 PM: Y Sep 12, 2025 at 12:53 PM: Y" at bounding box center [249, 182] width 71 height 12
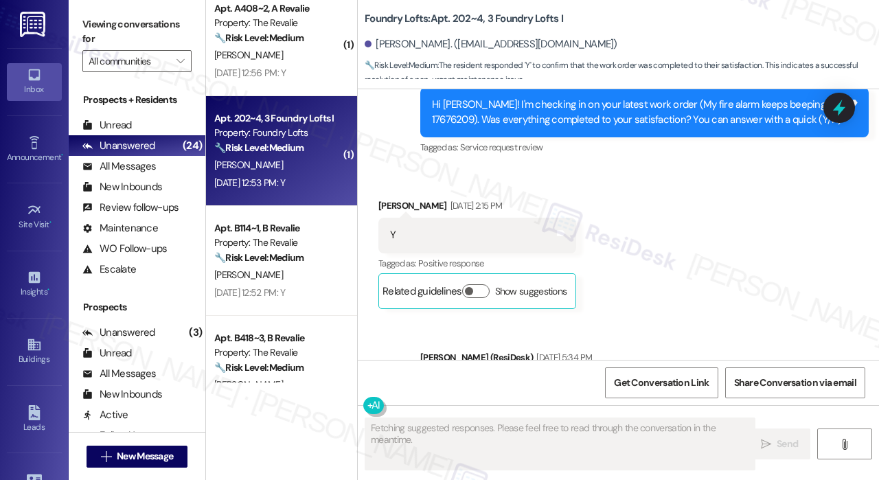
scroll to position [6942, 0]
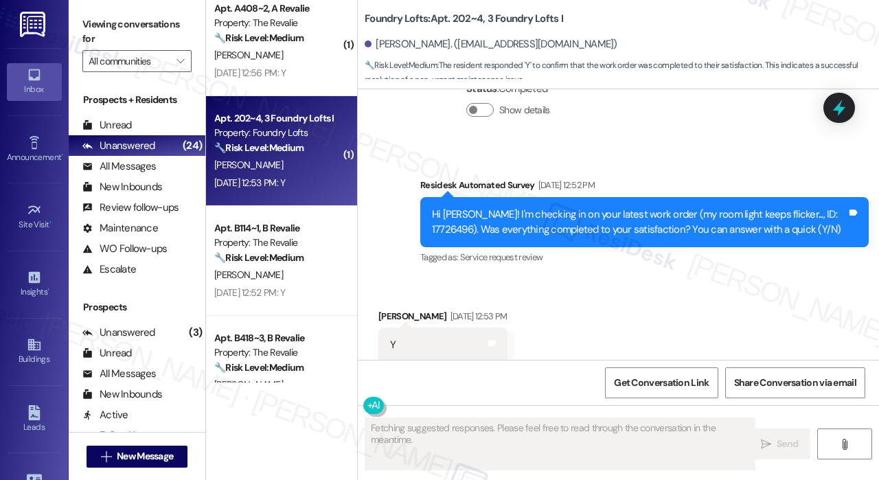
click at [657, 278] on div "Received via SMS Mahee Shah Sep 12, 2025 at 12:53 PM Y Tags and notes Tagged as…" at bounding box center [618, 336] width 521 height 116
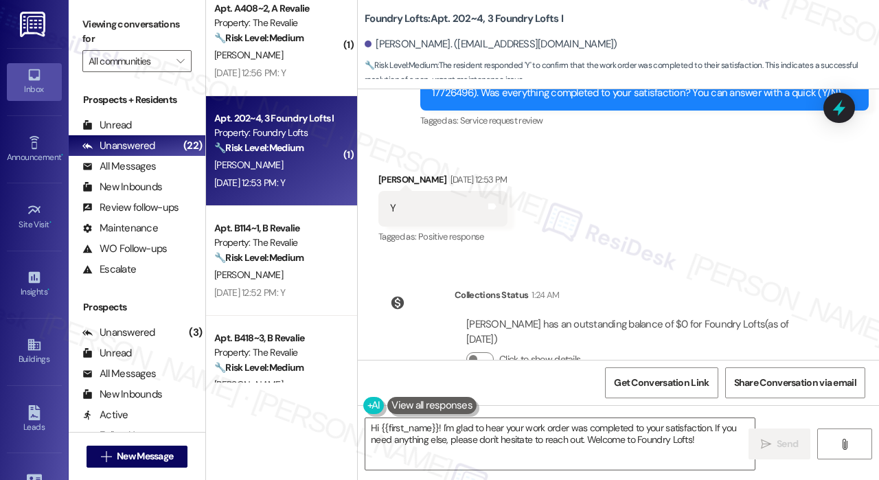
scroll to position [7084, 0]
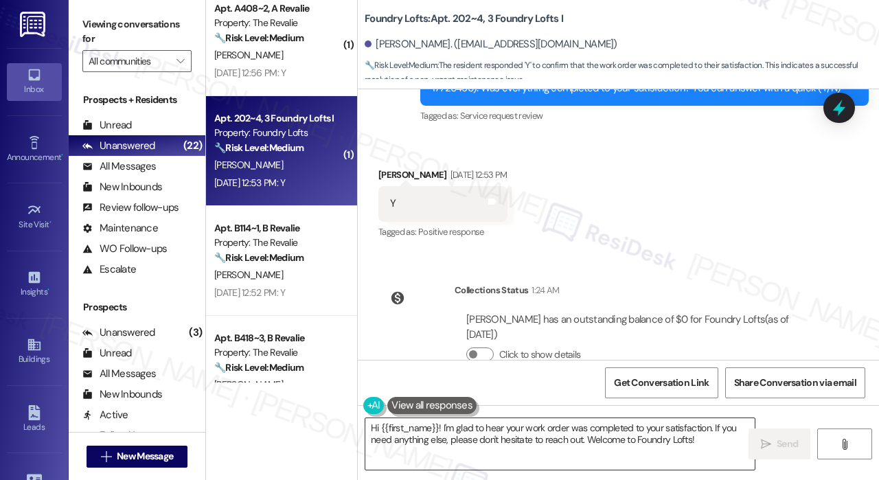
click at [604, 444] on textarea "Hi {{first_name}}! I'm glad to hear your work order was completed to your satis…" at bounding box center [559, 444] width 389 height 52
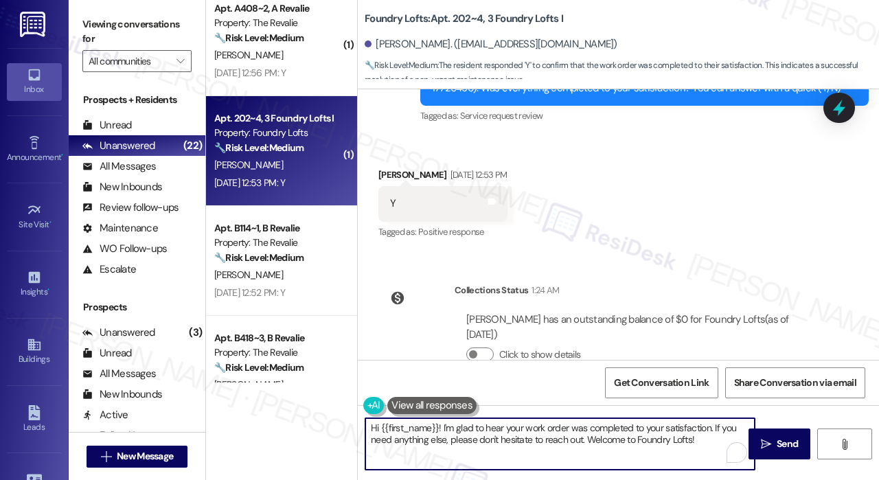
click at [605, 444] on textarea "Hi {{first_name}}! I'm glad to hear your work order was completed to your satis…" at bounding box center [559, 444] width 389 height 52
click at [599, 443] on textarea "Hi {{first_name}}! I'm glad to hear your work order was completed to your satis…" at bounding box center [559, 444] width 389 height 52
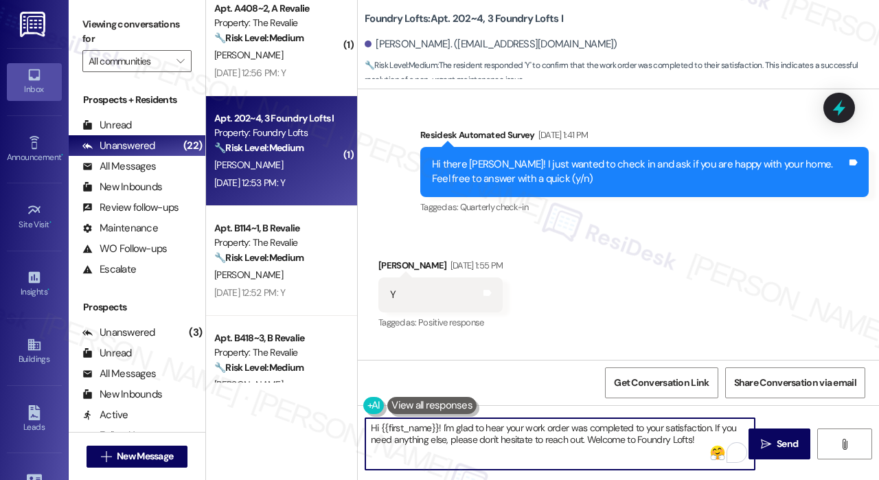
scroll to position [6466, 0]
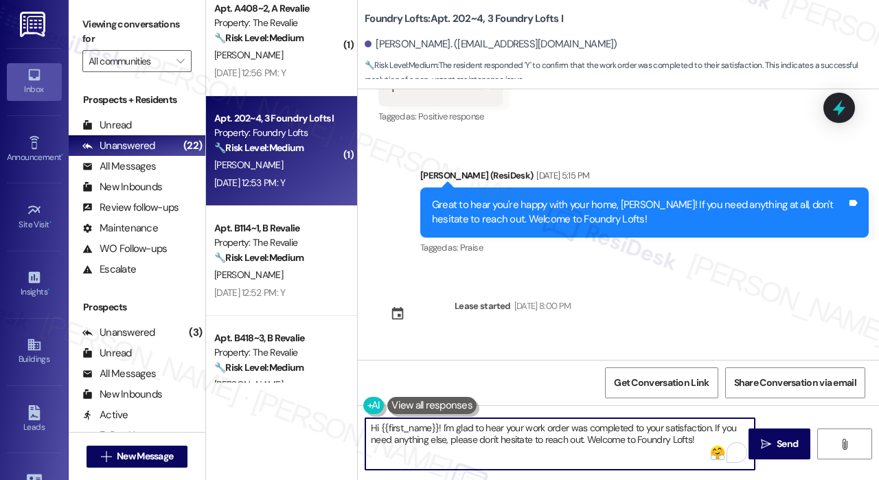
drag, startPoint x: 700, startPoint y: 436, endPoint x: 588, endPoint y: 439, distance: 112.0
click at [588, 439] on textarea "Hi {{first_name}}! I'm glad to hear your work order was completed to your satis…" at bounding box center [559, 444] width 389 height 52
type textarea "Hi {{first_name}}! I'm glad to hear your work order was completed to your satis…"
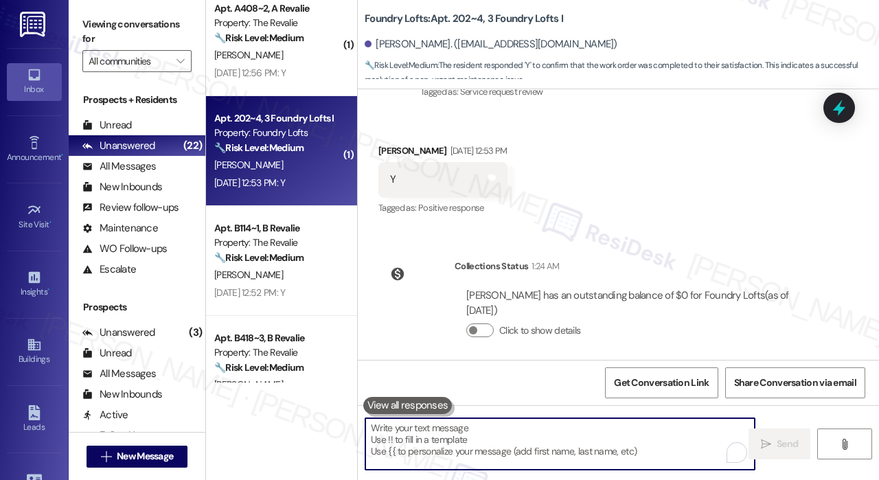
scroll to position [7194, 0]
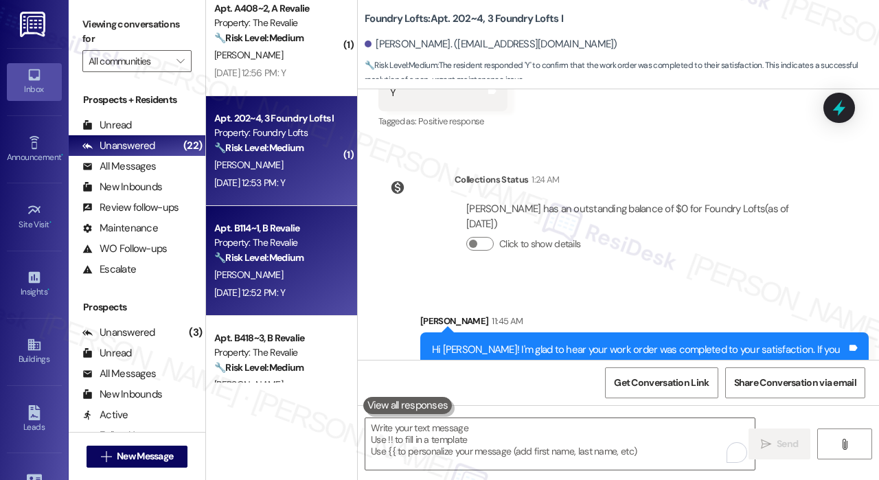
click at [301, 260] on strong "🔧 Risk Level: Medium" at bounding box center [258, 257] width 89 height 12
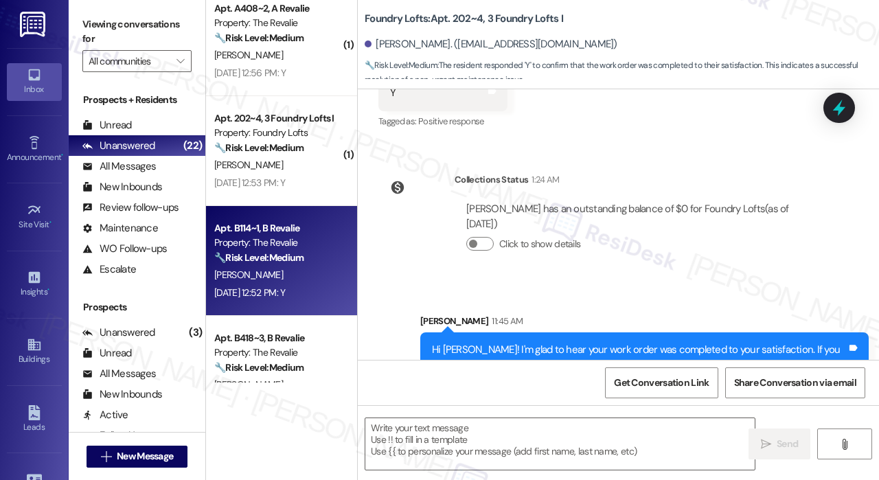
type textarea "Fetching suggested responses. Please feel free to read through the conversation…"
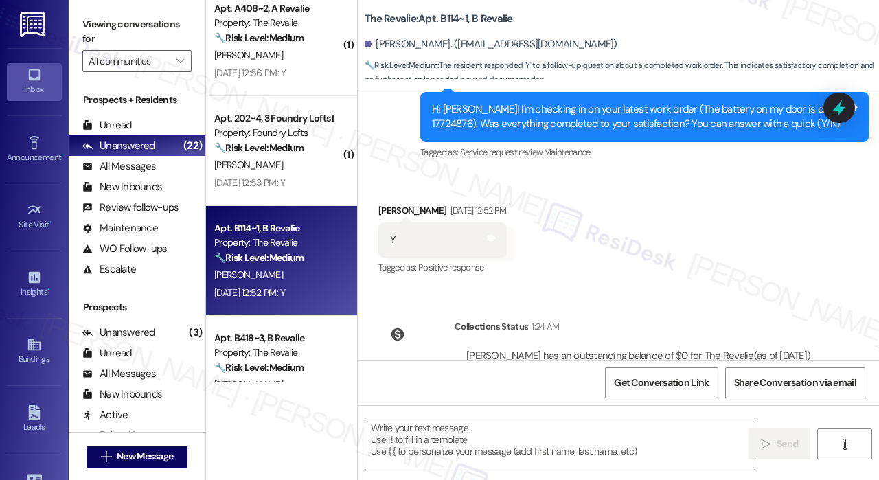
scroll to position [2513, 0]
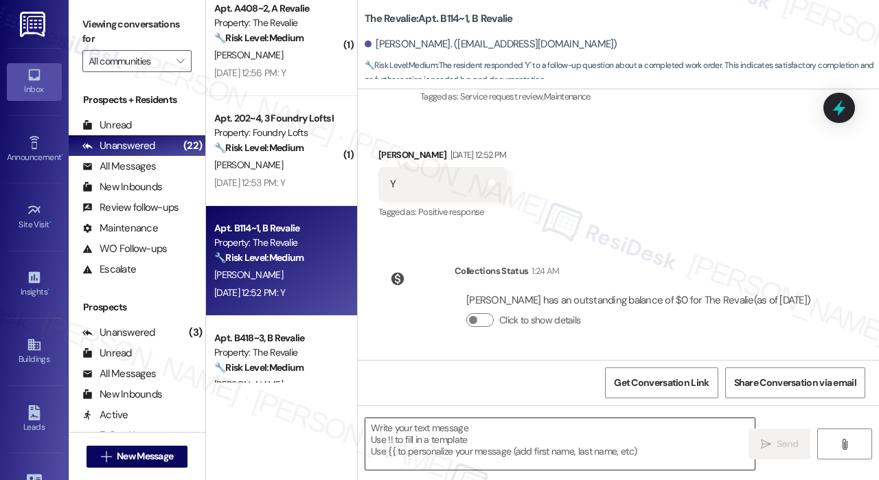
click at [587, 433] on textarea at bounding box center [559, 444] width 389 height 52
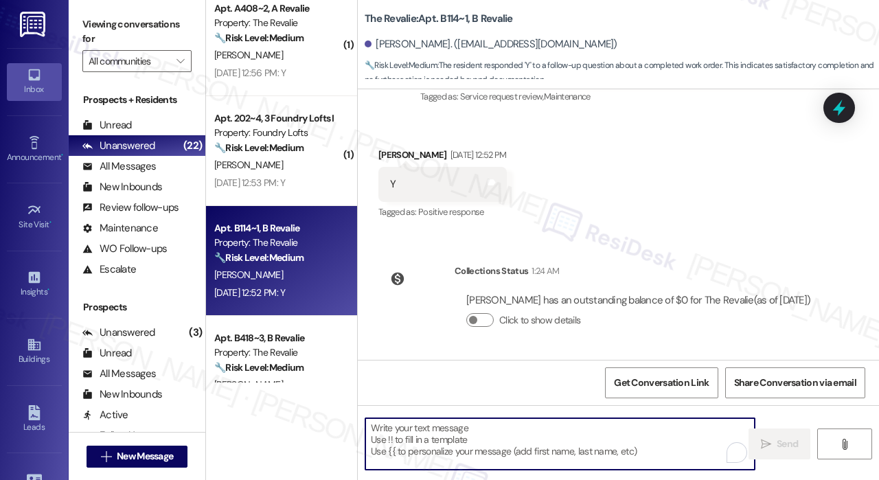
paste textarea "That’s wonderful to hear! We’re so glad that you’re satisfied with the recent w…"
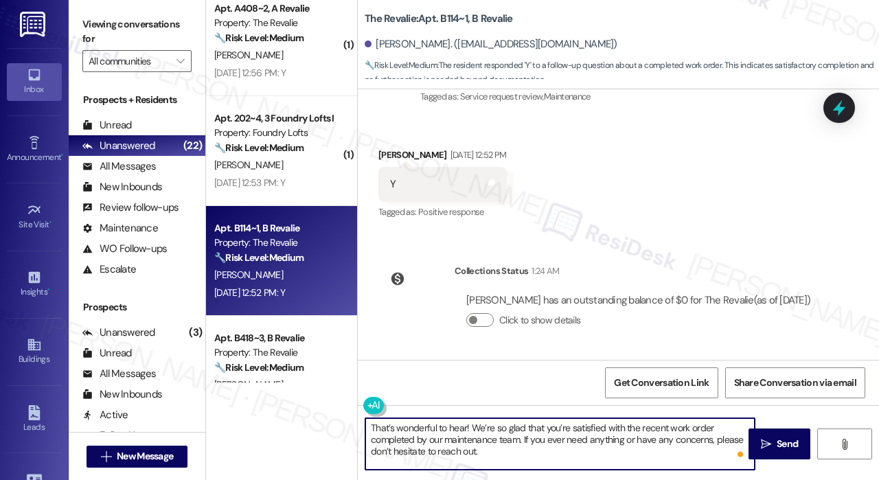
drag, startPoint x: 467, startPoint y: 426, endPoint x: 474, endPoint y: 443, distance: 17.9
click at [466, 426] on textarea "That’s wonderful to hear! We’re so glad that you’re satisfied with the recent w…" at bounding box center [559, 444] width 389 height 52
type textarea "That’s wonderful to hear, James! We’re so glad that you’re satisfied with the r…"
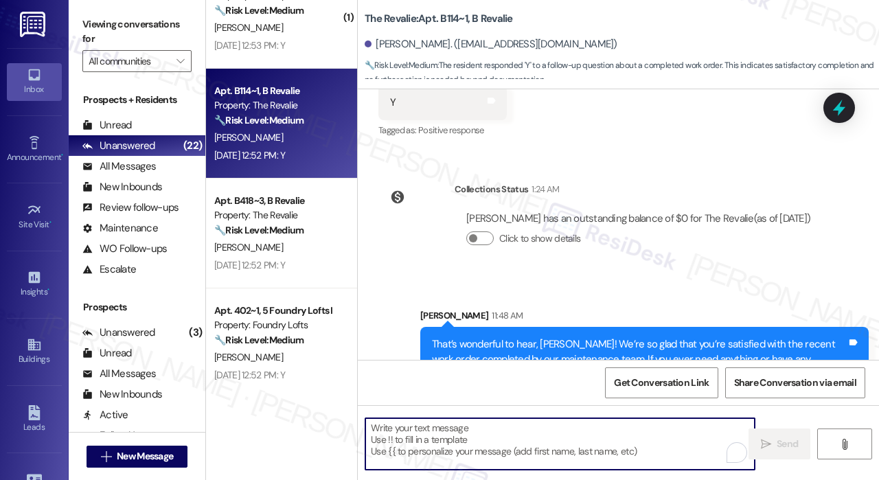
scroll to position [2637, 0]
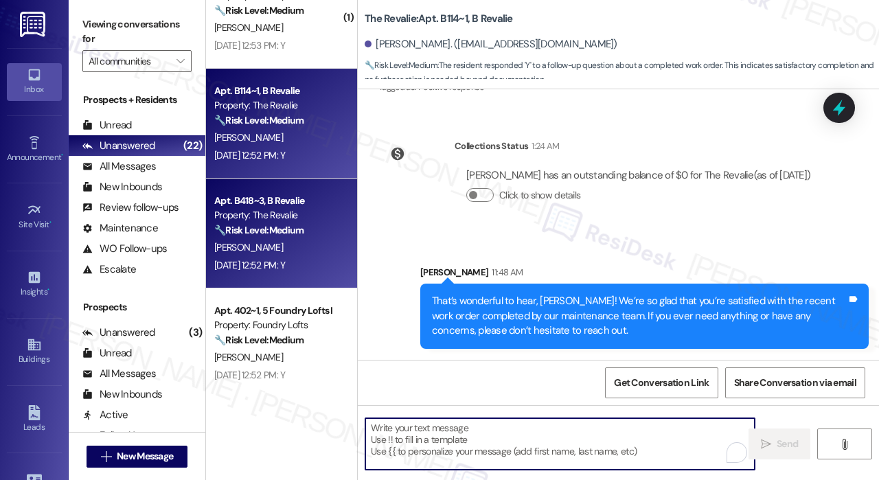
click at [304, 227] on strong "🔧 Risk Level: Medium" at bounding box center [258, 230] width 89 height 12
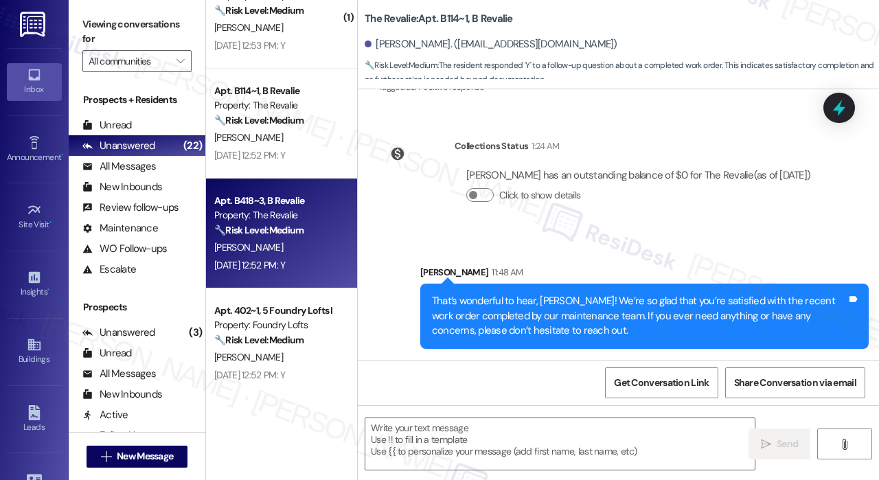
type textarea "Fetching suggested responses. Please feel free to read through the conversation…"
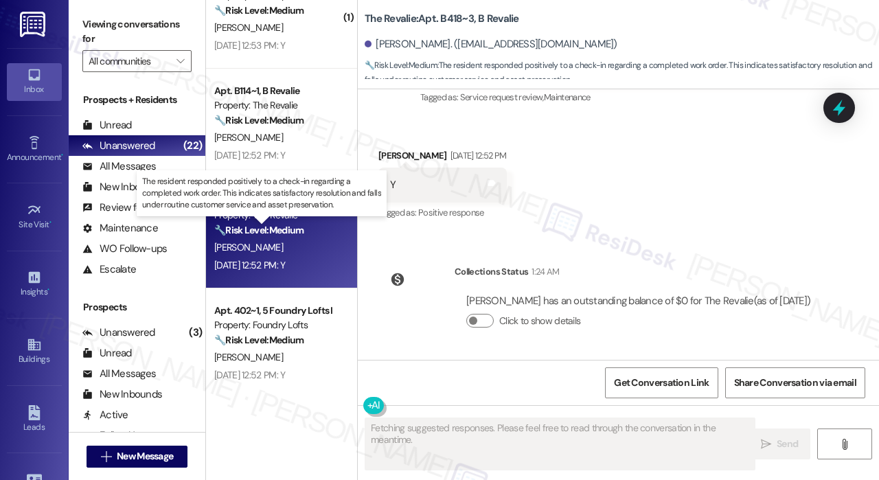
scroll to position [236, 0]
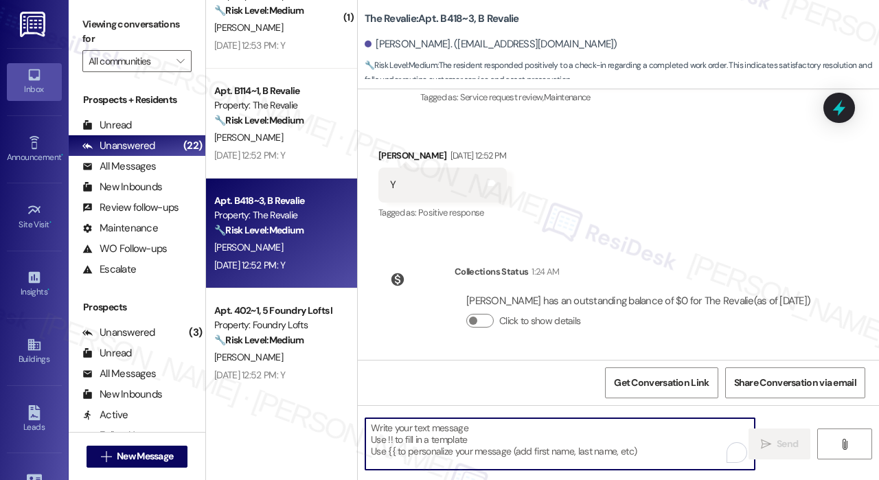
click at [553, 454] on textarea "To enrich screen reader interactions, please activate Accessibility in Grammarl…" at bounding box center [559, 444] width 389 height 52
paste textarea "That’s wonderful to hear! We’re so glad that you’re satisfied with the recent w…"
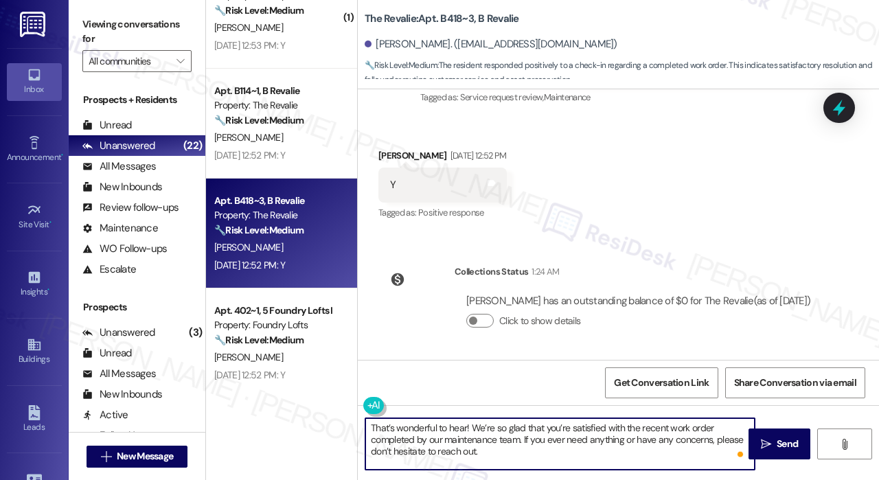
click at [467, 431] on textarea "That’s wonderful to hear! We’re so glad that you’re satisfied with the recent w…" at bounding box center [559, 444] width 389 height 52
type textarea "That’s wonderful to hear, [PERSON_NAME]! We’re so glad that you’re satisfied wi…"
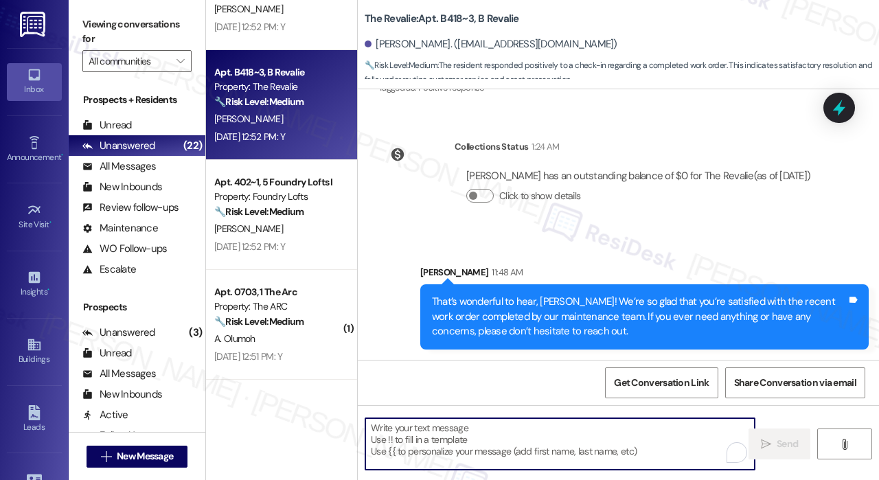
scroll to position [1167, 0]
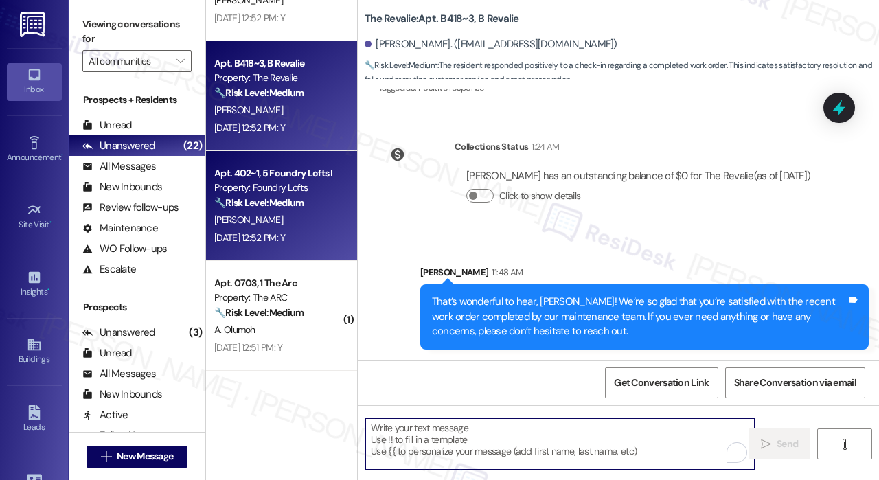
click at [285, 233] on div "[DATE] 12:52 PM: Y [DATE] 12:52 PM: Y" at bounding box center [249, 237] width 71 height 12
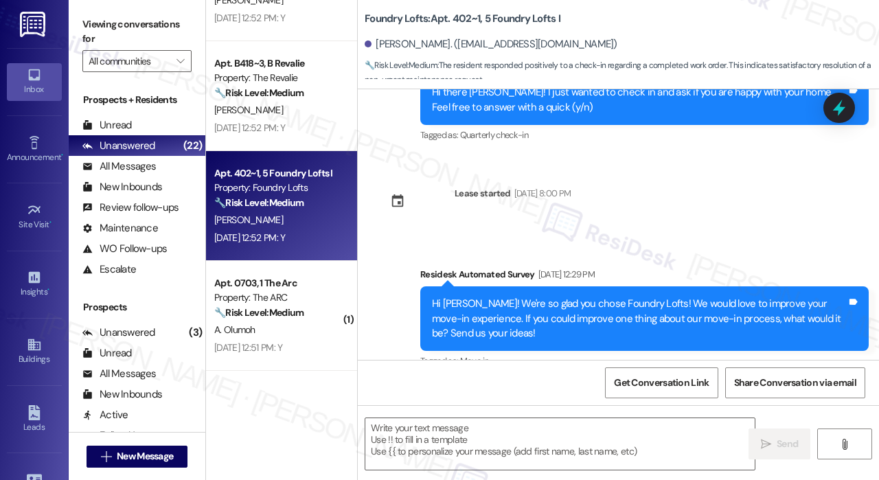
type textarea "Fetching suggested responses. Please feel free to read through the conversation…"
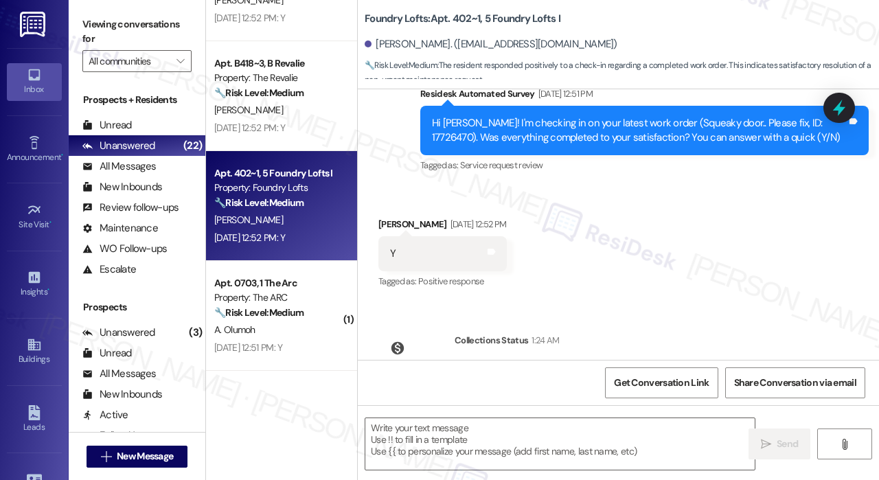
scroll to position [1552, 0]
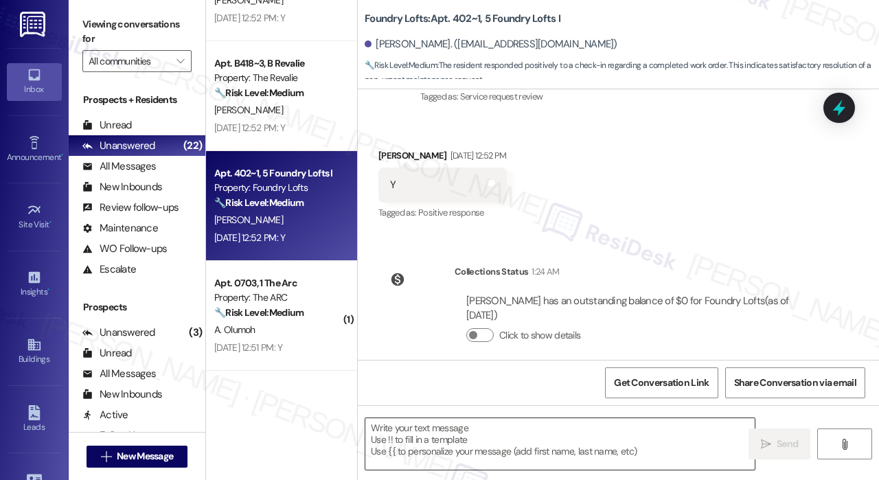
click at [613, 443] on textarea at bounding box center [559, 444] width 389 height 52
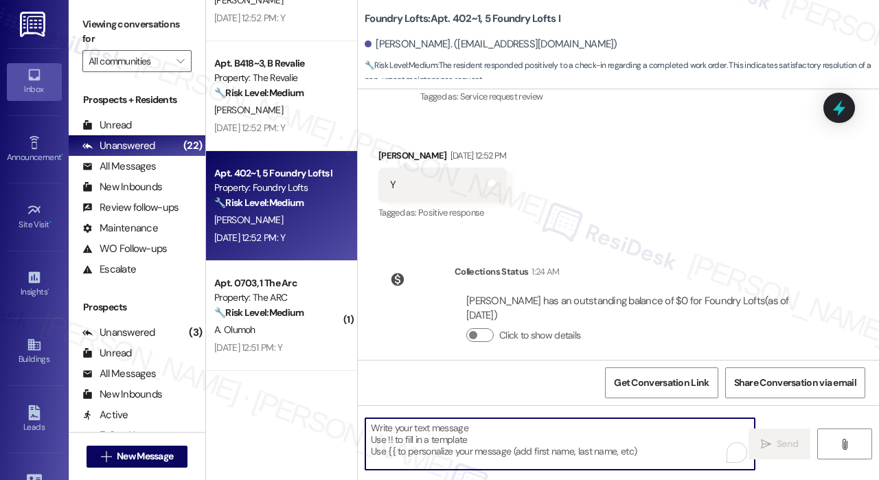
paste textarea "That’s wonderful to hear! We’re so glad that you’re satisfied with the recent w…"
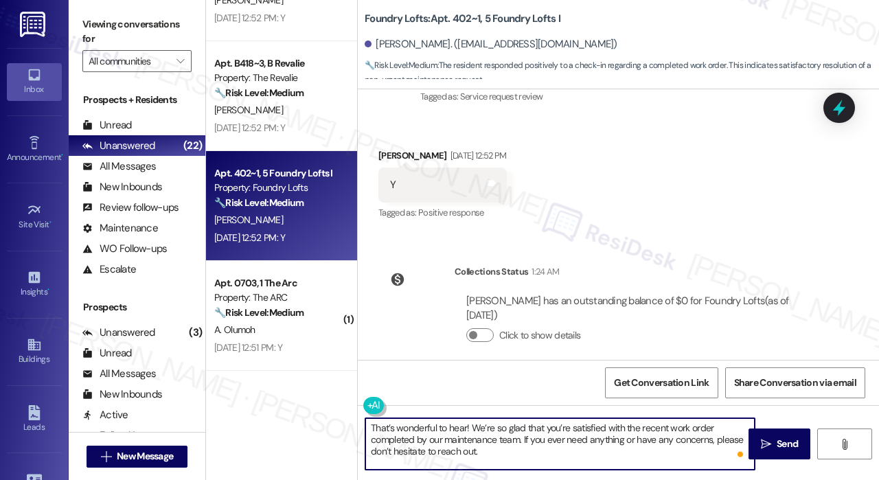
click at [466, 424] on textarea "That’s wonderful to hear! We’re so glad that you’re satisfied with the recent w…" at bounding box center [559, 444] width 389 height 52
click at [518, 435] on textarea "That’s wonderful to hear, [PERSON_NAME]! We’re so glad that you’re satisfied wi…" at bounding box center [559, 444] width 389 height 52
type textarea "That’s wonderful to hear, [PERSON_NAME]! We’re so glad that you’re satisfied wi…"
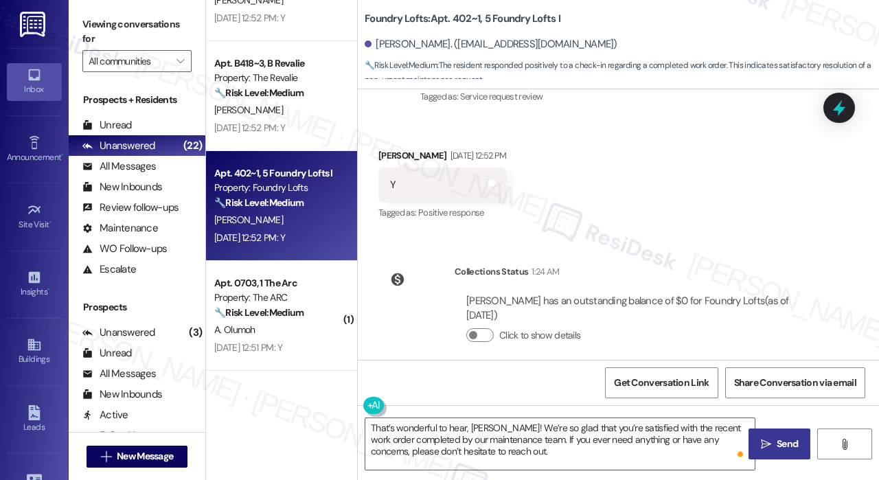
click at [771, 440] on span " Send" at bounding box center [779, 444] width 43 height 14
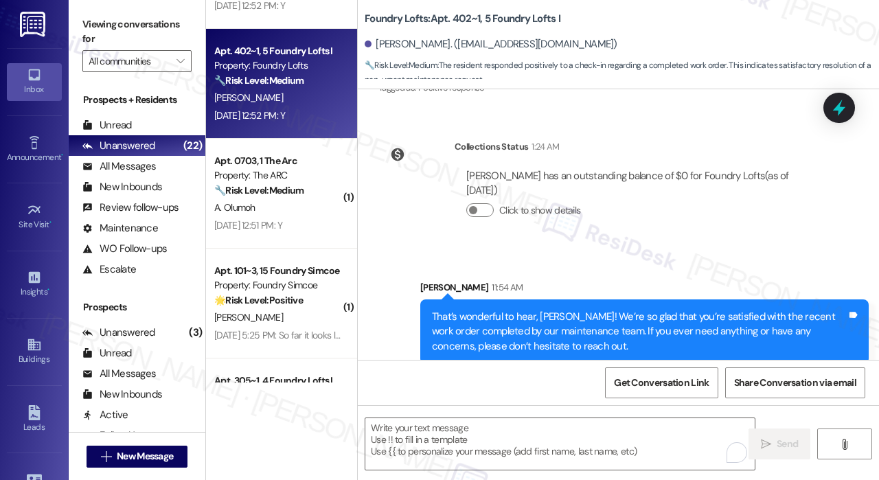
scroll to position [1305, 0]
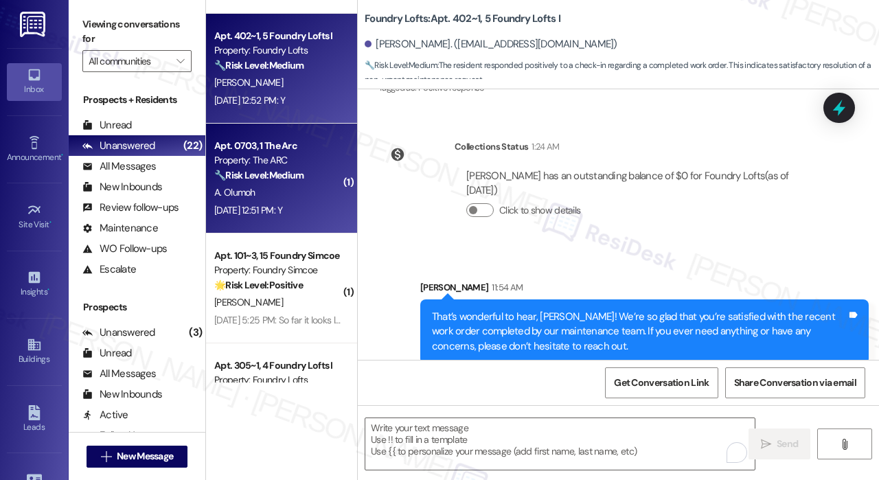
click at [301, 202] on div "[DATE] 12:51 PM: Y [DATE] 12:51 PM: Y" at bounding box center [278, 210] width 130 height 17
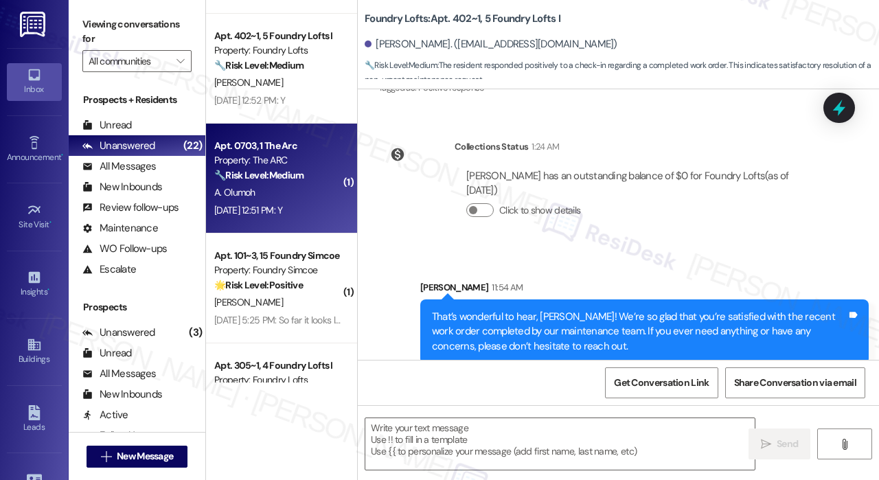
type textarea "Fetching suggested responses. Please feel free to read through the conversation…"
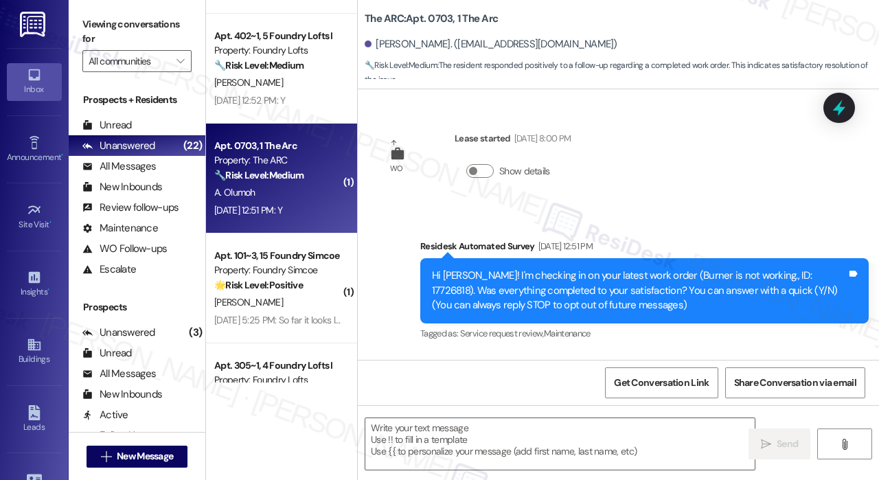
scroll to position [109, 0]
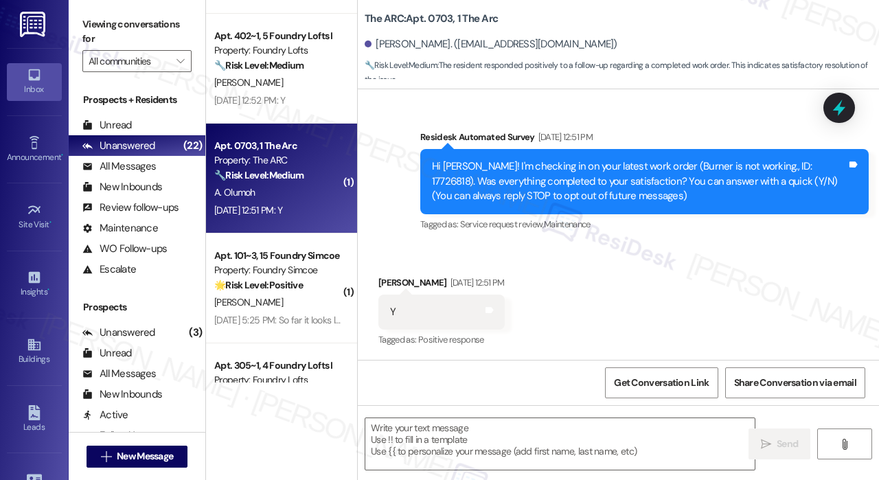
type textarea "Fetching suggested responses. Please feel free to read through the conversation…"
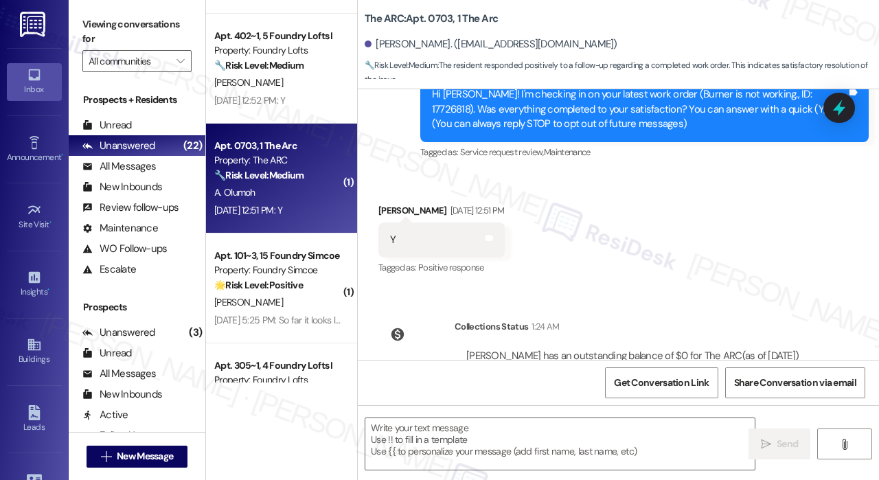
scroll to position [251, 0]
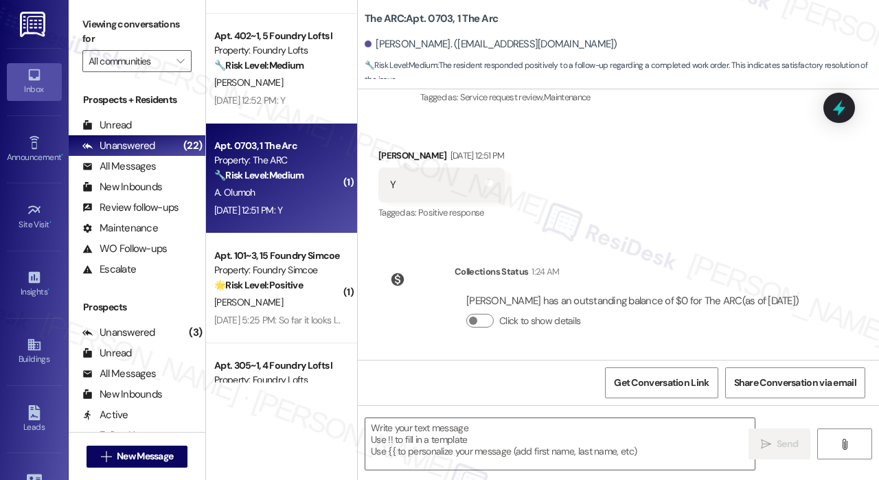
click at [722, 238] on div "WO Lease started [DATE] 8:00 PM Show details Survey, sent via SMS Residesk Auto…" at bounding box center [618, 224] width 521 height 271
click at [721, 235] on div "WO Lease started [DATE] 8:00 PM Show details Survey, sent via SMS Residesk Auto…" at bounding box center [618, 224] width 521 height 271
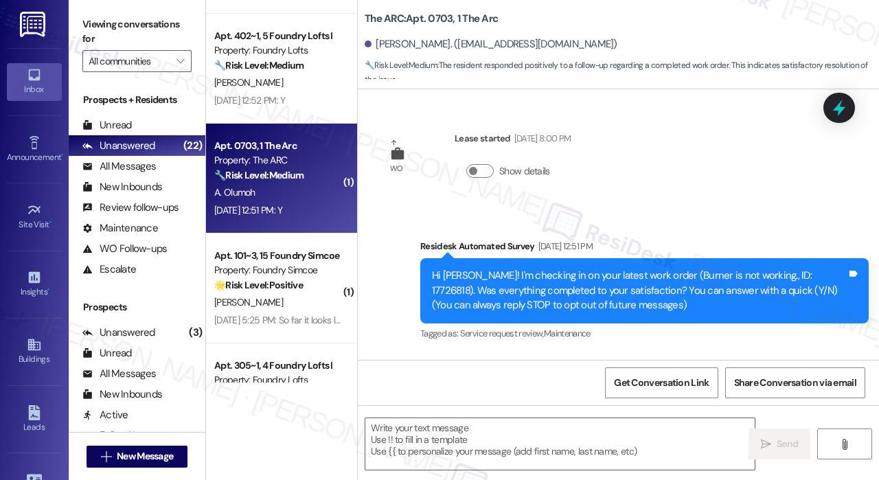
scroll to position [137, 0]
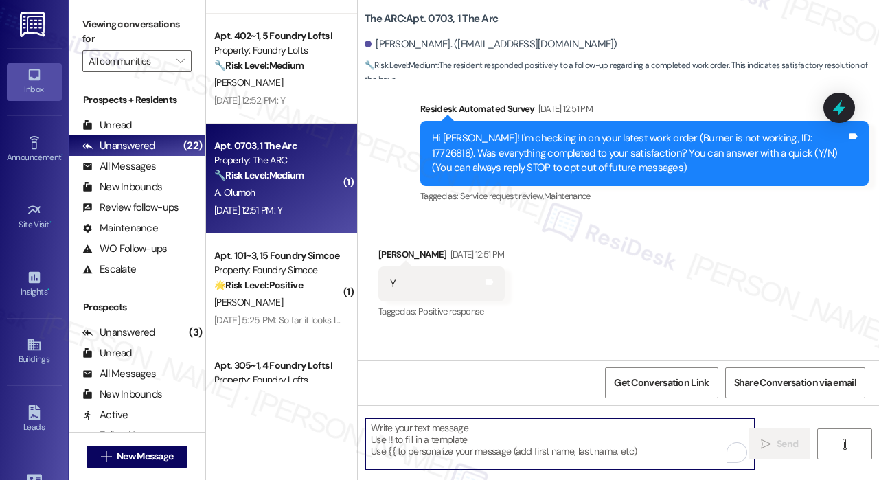
click at [527, 432] on textarea "To enrich screen reader interactions, please activate Accessibility in Grammarl…" at bounding box center [559, 444] width 389 height 52
paste textarea "That’s wonderful to hear! We’re so glad that you’re satisfied with the recent w…"
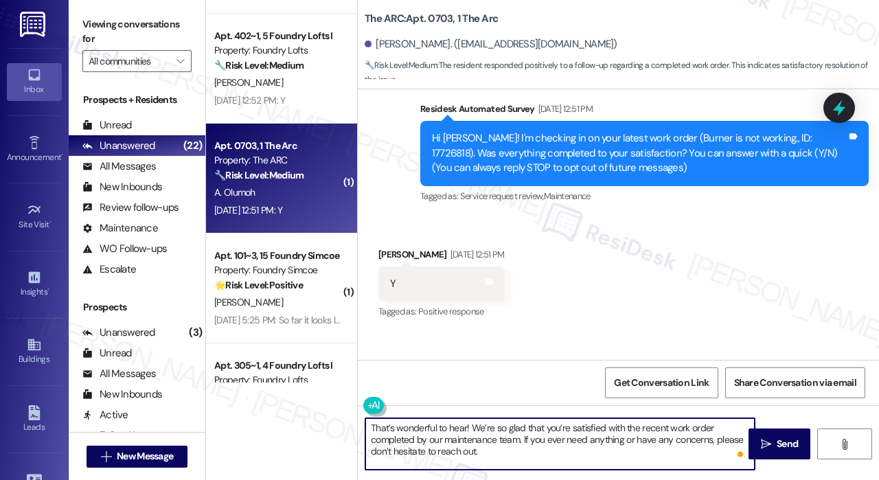
click at [742, 295] on div "Received via SMS [PERSON_NAME] [DATE] 12:51 PM Y Tags and notes Tagged as: Posi…" at bounding box center [618, 274] width 521 height 116
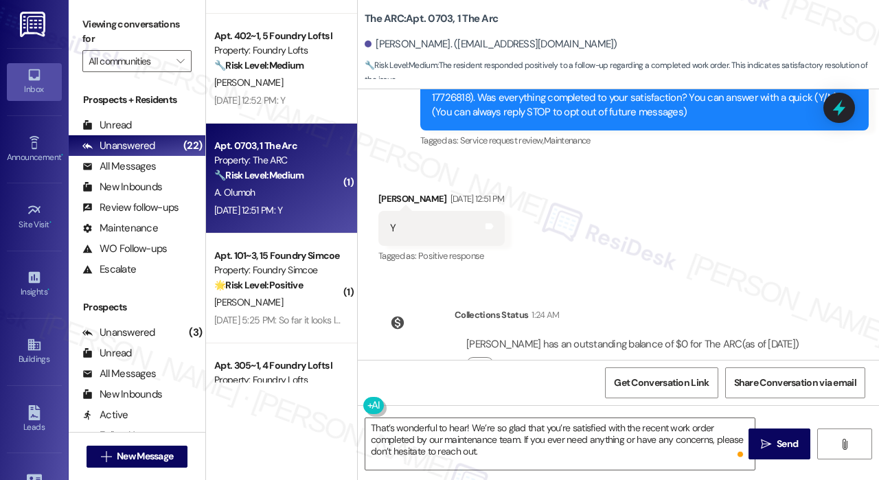
scroll to position [251, 0]
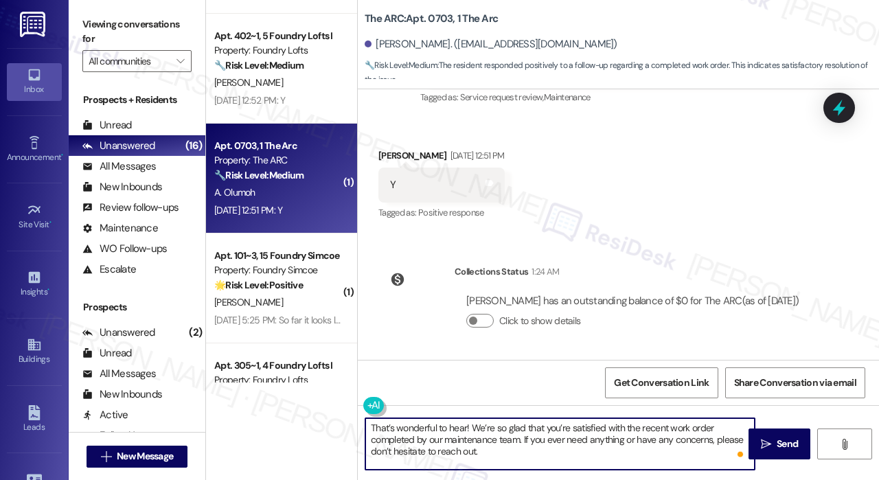
click at [562, 459] on textarea "That’s wonderful to hear! We’re so glad that you’re satisfied with the recent w…" at bounding box center [559, 444] width 389 height 52
drag, startPoint x: 560, startPoint y: 456, endPoint x: 512, endPoint y: 441, distance: 51.0
click at [512, 441] on textarea "That’s wonderful to hear! We’re so glad that you’re satisfied with the recent w…" at bounding box center [559, 444] width 389 height 52
click at [516, 444] on textarea "That’s wonderful to hear! We’re so glad that you’re satisfied with the recent w…" at bounding box center [559, 444] width 389 height 52
click at [465, 427] on textarea "That’s wonderful to hear! We’re so glad that you’re satisfied with the recent w…" at bounding box center [559, 444] width 389 height 52
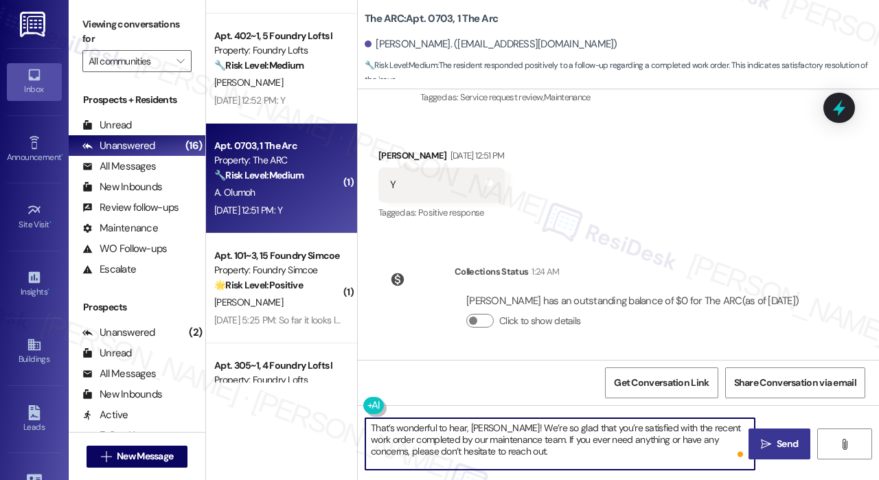
type textarea "That’s wonderful to hear, [PERSON_NAME]! We’re so glad that you’re satisfied wi…"
click at [789, 441] on span "Send" at bounding box center [787, 444] width 21 height 14
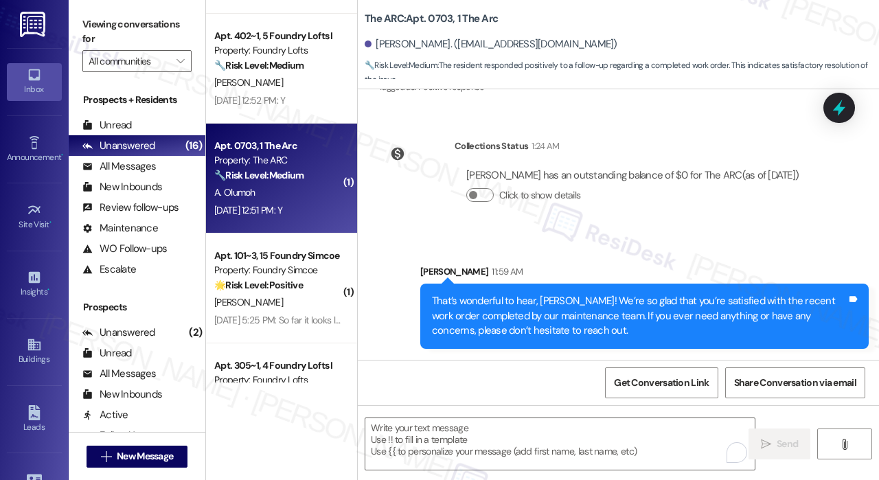
scroll to position [1373, 0]
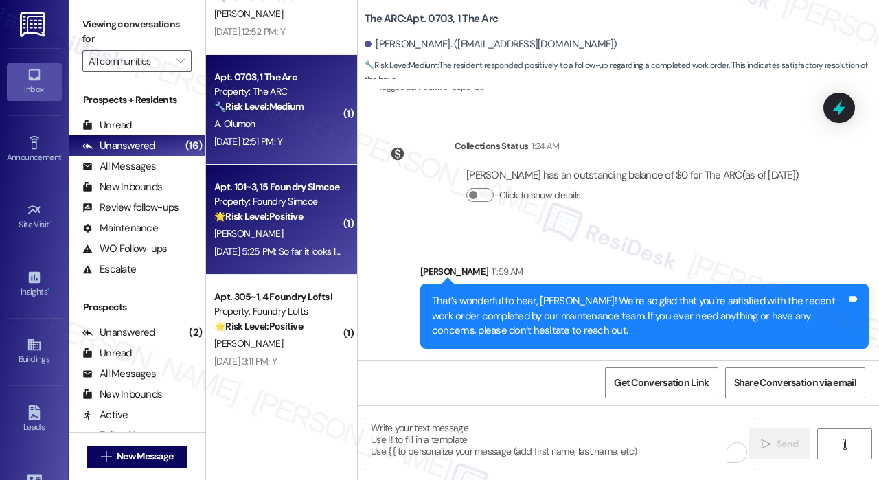
click at [267, 215] on strong "🌟 Risk Level: Positive" at bounding box center [258, 216] width 89 height 12
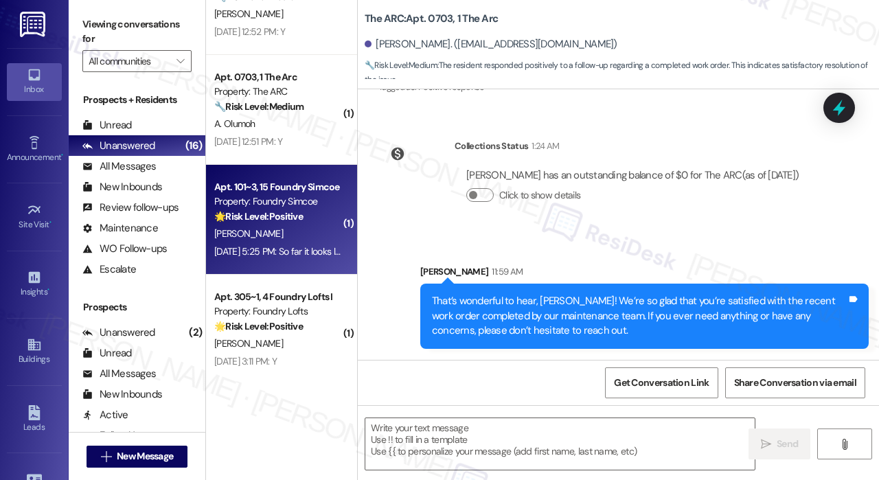
type textarea "Fetching suggested responses. Please feel free to read through the conversation…"
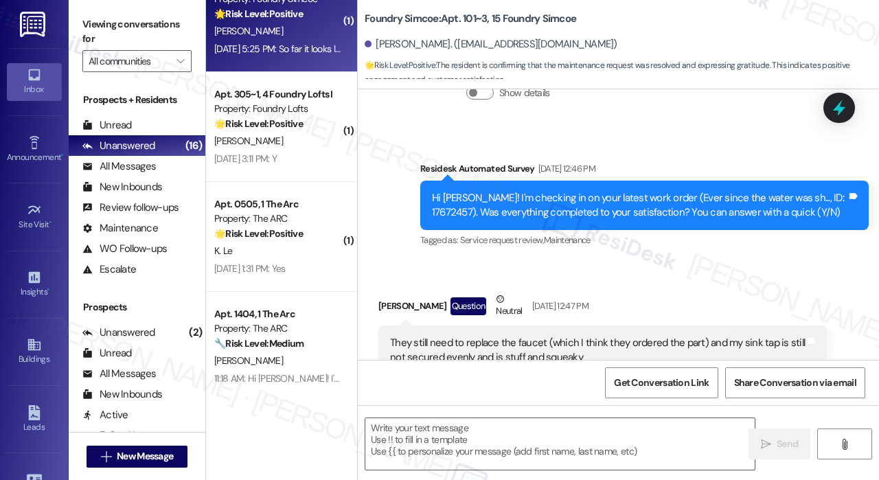
scroll to position [1579, 0]
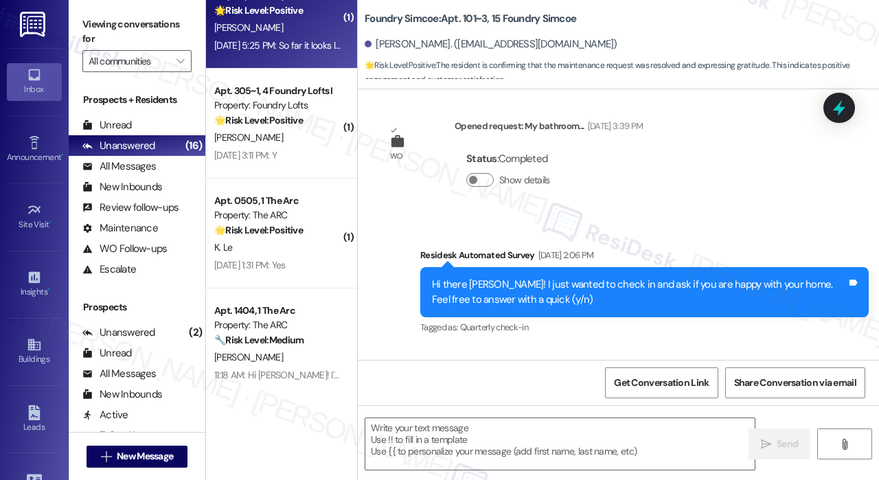
type textarea "Fetching suggested responses. Please feel free to read through the conversation…"
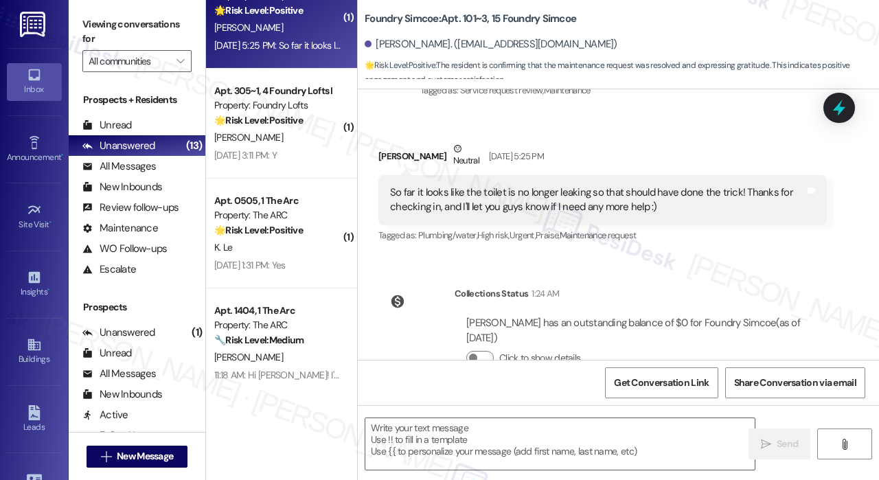
scroll to position [2730, 0]
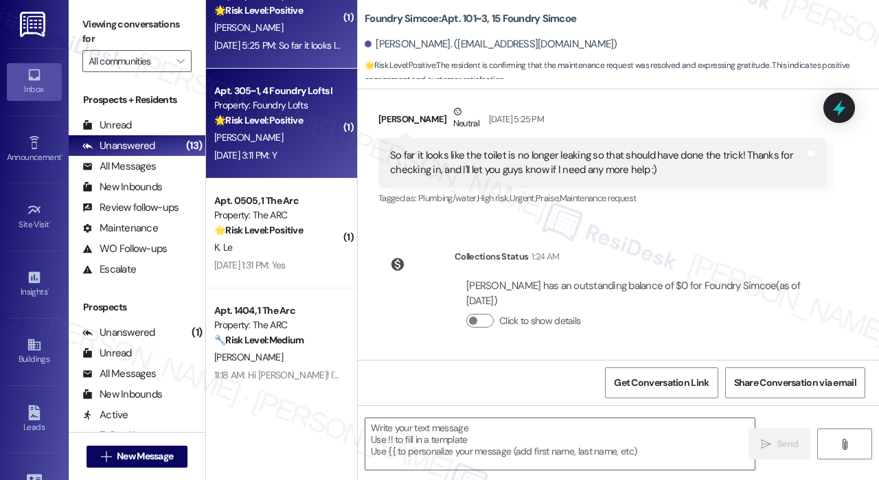
click at [277, 151] on div "[DATE] 3:11 PM: Y [DATE] 3:11 PM: Y" at bounding box center [245, 155] width 62 height 12
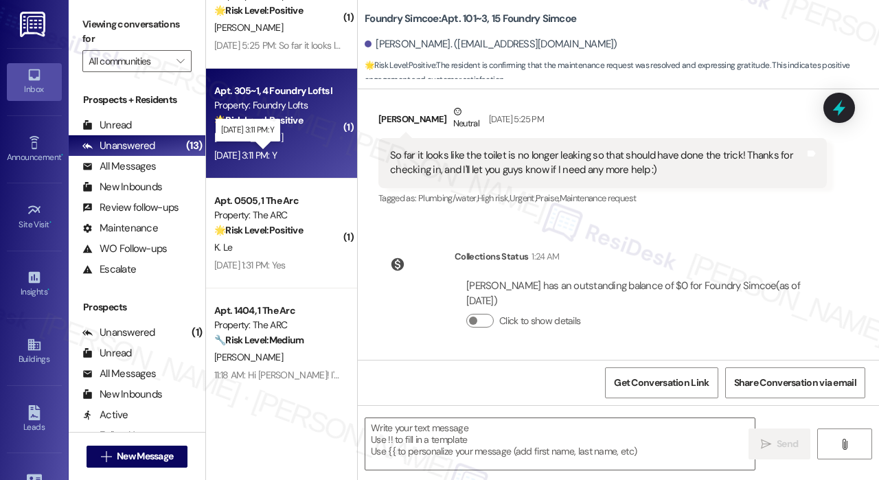
type textarea "Fetching suggested responses. Please feel free to read through the conversation…"
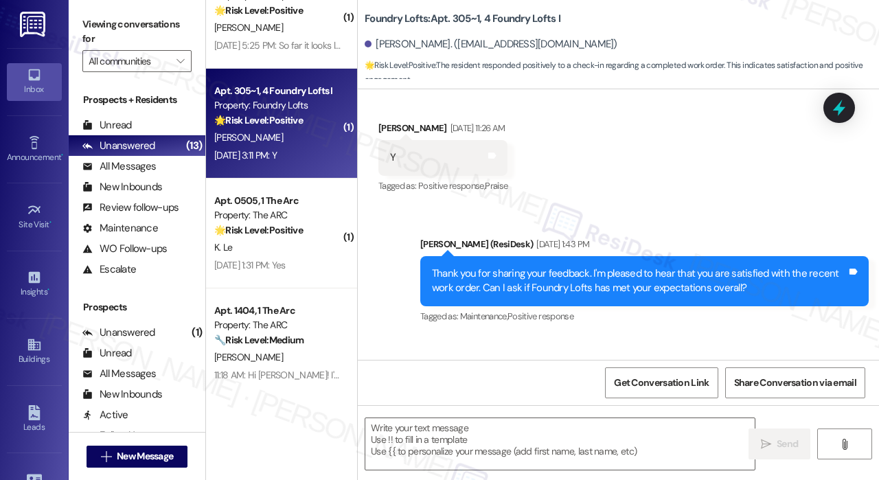
type textarea "Fetching suggested responses. Please feel free to read through the conversation…"
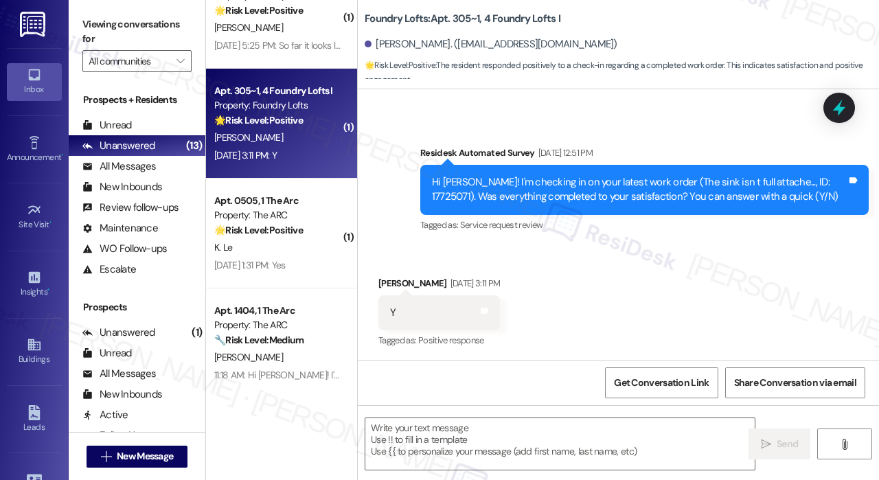
scroll to position [5957, 0]
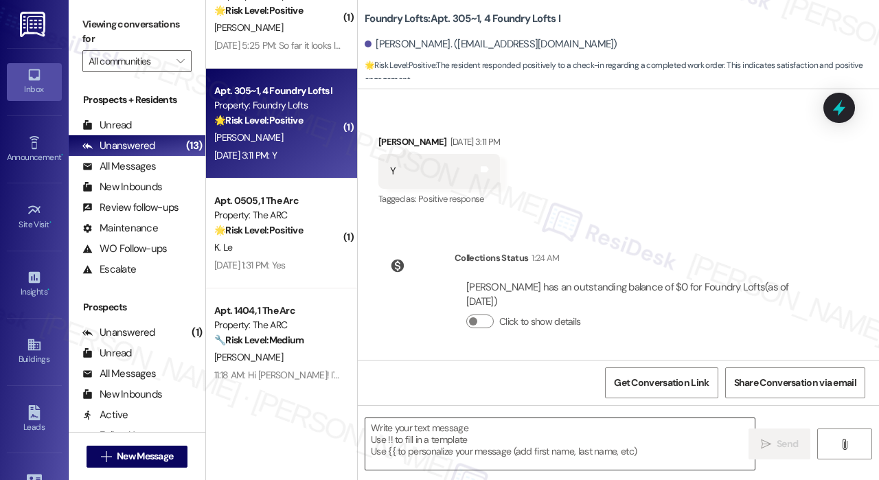
click at [474, 426] on textarea at bounding box center [559, 444] width 389 height 52
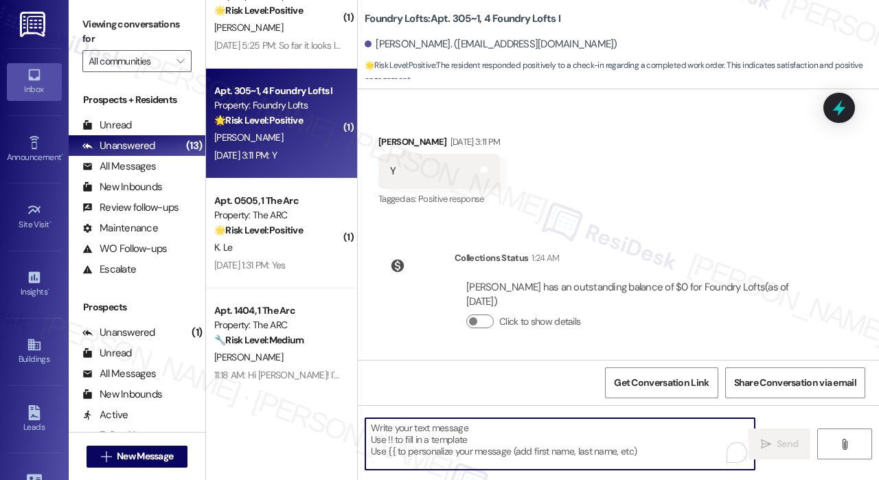
paste textarea "That’s wonderful to hear! We’re so glad that you’re satisfied with the recent w…"
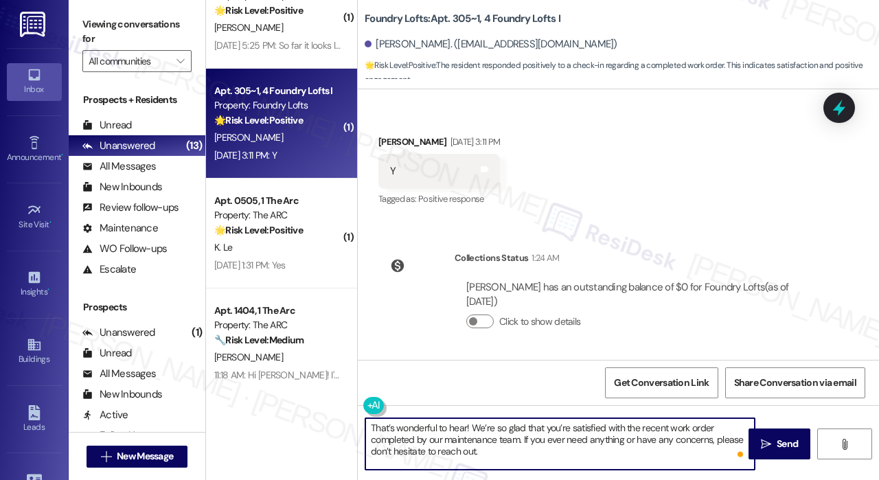
click at [464, 426] on textarea "That’s wonderful to hear! We’re so glad that you’re satisfied with the recent w…" at bounding box center [559, 444] width 389 height 52
click at [536, 457] on textarea "That’s wonderful to hear, [PERSON_NAME]! We’re so glad that you’re satisfied wi…" at bounding box center [559, 444] width 389 height 52
type textarea "That’s wonderful to hear, [PERSON_NAME]! We’re so glad that you’re satisfied wi…"
click at [764, 441] on icon "" at bounding box center [766, 444] width 10 height 11
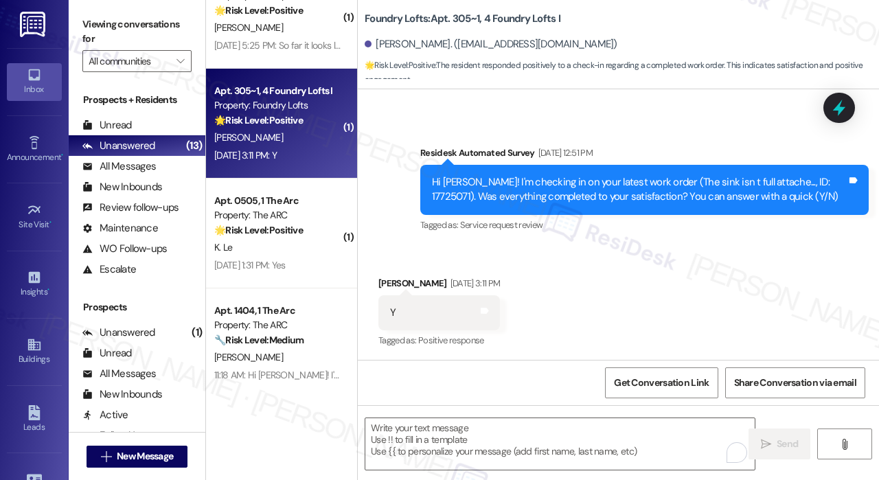
scroll to position [6082, 0]
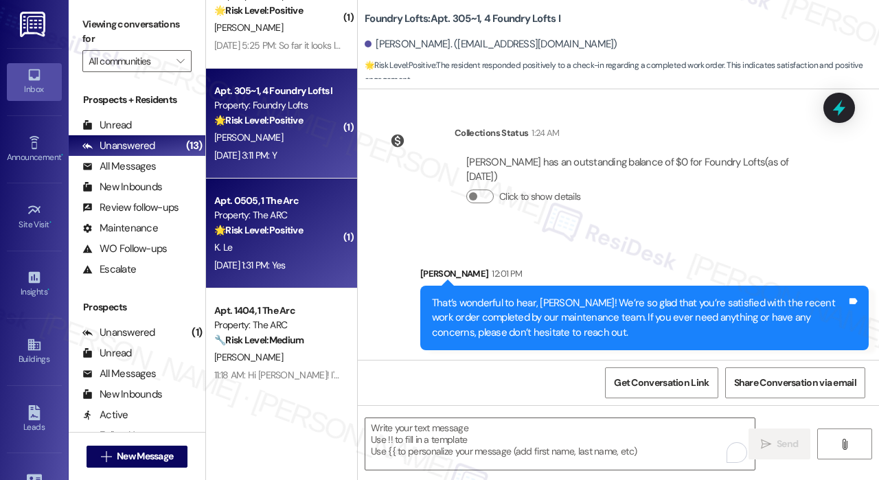
click at [326, 242] on div "K. Le" at bounding box center [278, 247] width 130 height 17
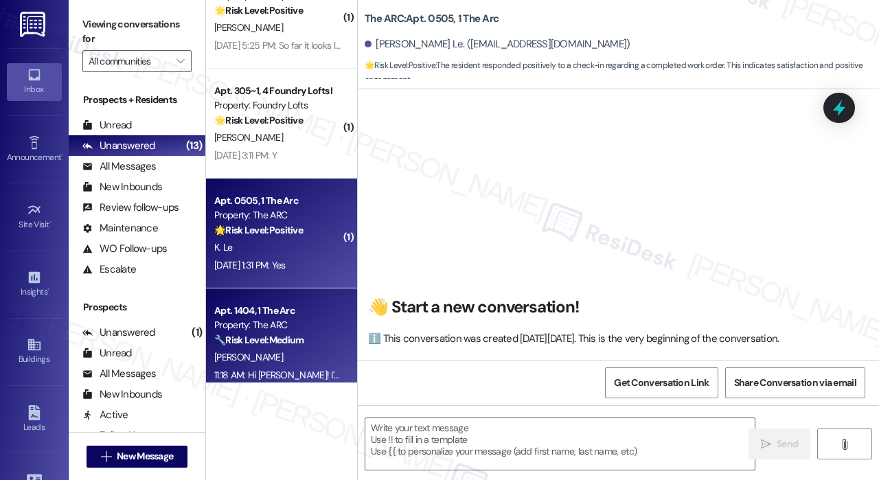
scroll to position [4721, 0]
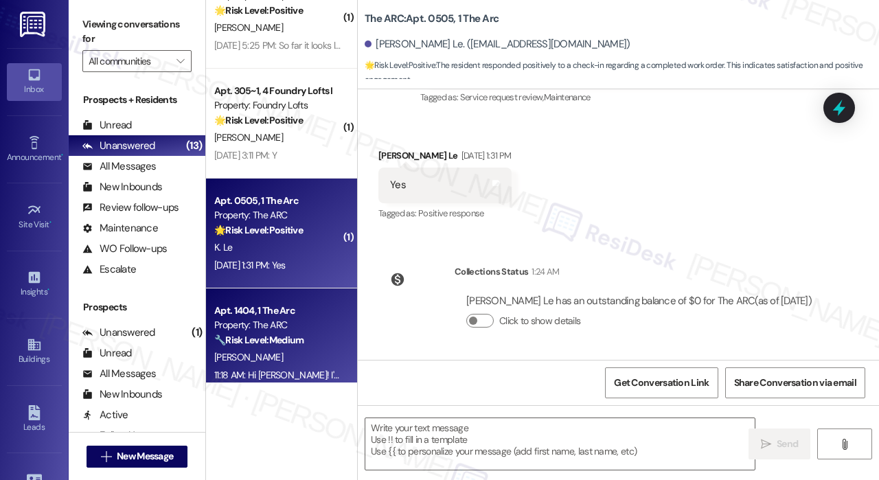
type textarea "Fetching suggested responses. Please feel free to read through the conversation…"
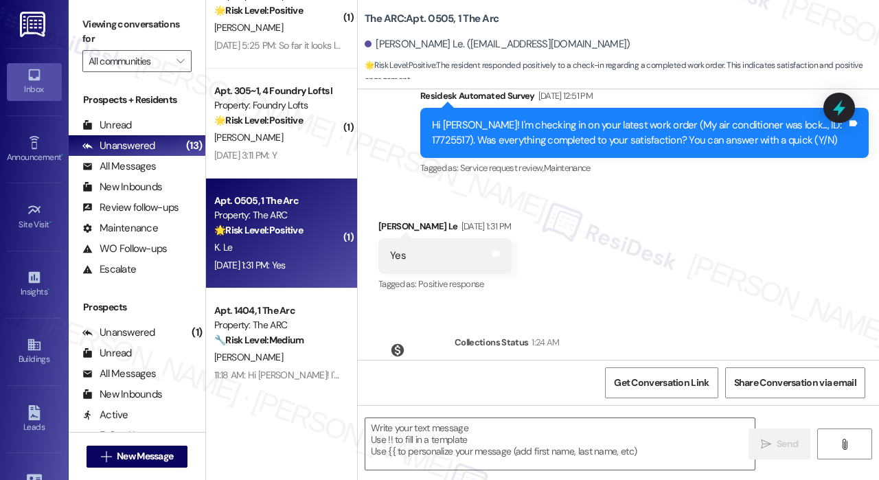
scroll to position [4584, 0]
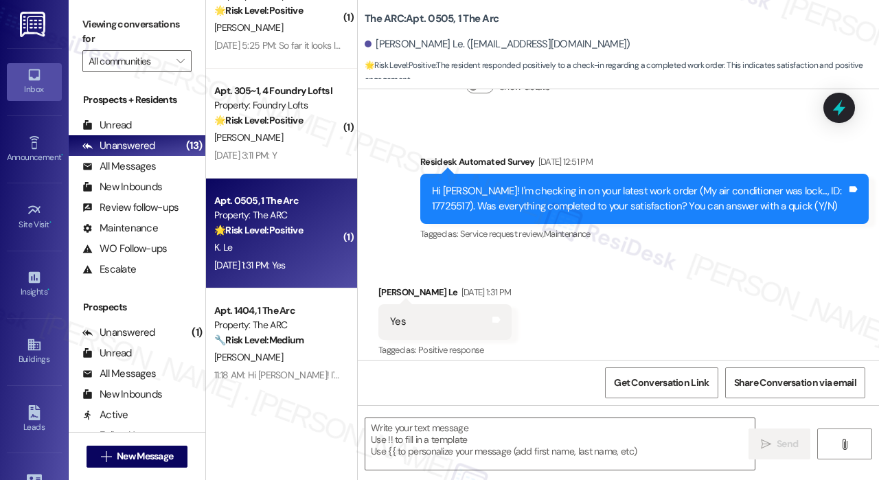
click at [702, 282] on div "Received via SMS [PERSON_NAME] Le [DATE] 1:31 PM Yes Tags and notes Tagged as: …" at bounding box center [618, 312] width 521 height 116
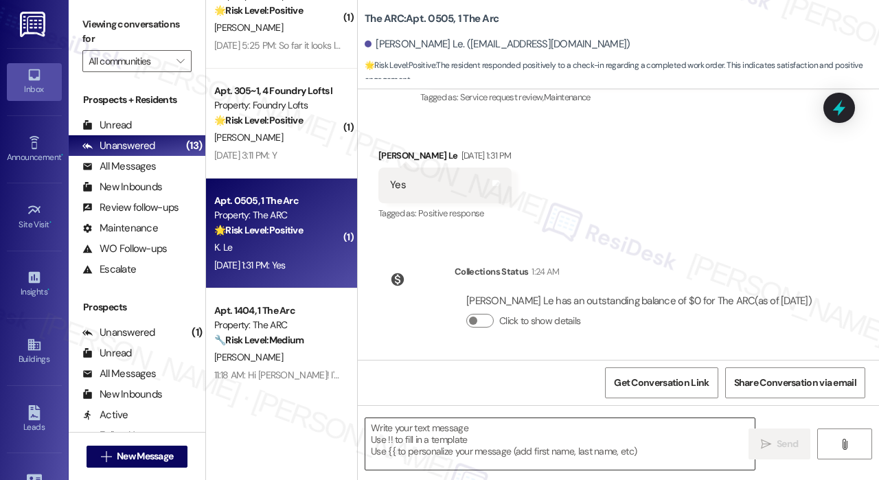
click at [467, 436] on textarea at bounding box center [559, 444] width 389 height 52
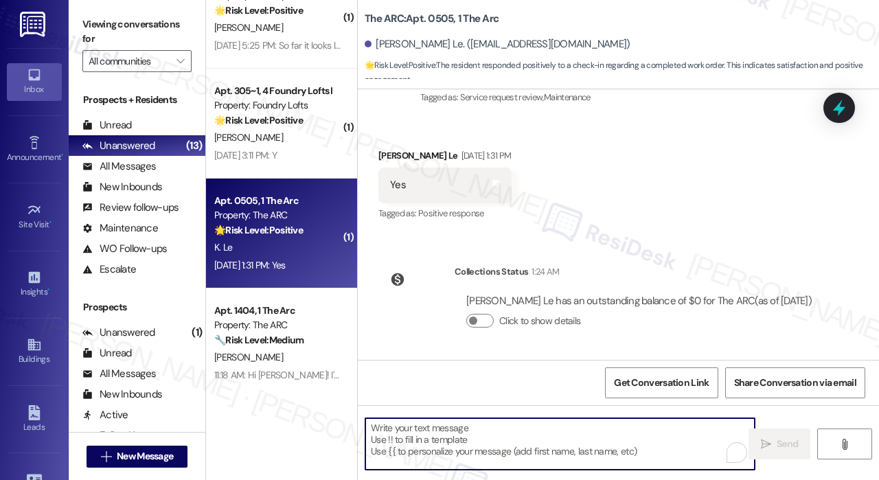
paste textarea "That’s wonderful to hear! We’re so glad that you’re satisfied with the recent w…"
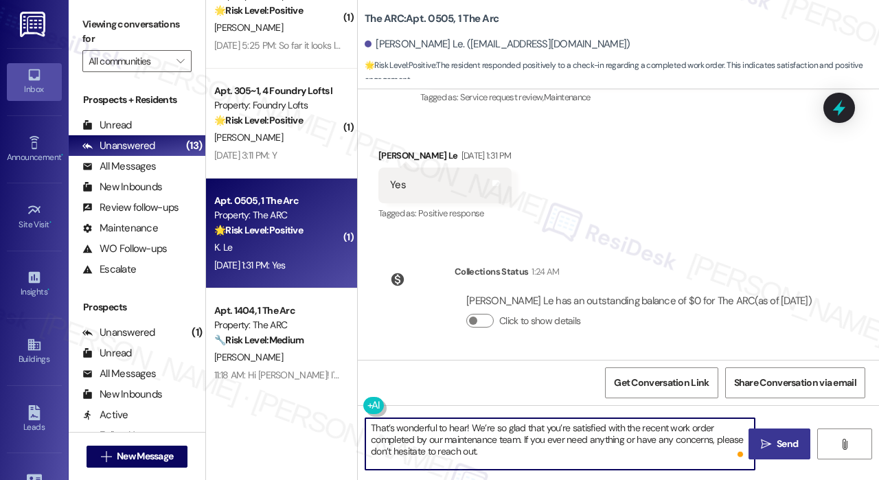
type textarea "That’s wonderful to hear! We’re so glad that you’re satisfied with the recent w…"
click at [764, 449] on icon "" at bounding box center [766, 444] width 10 height 11
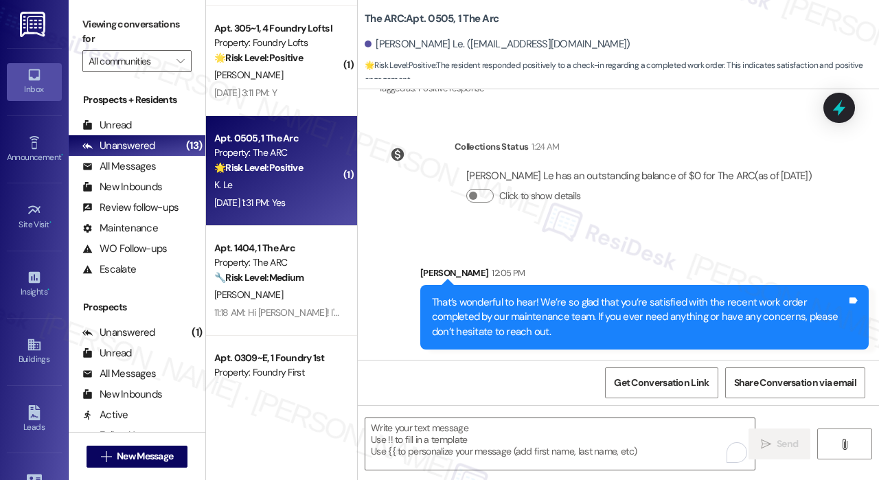
scroll to position [1717, 0]
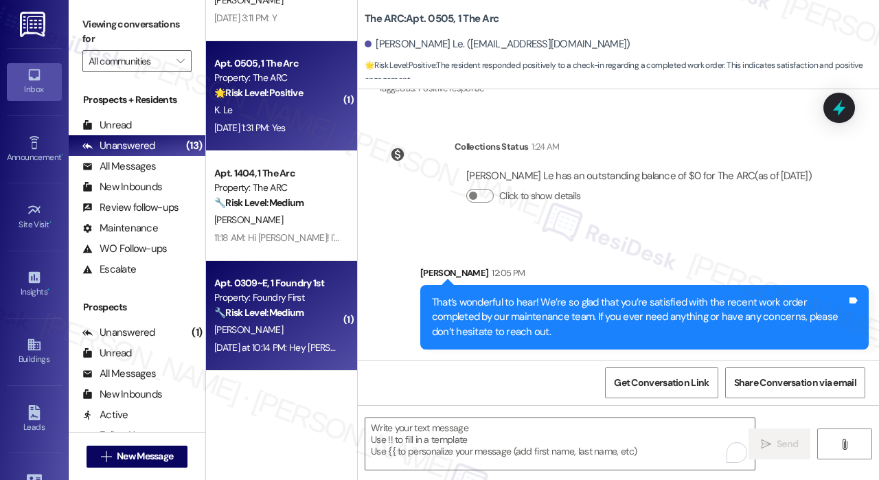
click at [316, 306] on div "🔧 Risk Level: Medium The resident is reporting a degradation of wifi service. W…" at bounding box center [277, 313] width 127 height 14
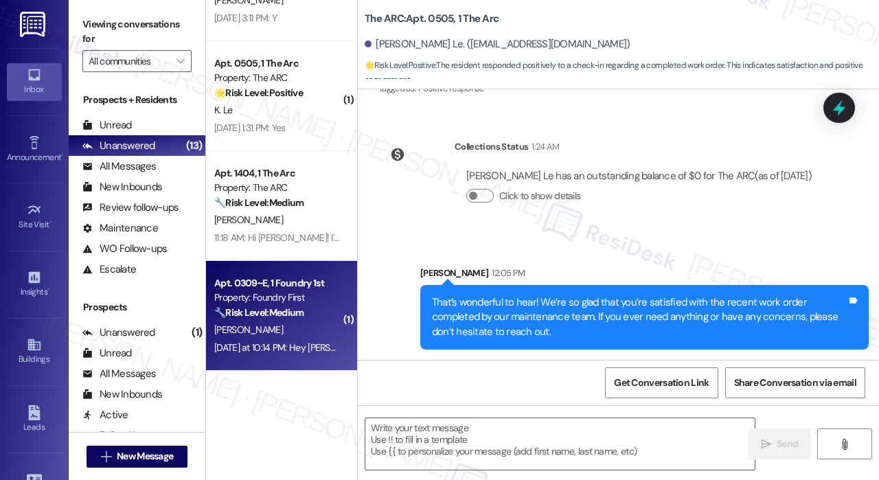
type textarea "Fetching suggested responses. Please feel free to read through the conversation…"
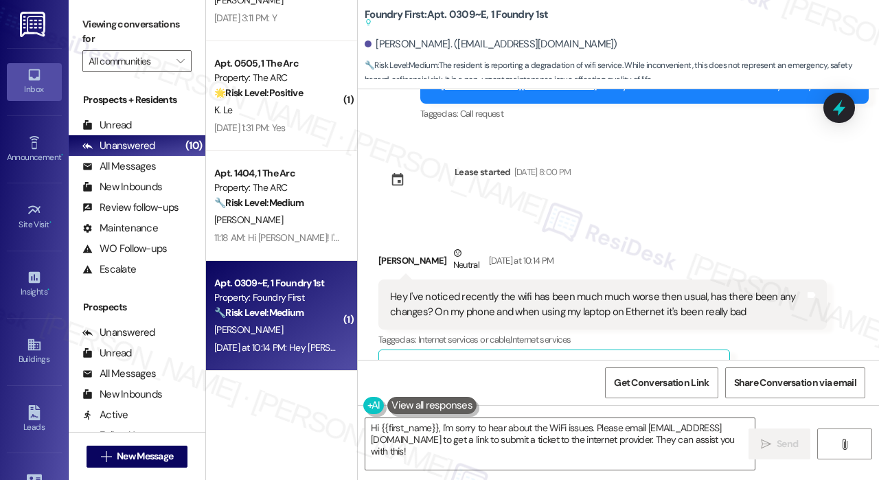
scroll to position [10363, 0]
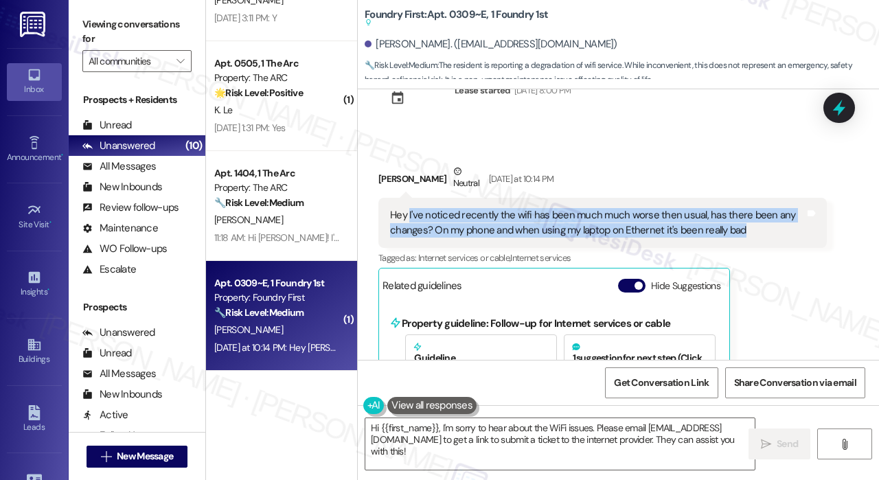
drag, startPoint x: 749, startPoint y: 170, endPoint x: 409, endPoint y: 150, distance: 340.5
click at [409, 208] on div "Hey I've noticed recently the wifi has been much much worse then usual, has the…" at bounding box center [597, 223] width 415 height 30
copy div "I've noticed recently the wifi has been much much worse then usual, has there b…"
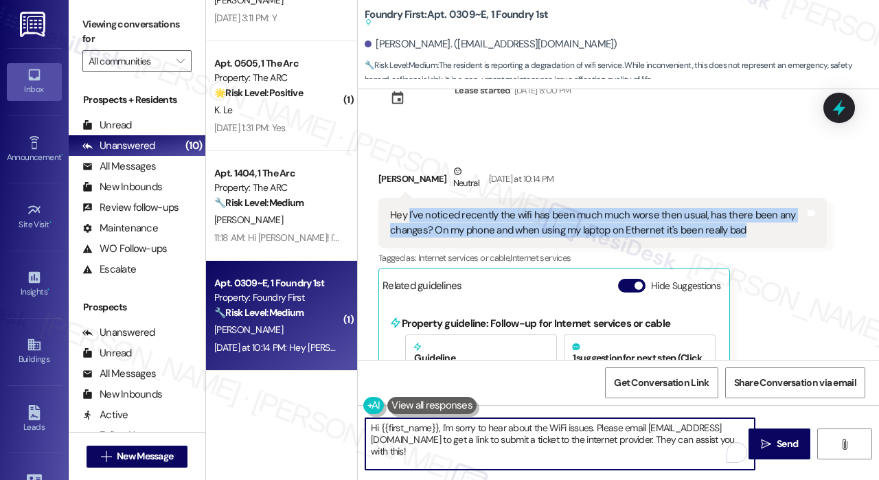
click at [419, 435] on textarea "Hi {{first_name}}, I'm sorry to hear about the WiFi issues. Please email [EMAIL…" at bounding box center [559, 444] width 389 height 52
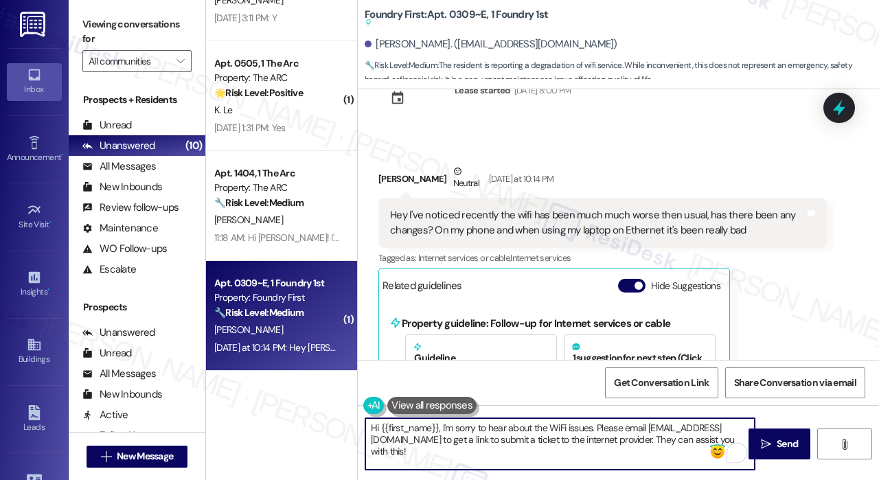
drag, startPoint x: 439, startPoint y: 428, endPoint x: 708, endPoint y: 452, distance: 270.2
click at [708, 452] on div "Hi {{first_name}}, I'm sorry to hear about the WiFi issues. Please email [EMAIL…" at bounding box center [560, 443] width 391 height 53
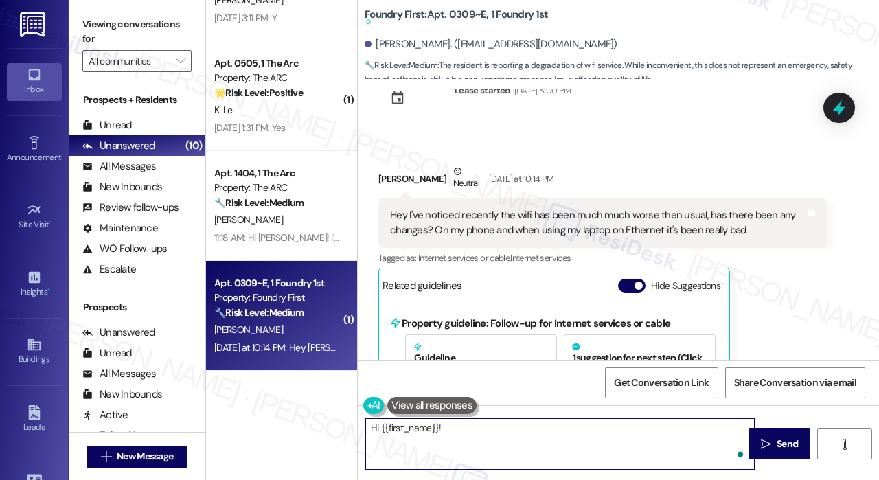
paste textarea "Thank you for reaching out. You mentioned the WiFi has been much worse than usu…"
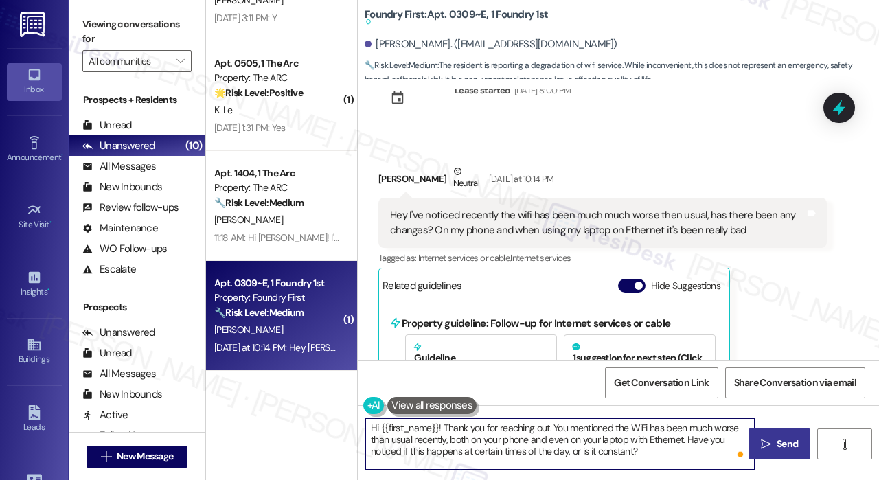
type textarea "Hi {{first_name}}! Thank you for reaching out. You mentioned the WiFi has been …"
click at [786, 444] on span "Send" at bounding box center [787, 444] width 21 height 14
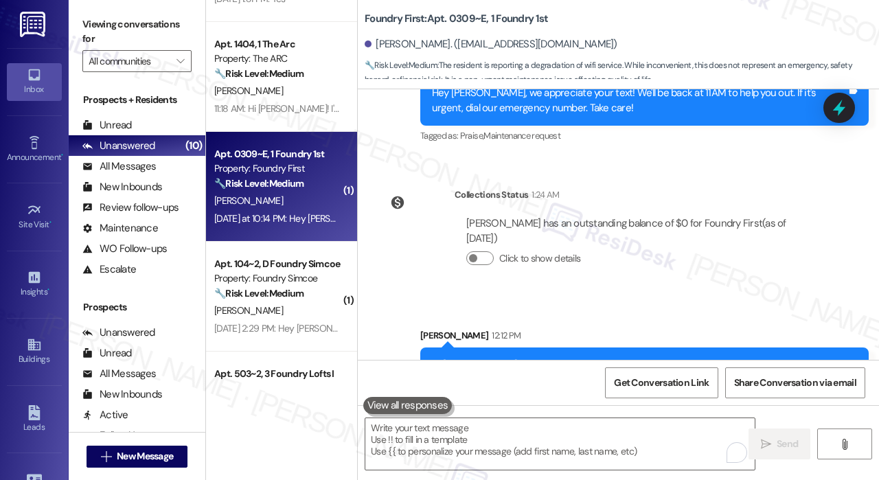
scroll to position [1854, 0]
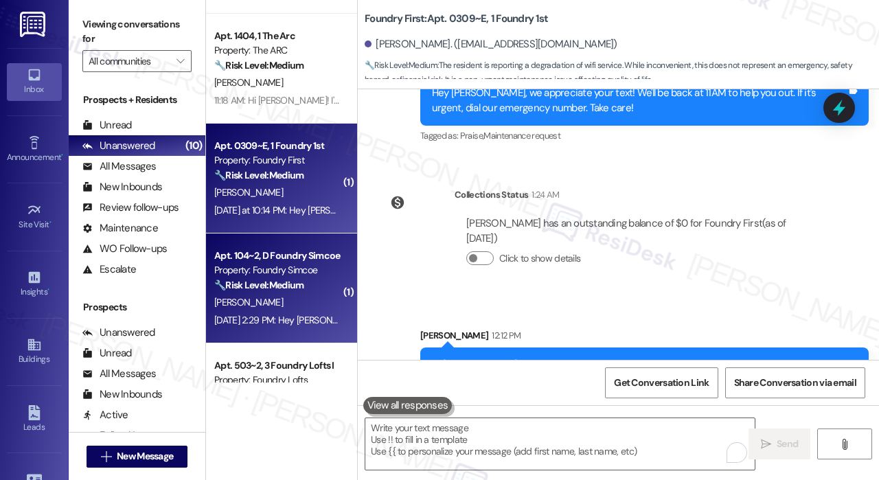
click at [327, 286] on div "🔧 Risk Level: Medium The resident reported cleanliness issues upon move-in, pri…" at bounding box center [277, 285] width 127 height 14
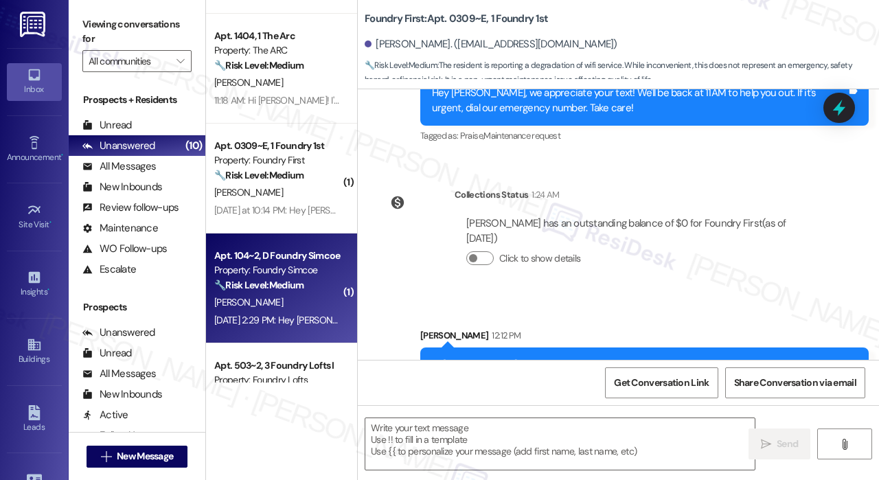
type textarea "Fetching suggested responses. Please feel free to read through the conversation…"
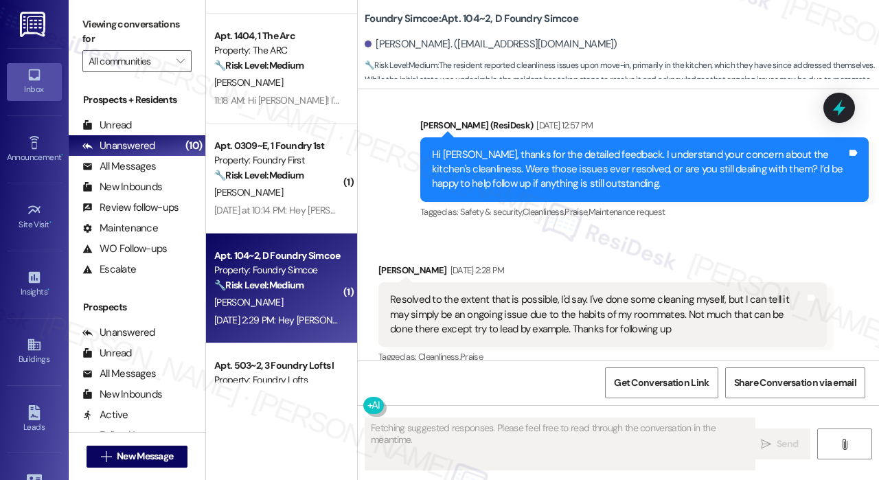
scroll to position [735, 0]
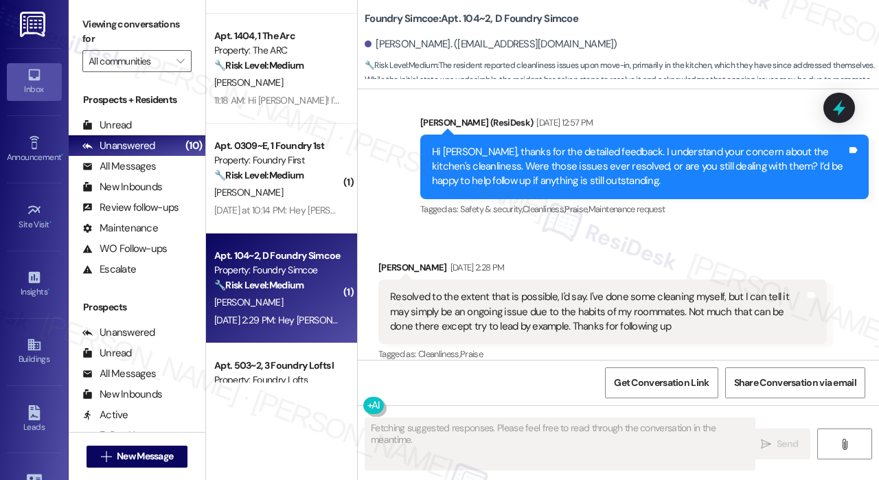
click at [648, 232] on div "Received via SMS [PERSON_NAME] [DATE] 2:28 PM Resolved to the extent that is po…" at bounding box center [618, 302] width 521 height 146
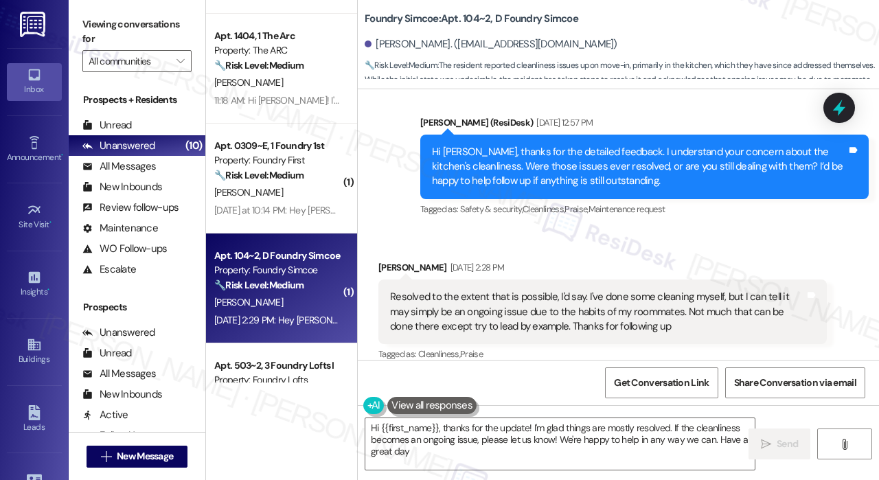
type textarea "Hi {{first_name}}, thanks for the update! I'm glad things are mostly resolved. …"
click at [630, 229] on div "Received via SMS [PERSON_NAME] [DATE] 2:28 PM Resolved to the extent that is po…" at bounding box center [618, 302] width 521 height 146
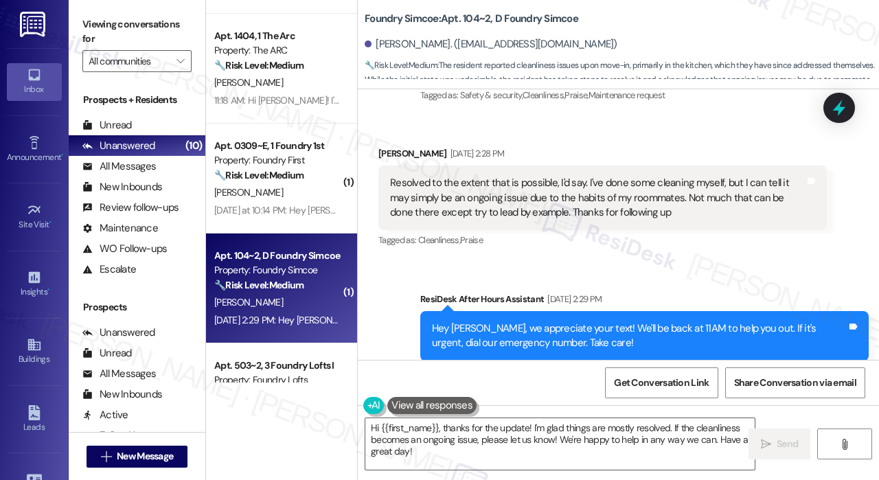
scroll to position [872, 0]
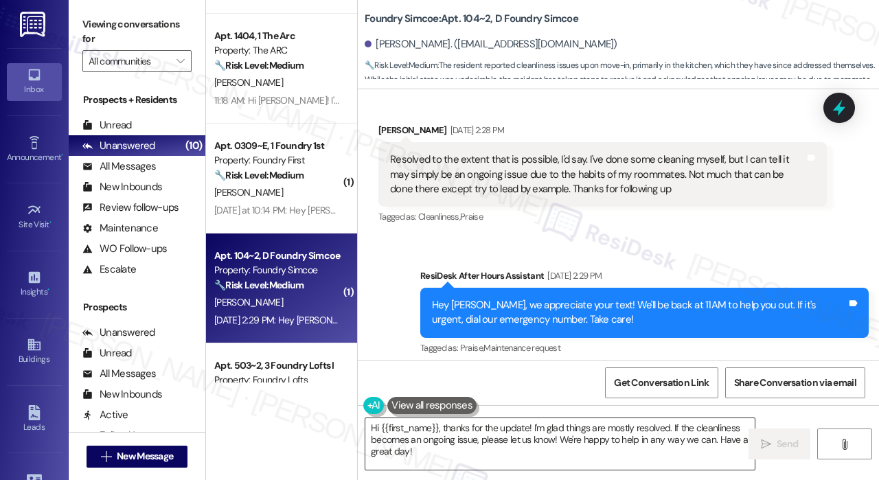
click at [556, 437] on textarea "Hi {{first_name}}, thanks for the update! I'm glad things are mostly resolved. …" at bounding box center [559, 444] width 389 height 52
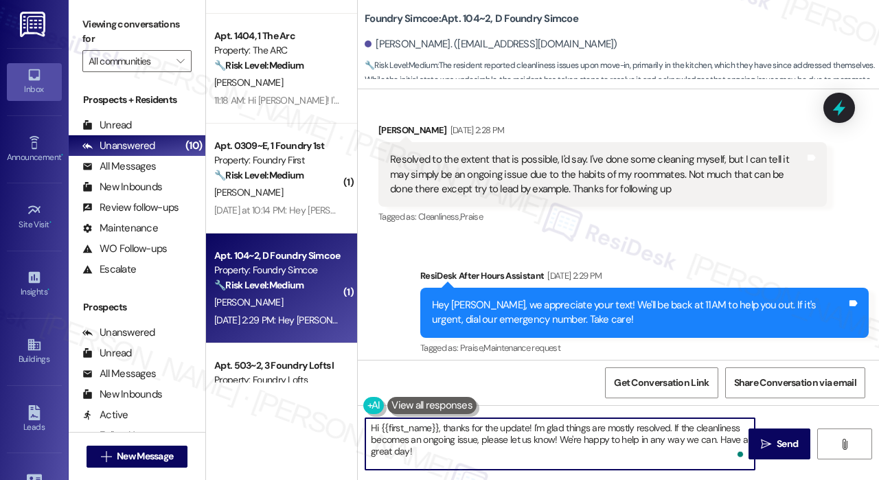
click at [557, 436] on textarea "Hi {{first_name}}, thanks for the update! I'm glad things are mostly resolved. …" at bounding box center [559, 444] width 389 height 52
click at [577, 459] on textarea "Hi {{first_name}}, thanks for the update! I'm glad things are mostly resolved. …" at bounding box center [559, 444] width 389 height 52
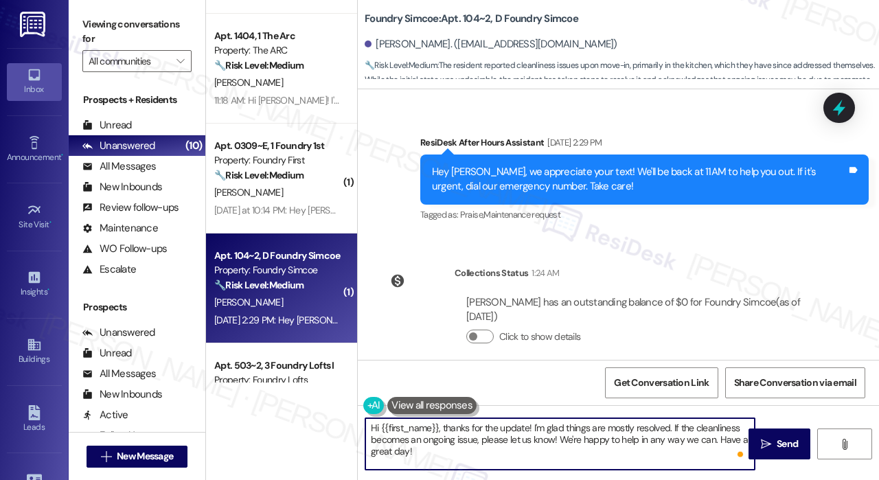
scroll to position [1007, 0]
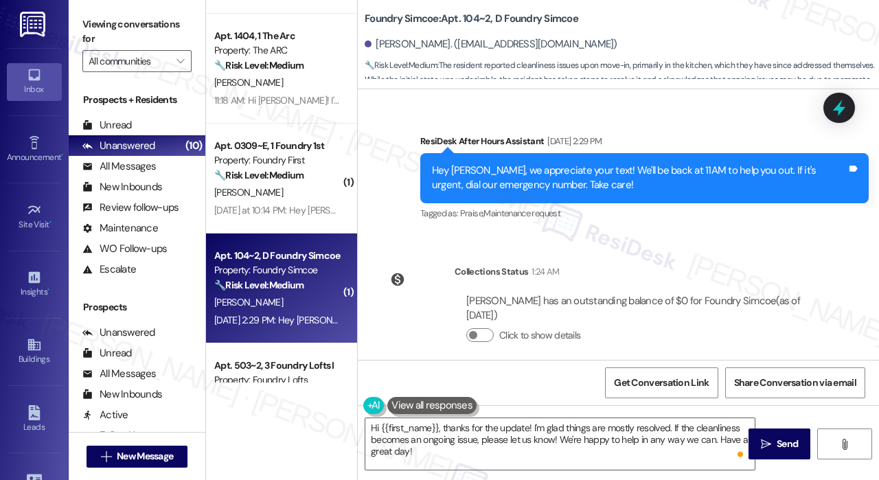
click at [591, 471] on div "Hi {{first_name}}, thanks for the update! I'm glad things are mostly resolved. …" at bounding box center [618, 456] width 521 height 103
click at [775, 450] on span "Send" at bounding box center [787, 444] width 27 height 14
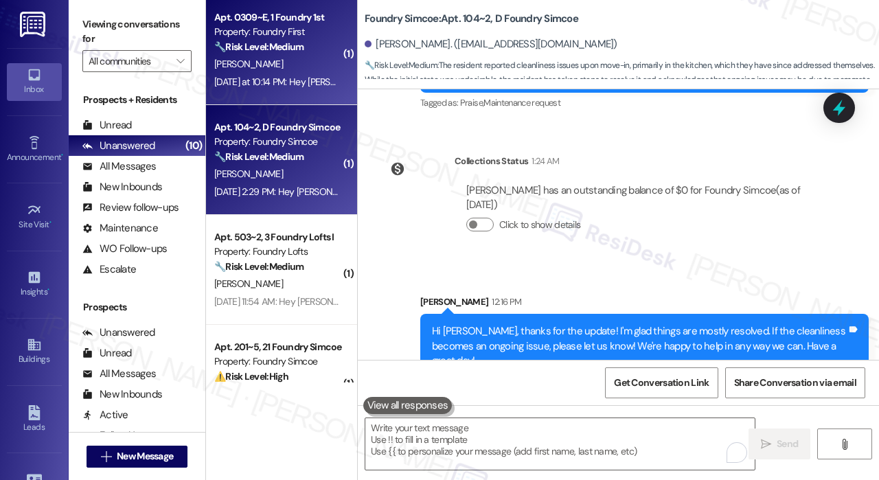
scroll to position [1991, 0]
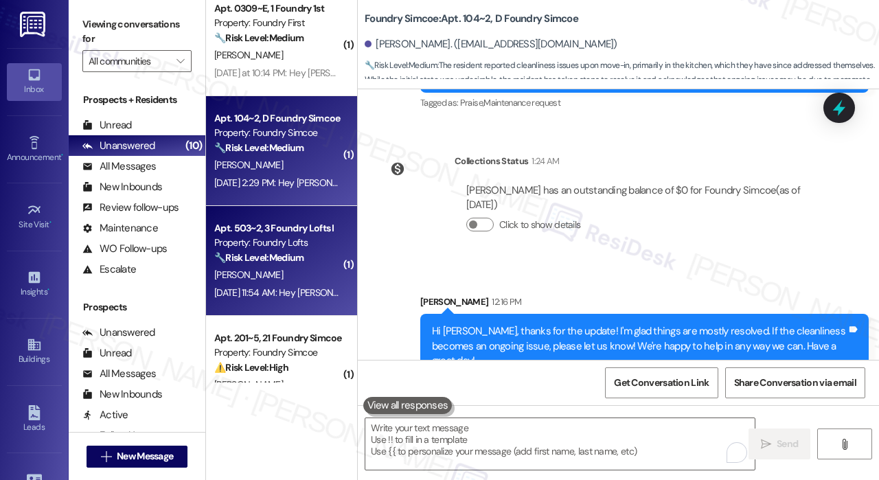
click at [326, 269] on div "[PERSON_NAME]" at bounding box center [278, 274] width 130 height 17
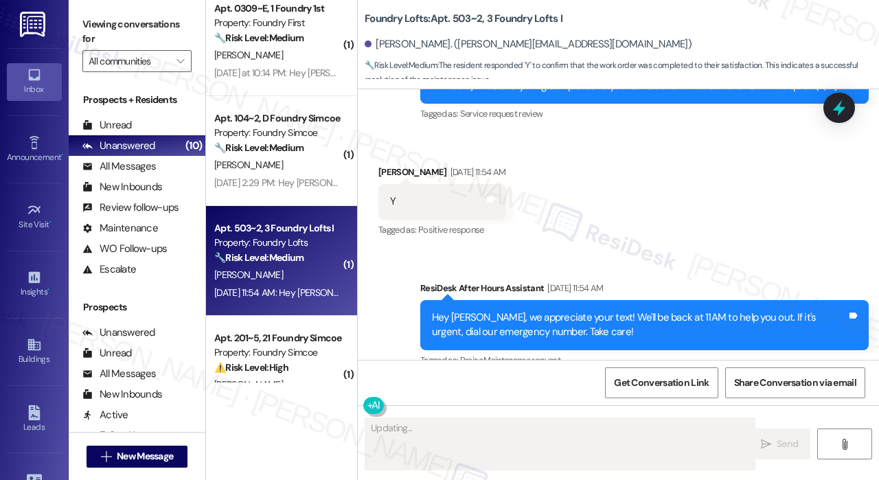
scroll to position [2176, 0]
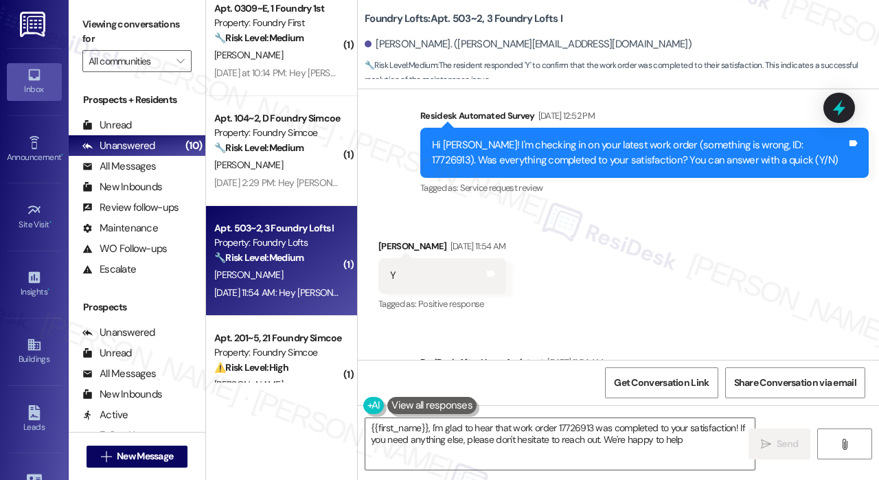
type textarea "{{first_name}}, I'm glad to hear that work order 17726913 was completed to your…"
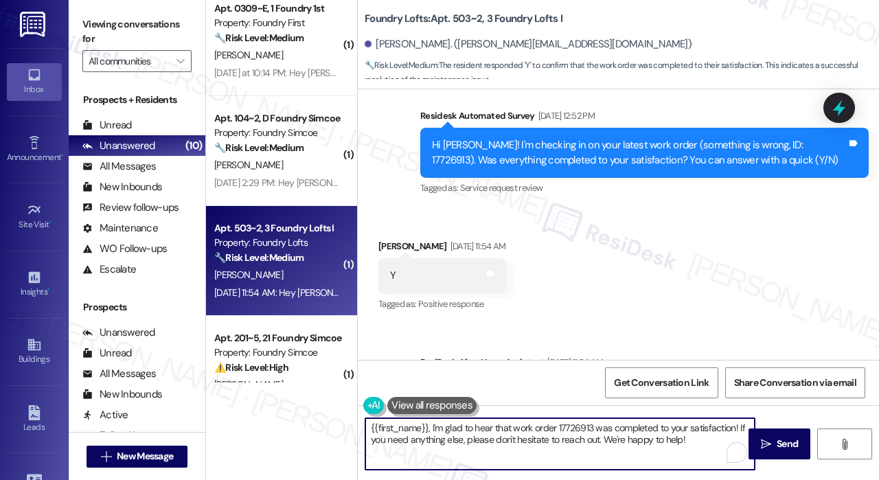
click at [641, 438] on textarea "{{first_name}}, I'm glad to hear that work order 17726913 was completed to your…" at bounding box center [559, 444] width 389 height 52
click at [698, 441] on textarea "{{first_name}}, I'm glad to hear that work order 17726913 was completed to your…" at bounding box center [559, 444] width 389 height 52
click at [779, 439] on span "Send" at bounding box center [787, 444] width 21 height 14
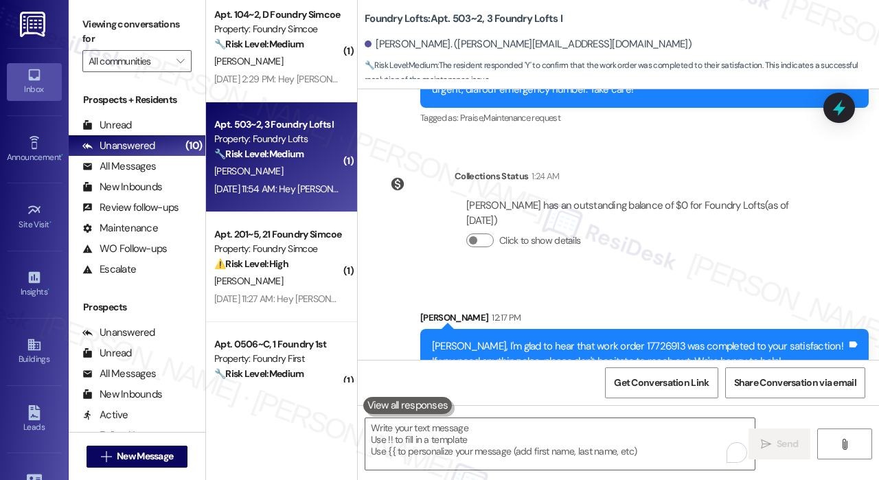
scroll to position [2129, 0]
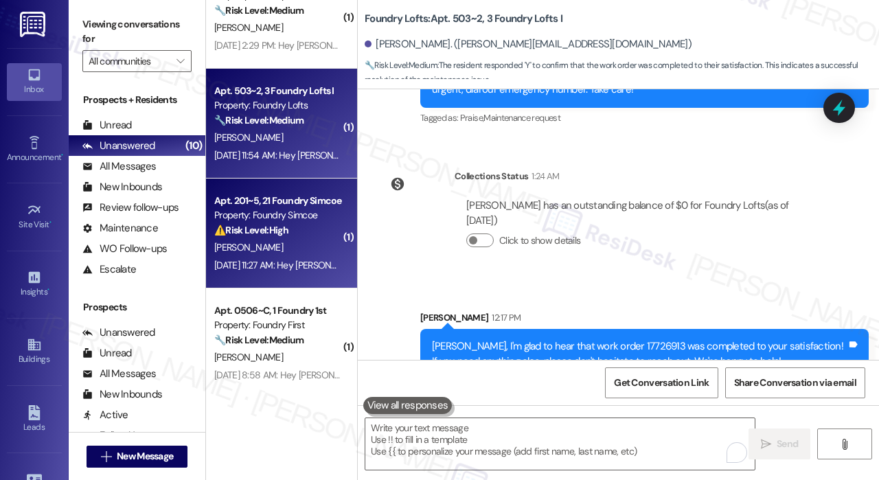
click at [301, 251] on div "[PERSON_NAME]" at bounding box center [278, 247] width 130 height 17
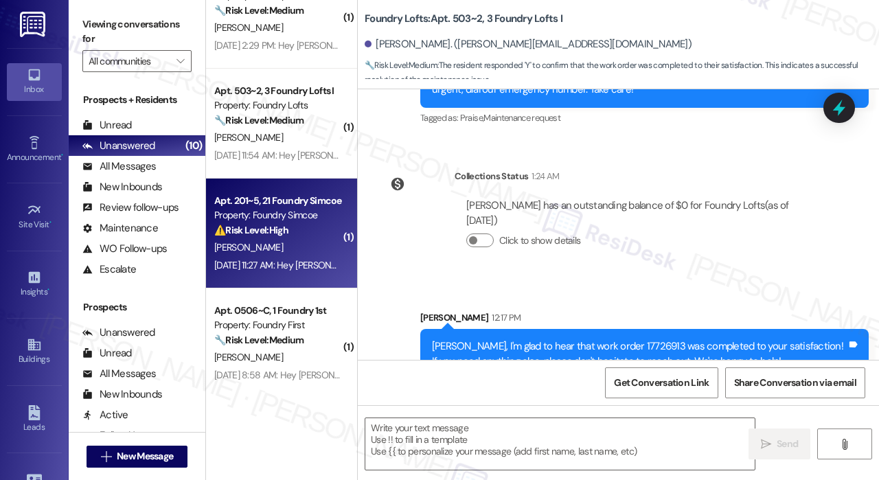
type textarea "Fetching suggested responses. Please feel free to read through the conversation…"
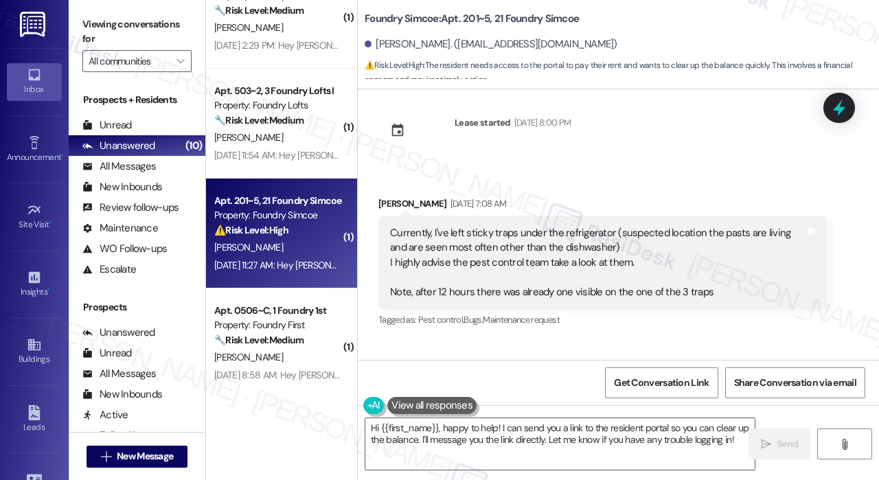
scroll to position [43870, 0]
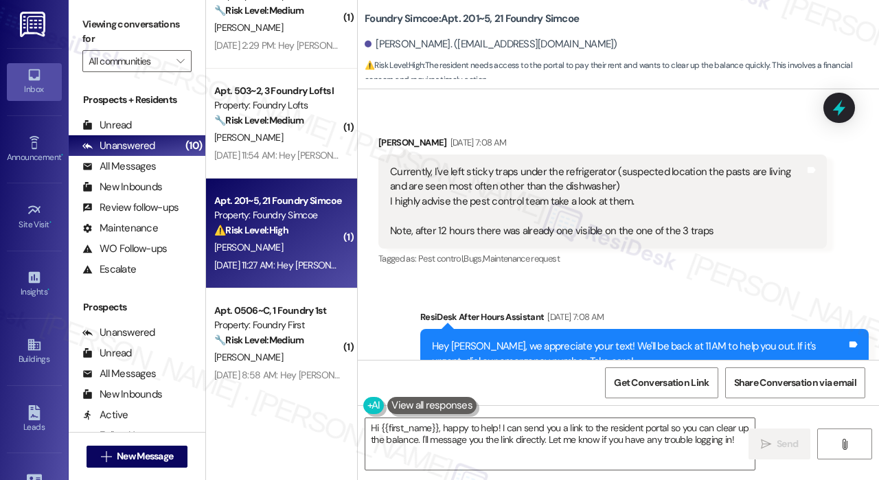
click at [608, 410] on div "Received via SMS [PERSON_NAME] [DATE] 7:09 AM Also they are spreading, the last…" at bounding box center [618, 475] width 521 height 130
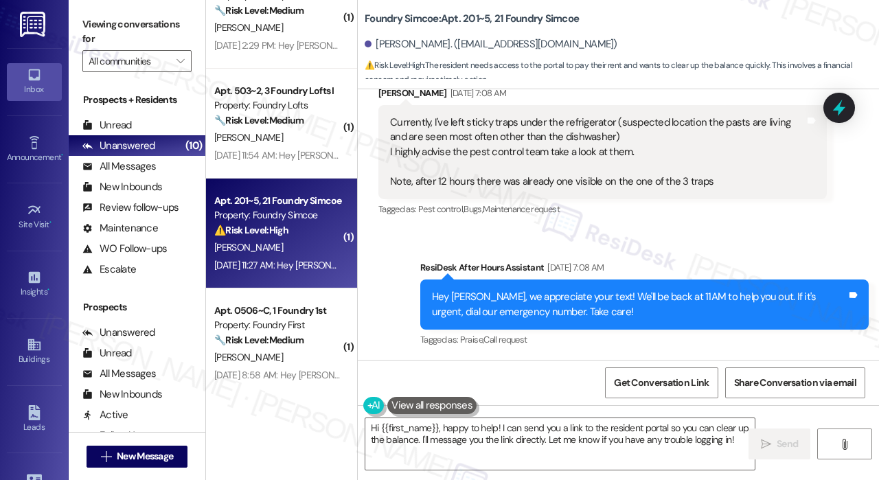
scroll to position [43939, 0]
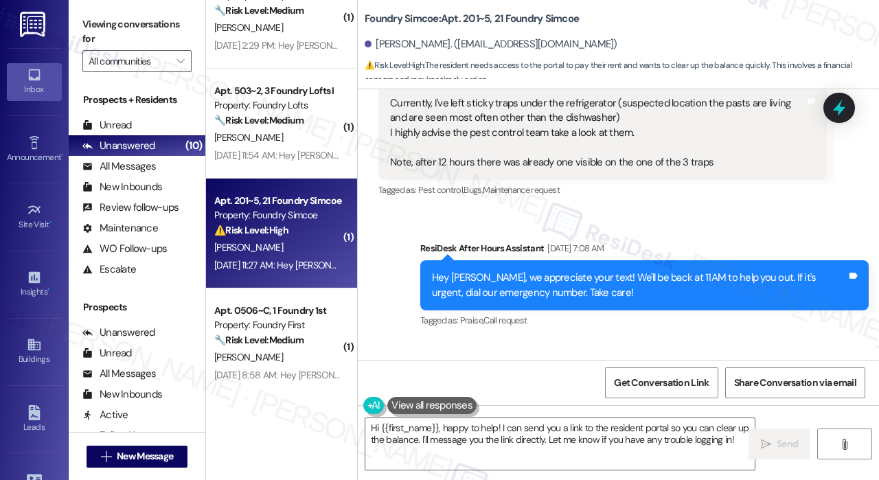
click at [637, 341] on div "Received via SMS [PERSON_NAME] [DATE] 7:09 AM Also they are spreading, the last…" at bounding box center [618, 406] width 521 height 130
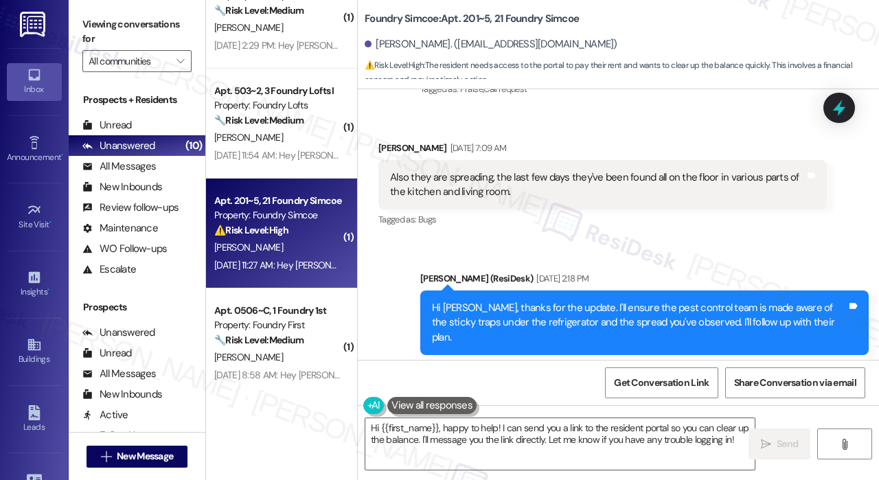
scroll to position [44214, 0]
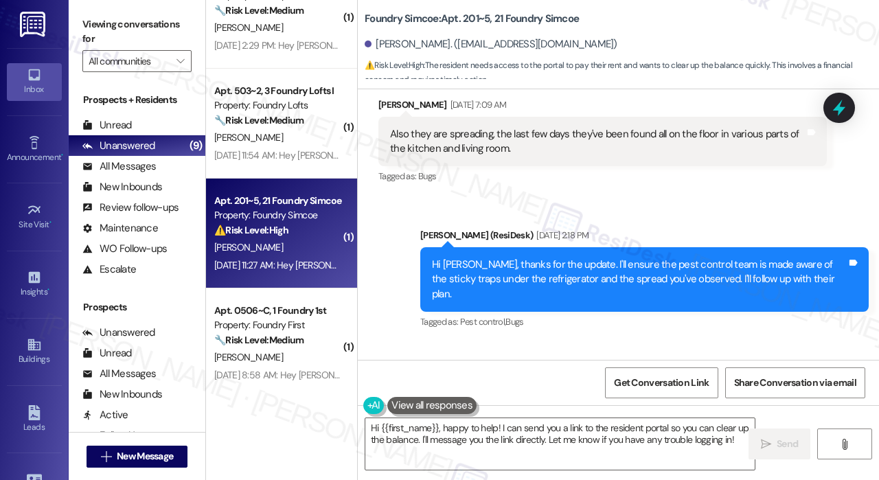
click at [628, 363] on div "Received via SMS [PERSON_NAME] [DATE] 11:27 AM Hi there. Would anyone from the …" at bounding box center [602, 432] width 469 height 139
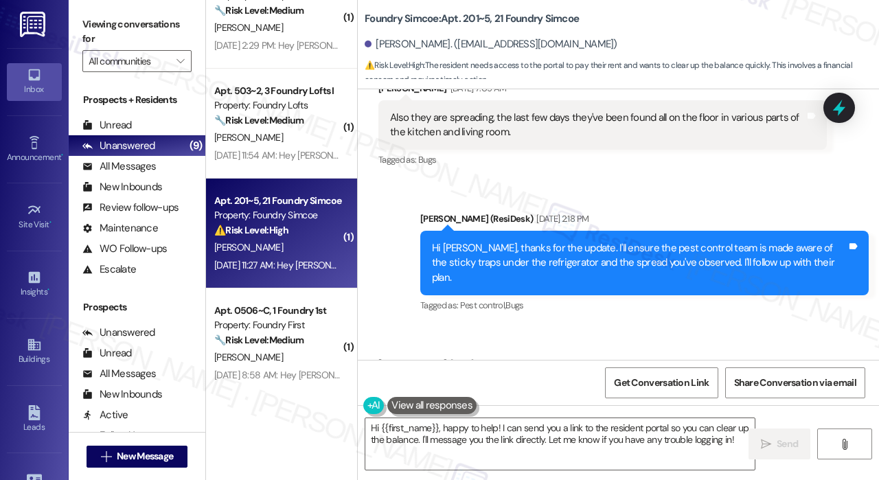
scroll to position [44205, 0]
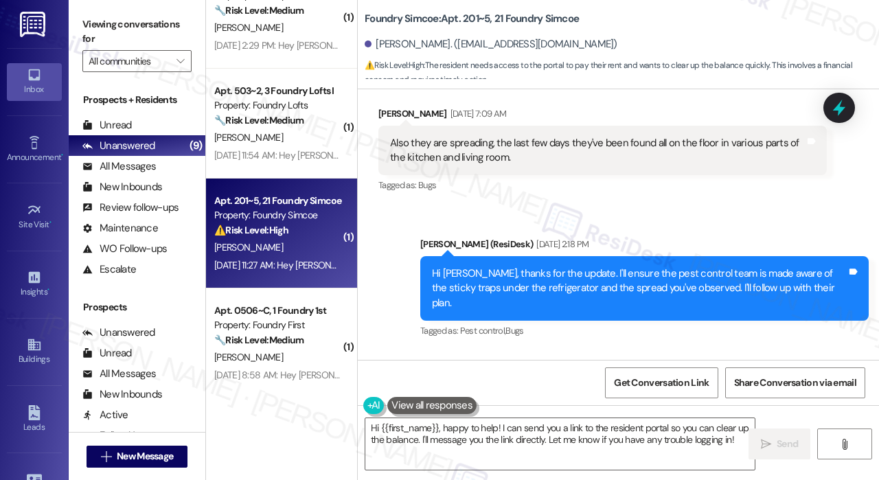
click at [467, 411] on div "Hi there. Would anyone from the office be able to send me a link to the portal,…" at bounding box center [597, 440] width 415 height 59
click at [613, 371] on div "Received via SMS [PERSON_NAME] [DATE] 11:27 AM Hi there. Would anyone from the …" at bounding box center [602, 440] width 469 height 139
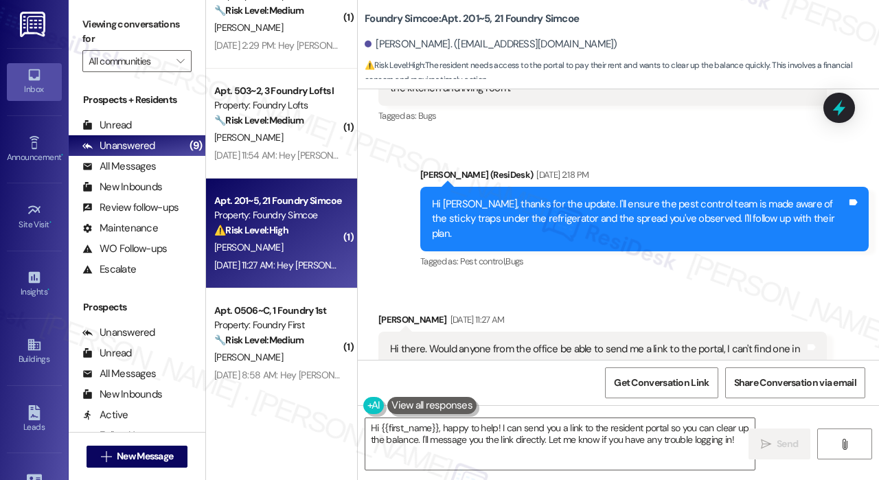
scroll to position [44273, 0]
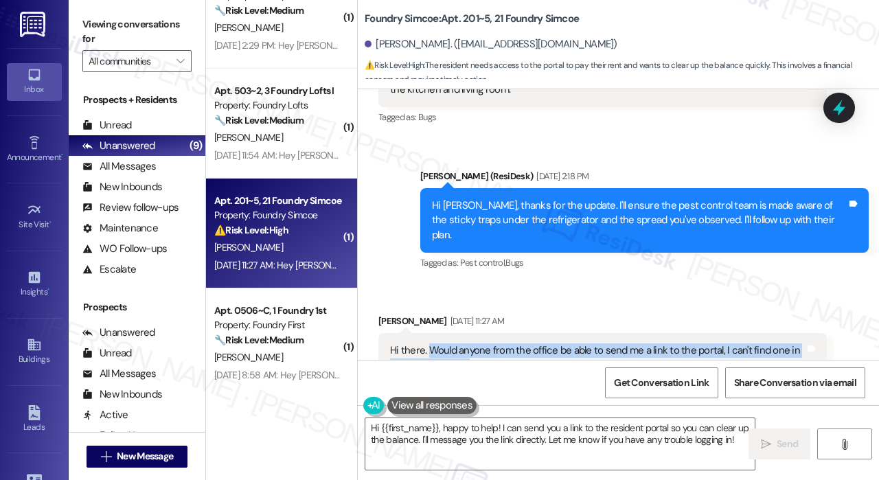
drag, startPoint x: 475, startPoint y: 179, endPoint x: 431, endPoint y: 131, distance: 64.6
click at [431, 343] on div "Hi there. Would anyone from the office be able to send me a link to the portal,…" at bounding box center [597, 372] width 415 height 59
copy div "Would anyone from the office be able to send me a link to the portal, I can't f…"
click at [472, 436] on textarea "Hi {{first_name}}, happy to help! I can send you a link to the resident portal …" at bounding box center [559, 444] width 389 height 52
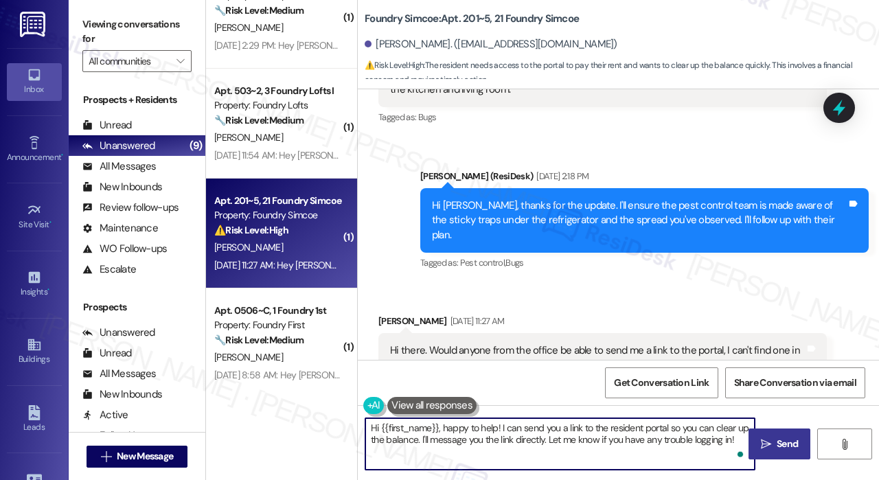
drag, startPoint x: 439, startPoint y: 428, endPoint x: 749, endPoint y: 453, distance: 310.7
click at [749, 453] on div "Hi {{first_name}}, happy to help! I can send you a link to the resident portal …" at bounding box center [618, 456] width 521 height 103
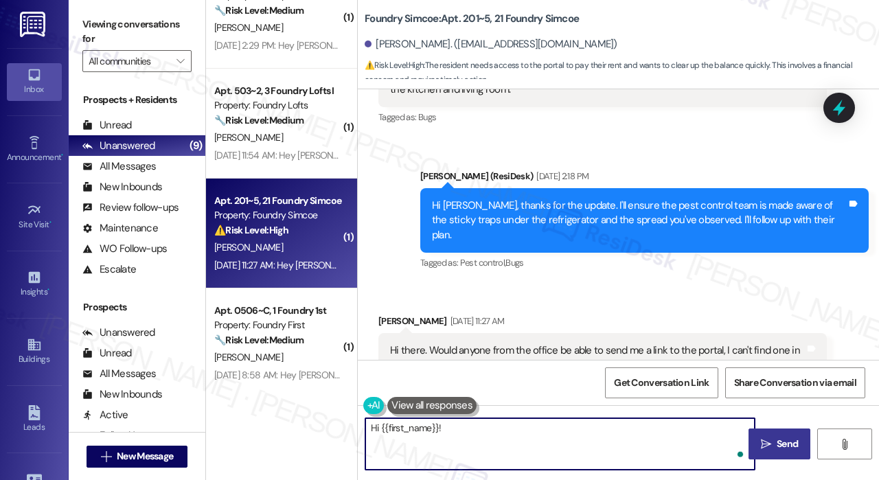
paste textarea "Thank you for reaching out. You mentioned you can’t find the link to the portal…"
type textarea "Hi {{first_name}}! Thank you for reaching out. You mentioned you can’t find the…"
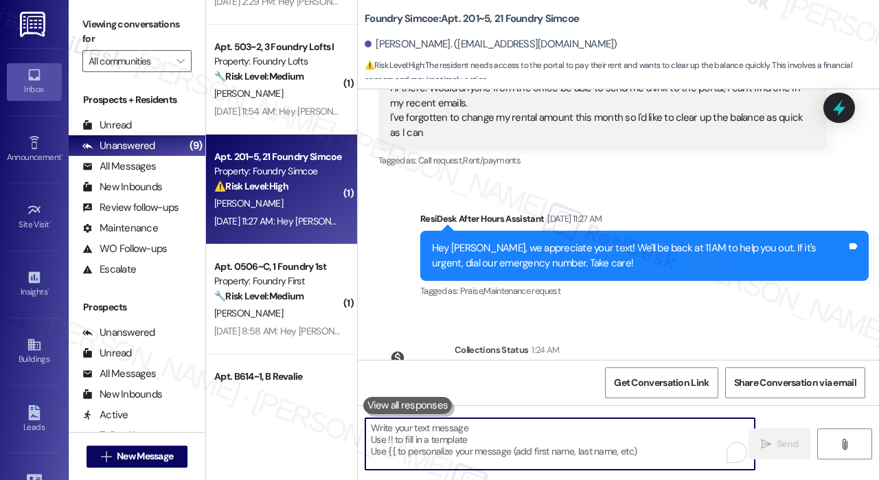
scroll to position [2197, 0]
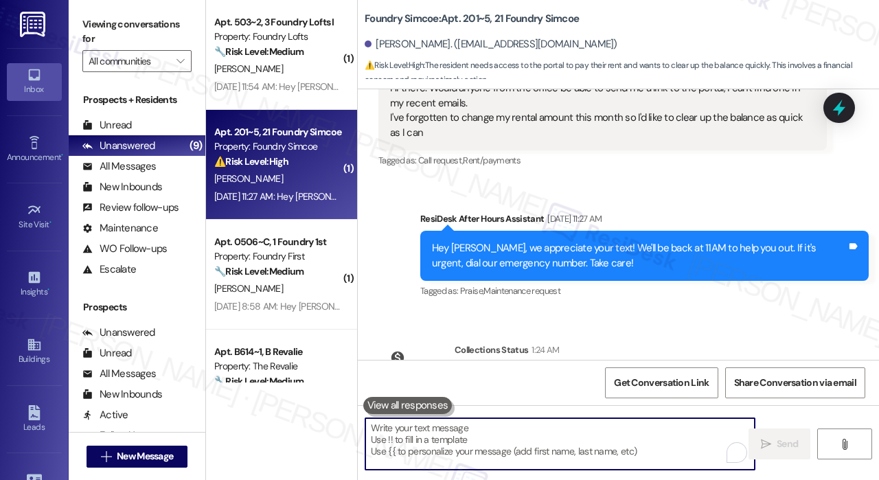
click at [285, 267] on strong "🔧 Risk Level: Medium" at bounding box center [258, 271] width 89 height 12
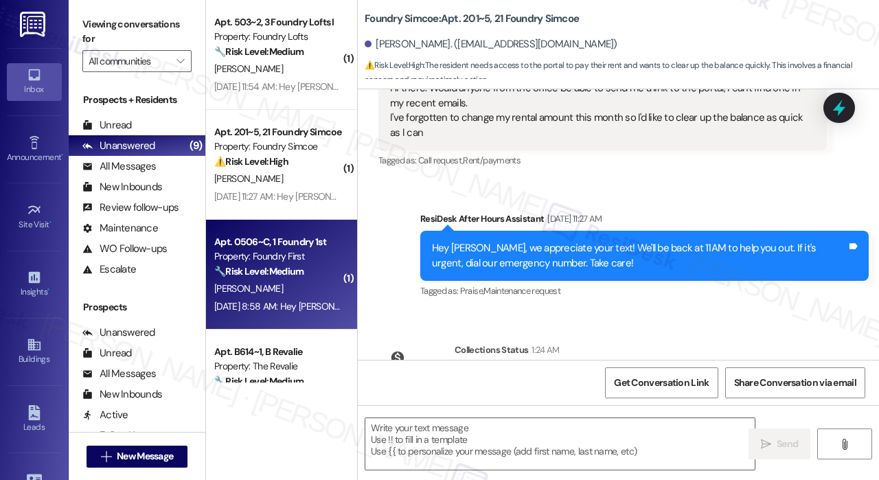
type textarea "Fetching suggested responses. Please feel free to read through the conversation…"
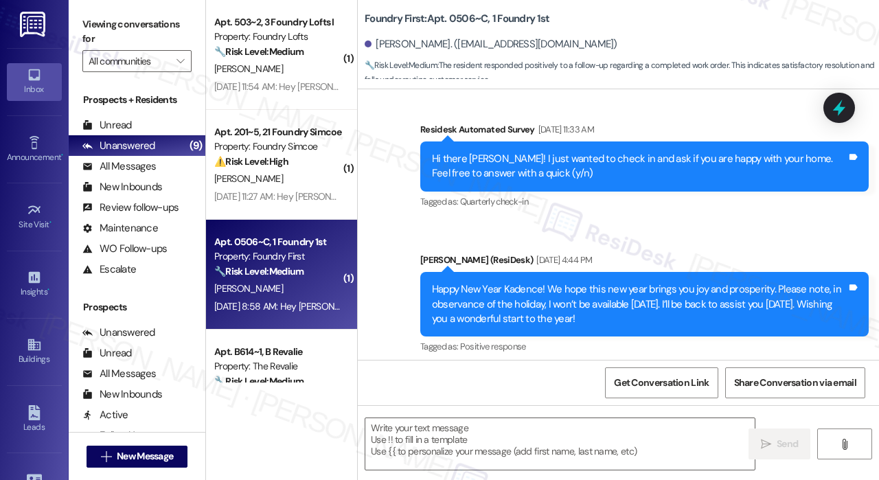
type textarea "Fetching suggested responses. Please feel free to read through the conversation…"
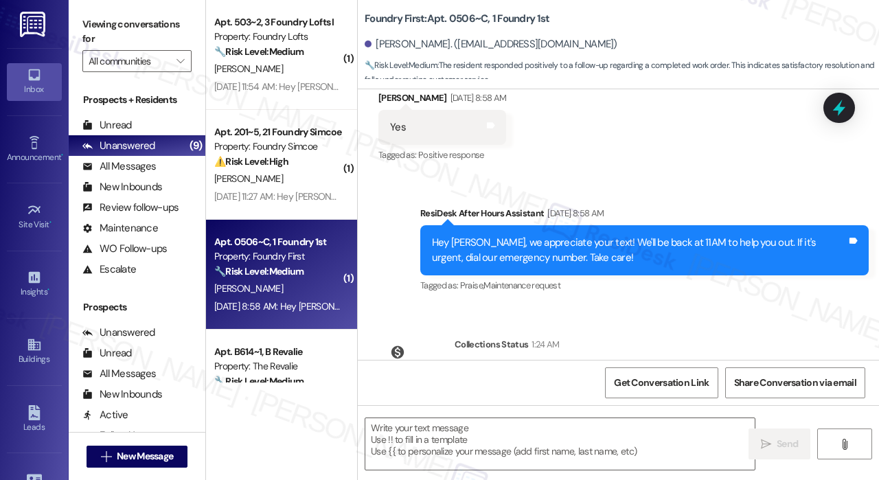
scroll to position [4674, 0]
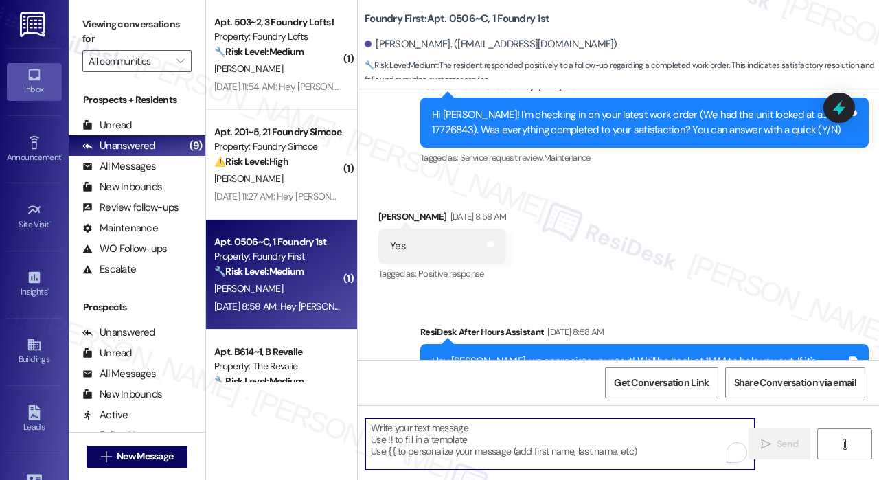
click at [505, 436] on textarea "To enrich screen reader interactions, please activate Accessibility in Grammarl…" at bounding box center [559, 444] width 389 height 52
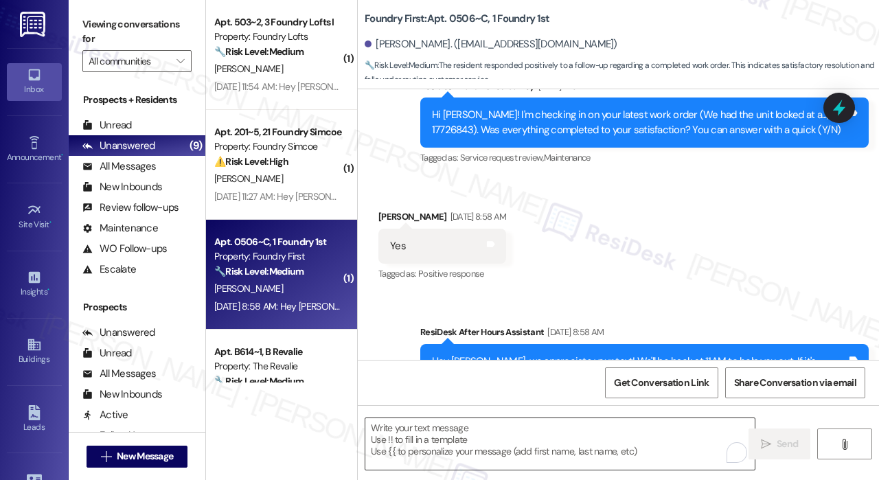
click at [455, 422] on textarea "To enrich screen reader interactions, please activate Accessibility in Grammarl…" at bounding box center [559, 444] width 389 height 52
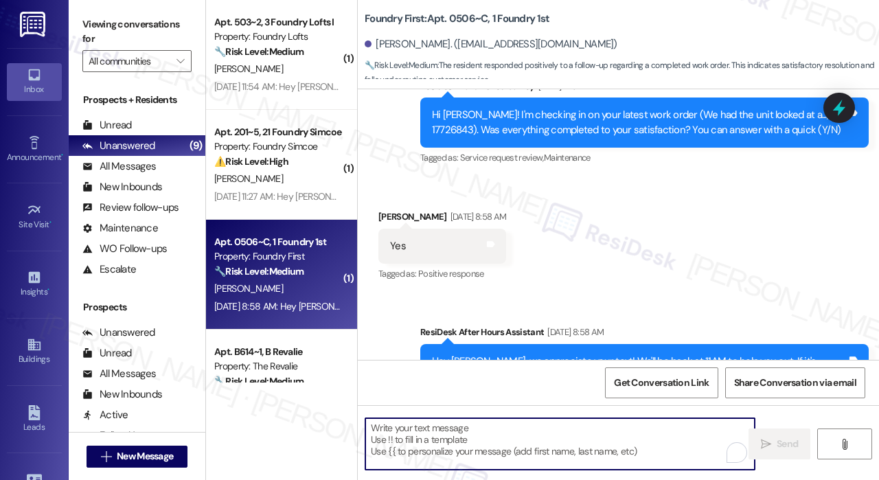
paste textarea "That’s wonderful to hear! We’re so glad that you’re satisfied with the recent w…"
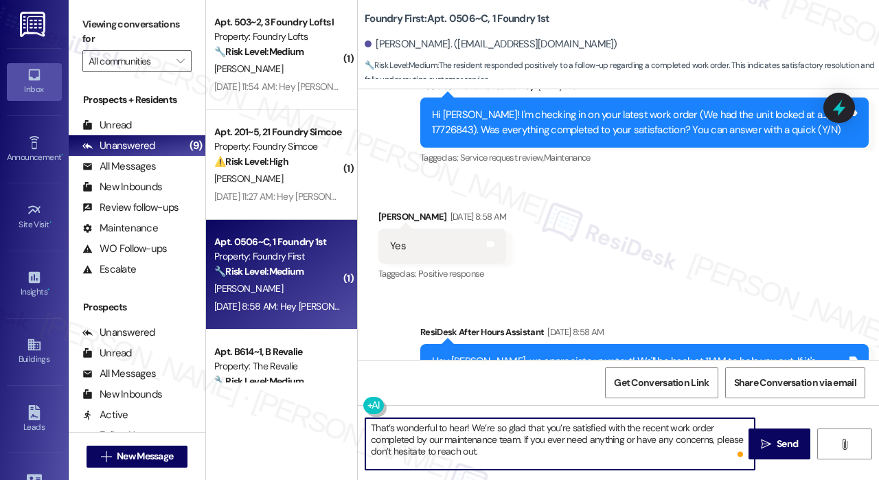
click at [465, 427] on textarea "That’s wonderful to hear! We’re so glad that you’re satisfied with the recent w…" at bounding box center [559, 444] width 389 height 52
type textarea "That’s wonderful to hear, [PERSON_NAME]! We’re so glad that you’re satisfied wi…"
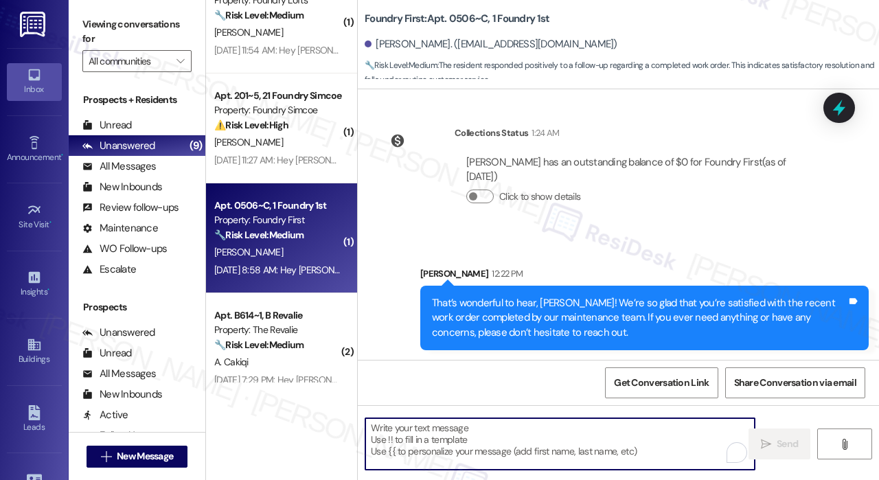
scroll to position [2254, 0]
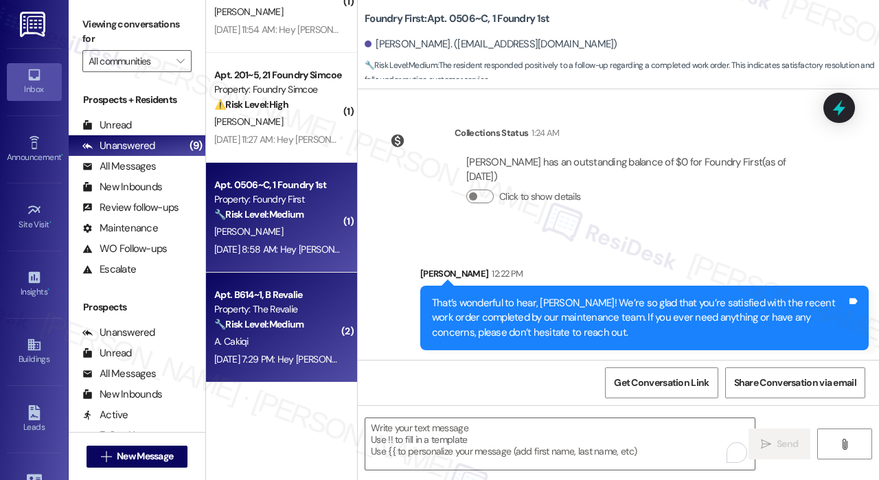
click at [299, 304] on div "Property: The Revalie" at bounding box center [277, 309] width 127 height 14
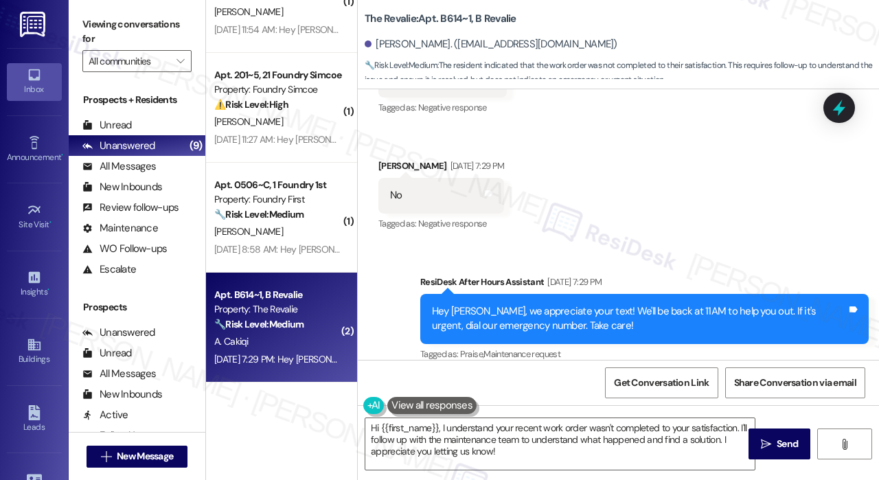
scroll to position [1540, 0]
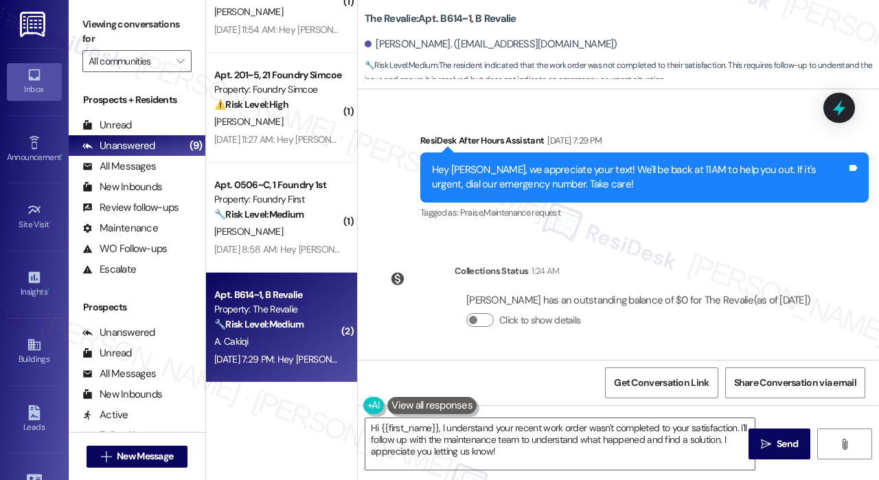
click at [522, 223] on div "WO Opened request: microwave, ... [DATE] 11:24 AM Status : Completed Show detai…" at bounding box center [618, 224] width 521 height 271
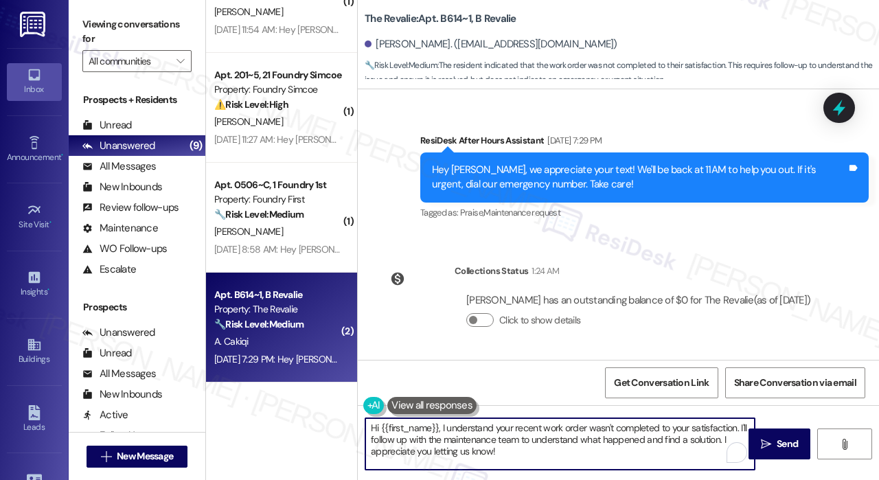
drag, startPoint x: 511, startPoint y: 448, endPoint x: 445, endPoint y: 424, distance: 70.2
click at [444, 422] on textarea "Hi {{first_name}}, I understand your recent work order wasn't completed to your…" at bounding box center [559, 444] width 389 height 52
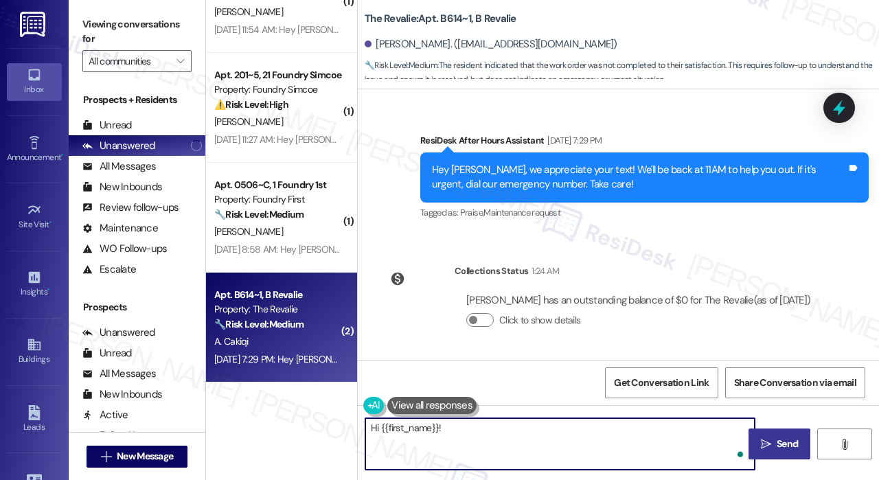
paste textarea "I'm sorry to hear that you are not satisfied with the maintenance repair done o…"
type textarea "Hi {{first_name}}! I'm sorry to hear that you are not satisfied with the mainte…"
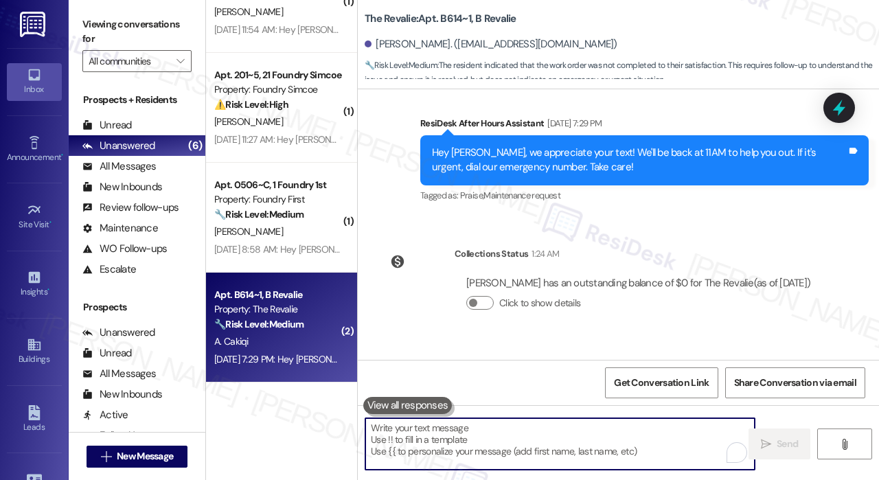
scroll to position [1665, 0]
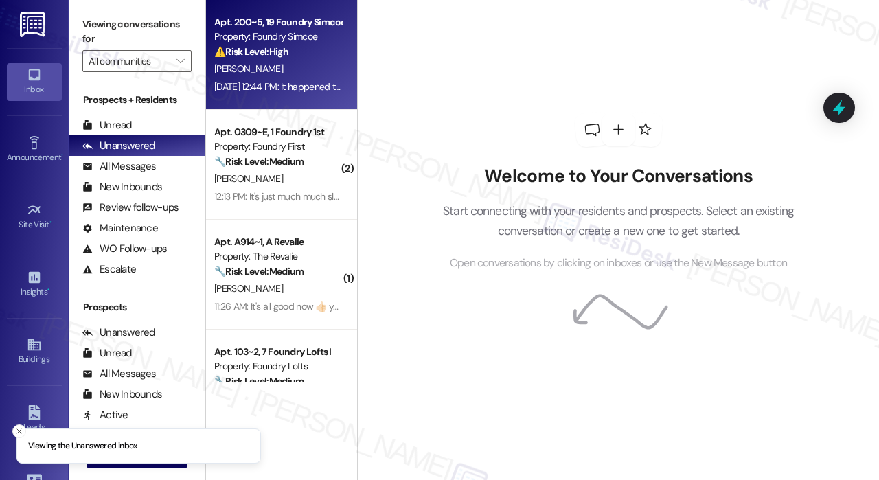
click at [299, 76] on div "[PERSON_NAME]" at bounding box center [278, 68] width 130 height 17
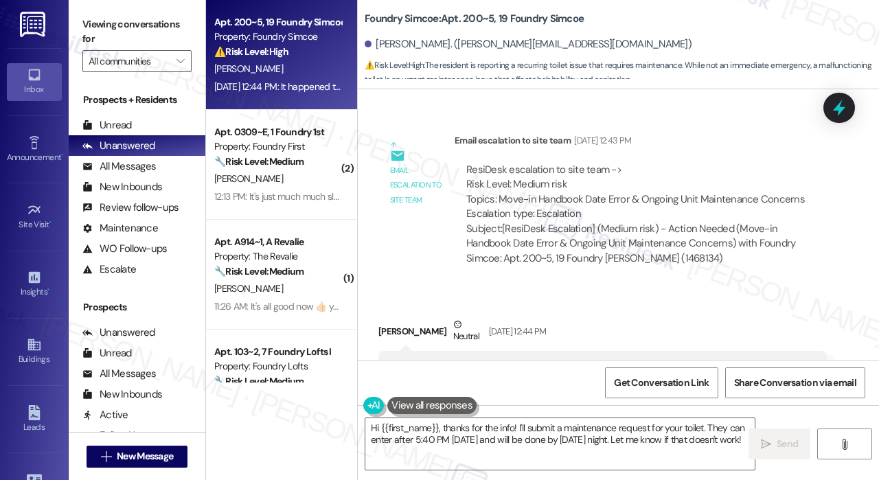
scroll to position [1269, 0]
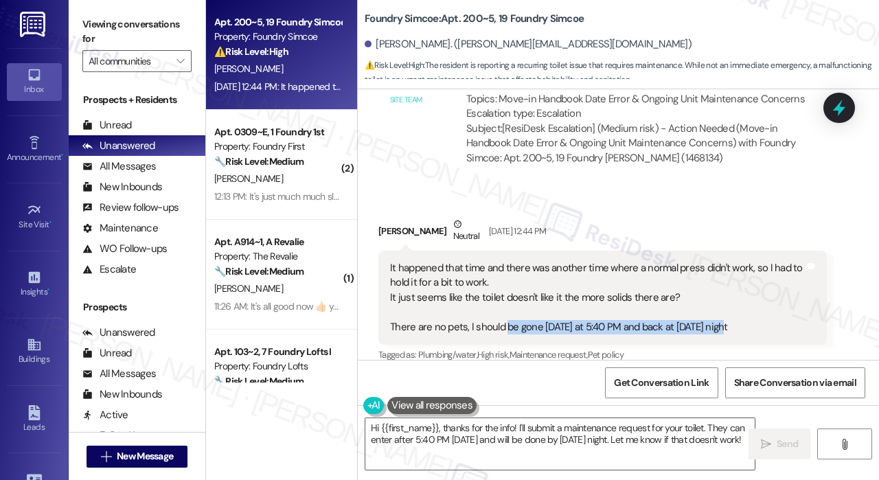
drag, startPoint x: 737, startPoint y: 309, endPoint x: 503, endPoint y: 308, distance: 234.8
click at [503, 308] on div "It happened that time and there was another time where a normal press didn't wo…" at bounding box center [597, 297] width 415 height 73
click at [775, 304] on div "It happened that time and there was another time where a normal press didn't wo…" at bounding box center [597, 297] width 415 height 73
drag, startPoint x: 736, startPoint y: 310, endPoint x: 388, endPoint y: 317, distance: 348.2
click at [390, 316] on div "It happened that time and there was another time where a normal press didn't wo…" at bounding box center [597, 297] width 415 height 73
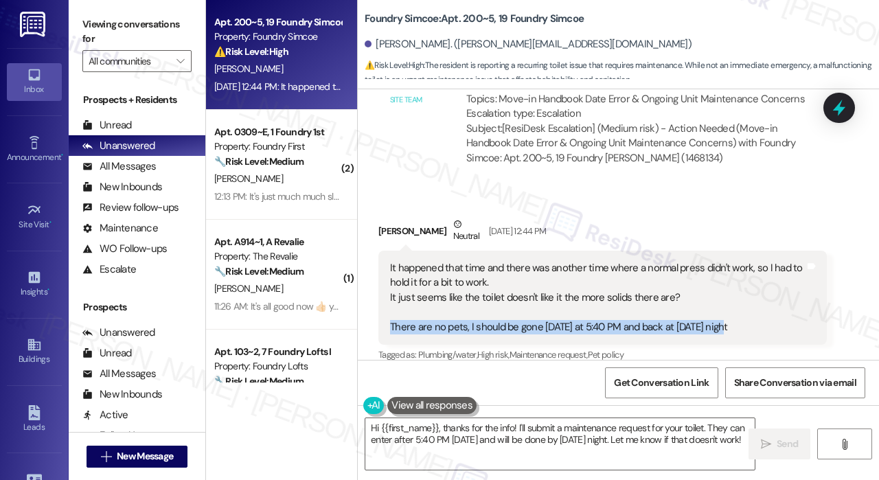
copy div "There are no pets, I should be gone today at 5:40 PM and back at Sunday night"
click at [456, 435] on textarea "Hi {{first_name}}, thanks for the info! I'll submit a maintenance request for y…" at bounding box center [559, 444] width 389 height 52
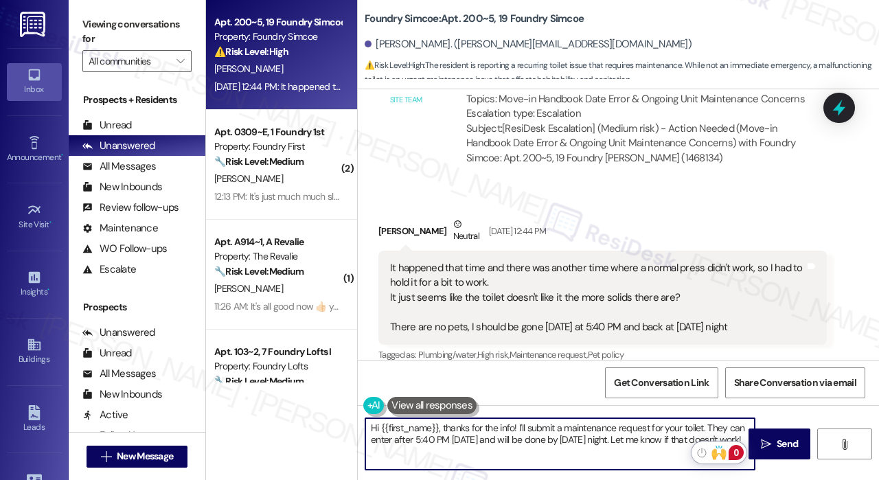
drag, startPoint x: 518, startPoint y: 427, endPoint x: 740, endPoint y: 450, distance: 223.6
click at [740, 450] on html "Inbox Go to Inbox Announcement • Send A Text Announcement Site Visit • Go to Si…" at bounding box center [439, 240] width 879 height 480
paste textarea "Just to clarify, do we have your permission to enter during your absence to add…"
type textarea "Hi {{first_name}}, thanks for the info! Just to clarify, do we have your permis…"
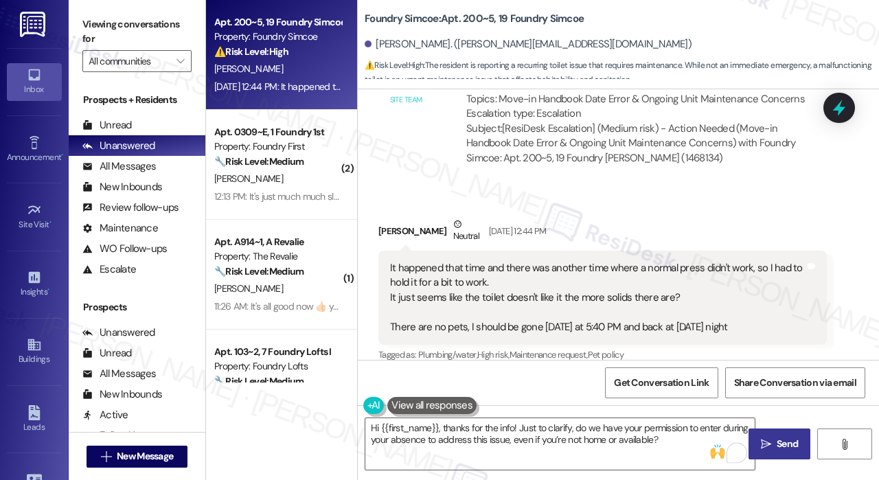
click at [769, 444] on icon "" at bounding box center [766, 444] width 10 height 11
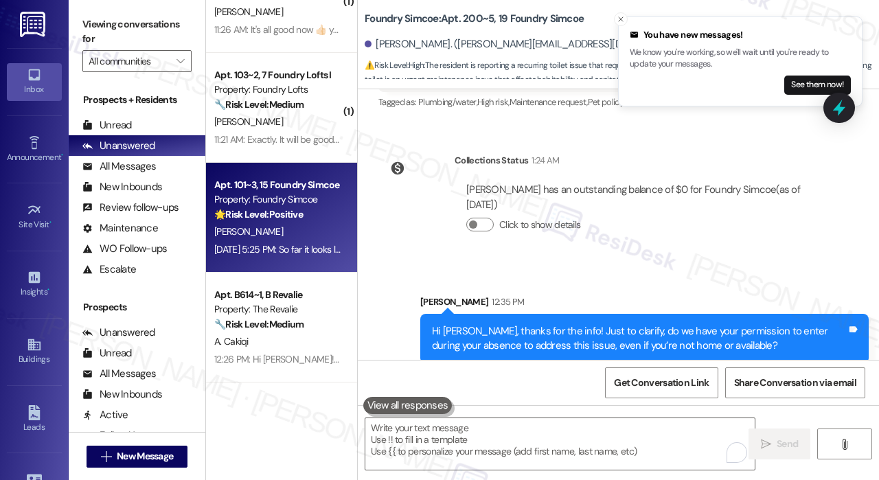
scroll to position [2, 0]
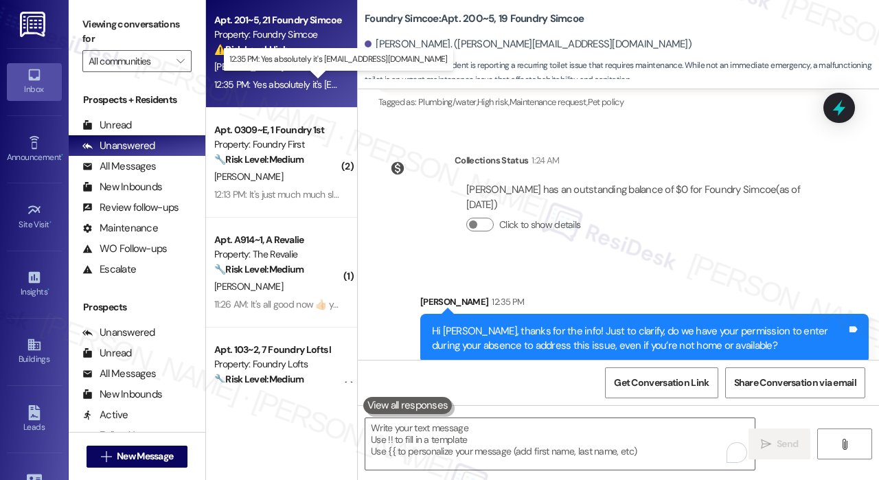
click at [308, 89] on div "12:35 PM: Yes absolutely it's Pat.A.kearney1@live.com 12:35 PM: Yes absolutely …" at bounding box center [340, 84] width 253 height 12
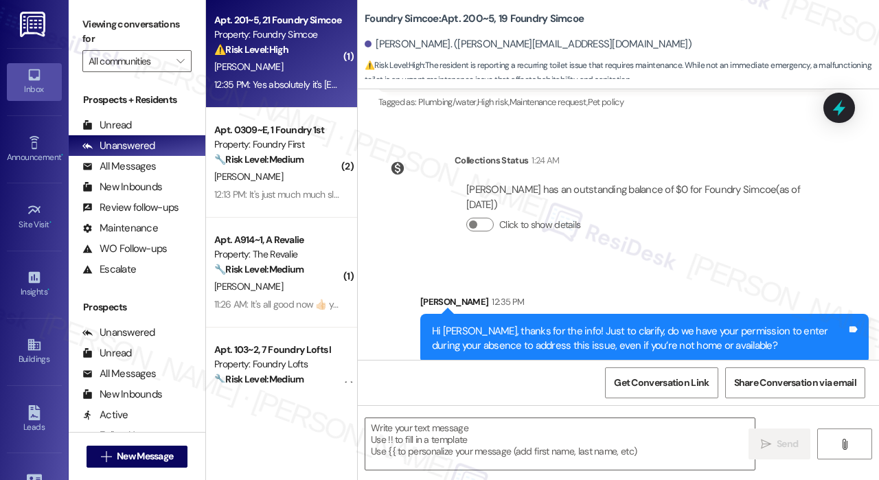
type textarea "Fetching suggested responses. Please feel free to read through the conversation…"
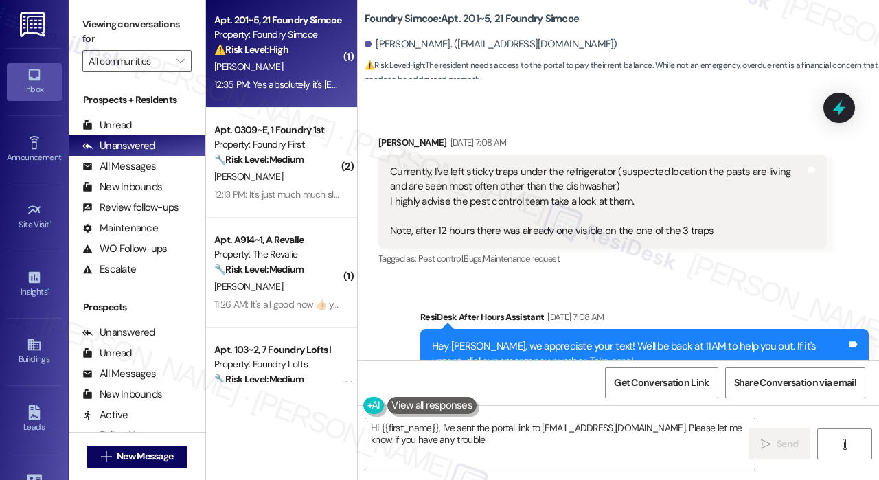
scroll to position [44671, 0]
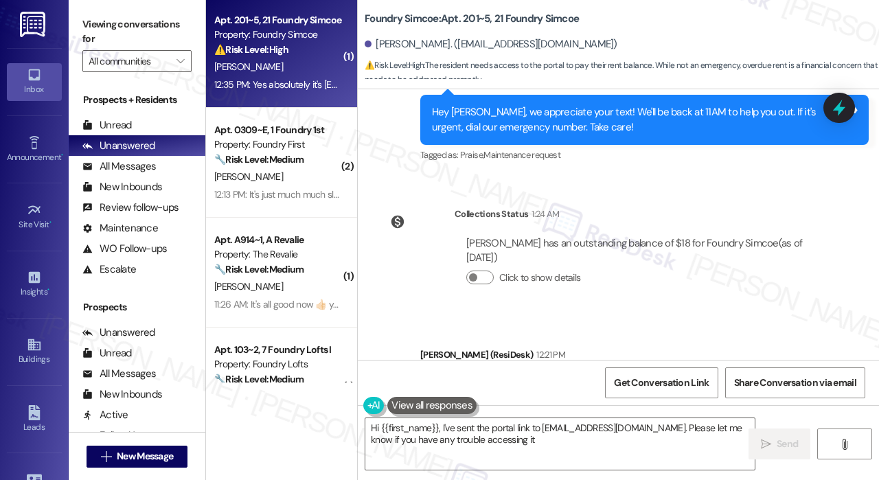
type textarea "Hi {{first_name}}, I've sent the portal link to Pat.A.kearney1@live.com. Please…"
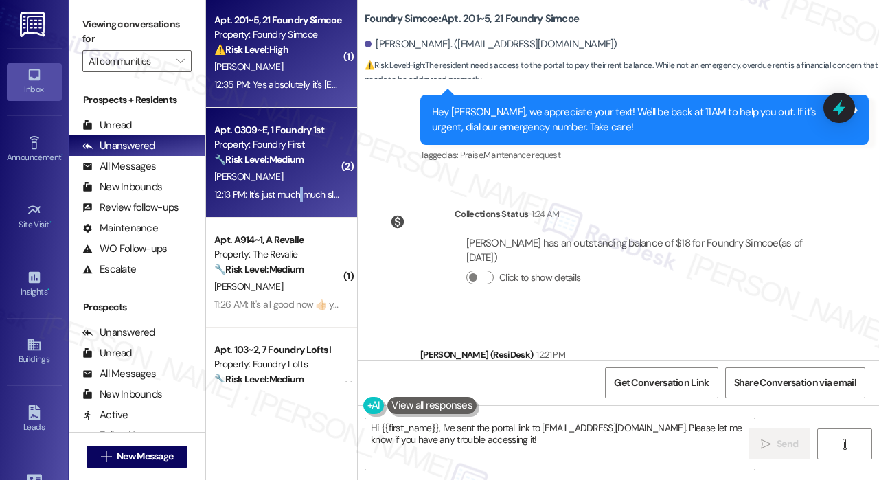
click at [302, 190] on div "12:13 PM: It's just much much slower then what it used to be 12:13 PM: It's jus…" at bounding box center [331, 194] width 234 height 12
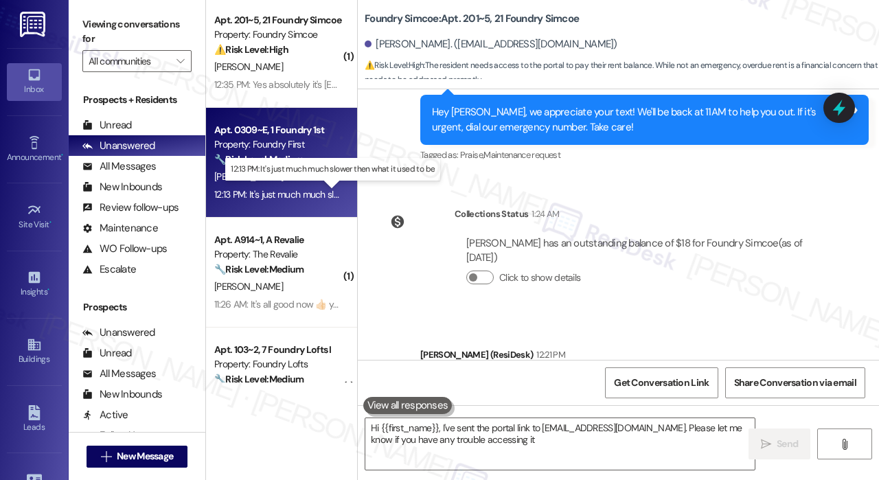
type textarea "Hi {{first_name}}, I've sent the portal link to Pat.A.kearney1@live.com. Please…"
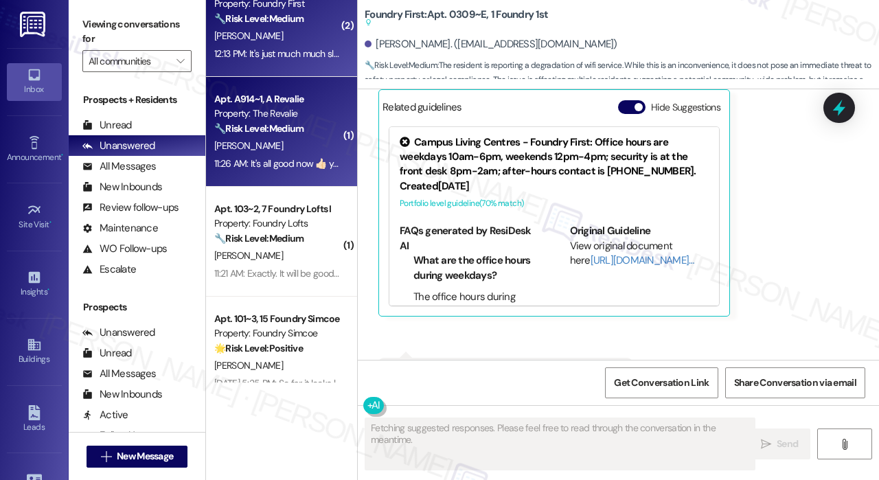
scroll to position [167, 0]
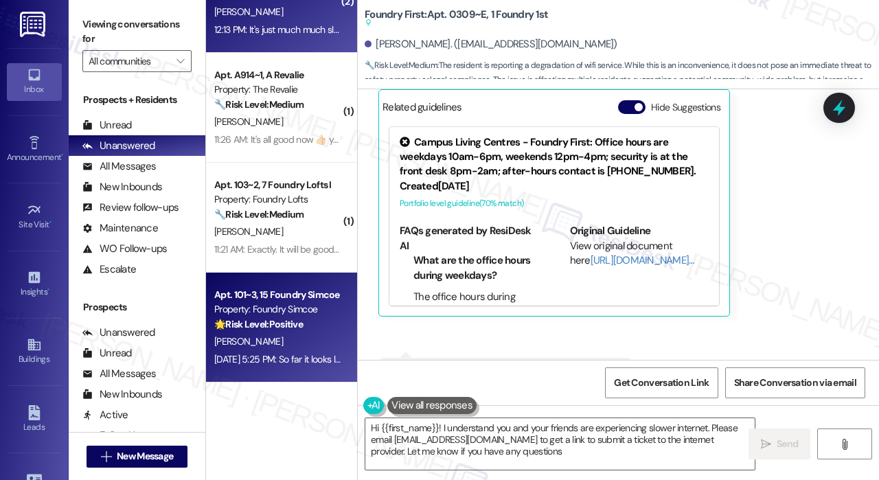
type textarea "Hi {{first_name}}! I understand you and your friends are experiencing slower in…"
click at [298, 334] on div "[PERSON_NAME]" at bounding box center [278, 341] width 130 height 17
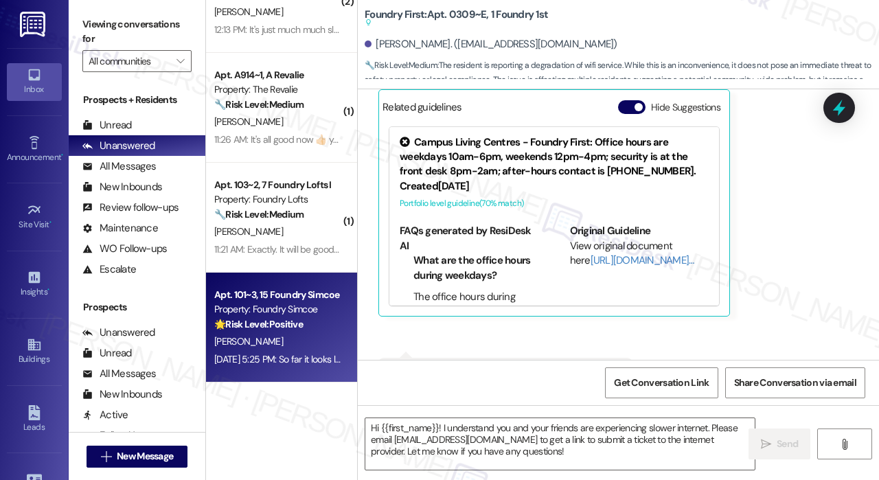
type textarea "Fetching suggested responses. Please feel free to read through the conversation…"
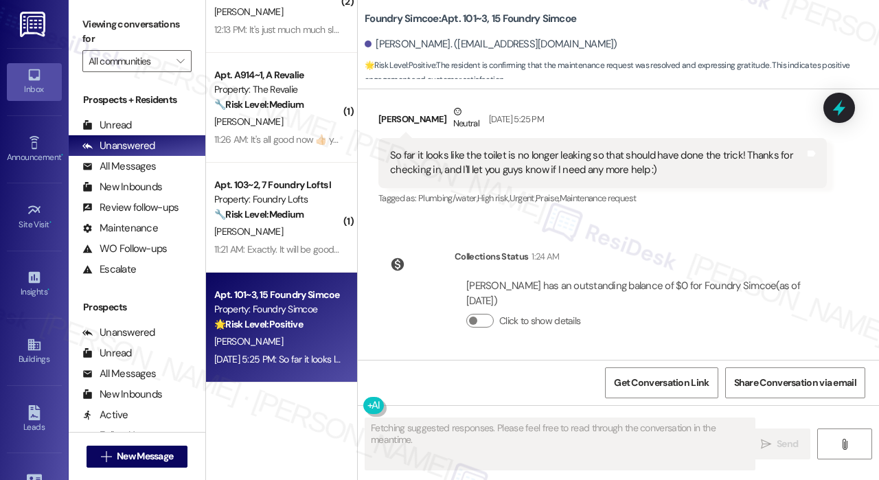
scroll to position [2730, 0]
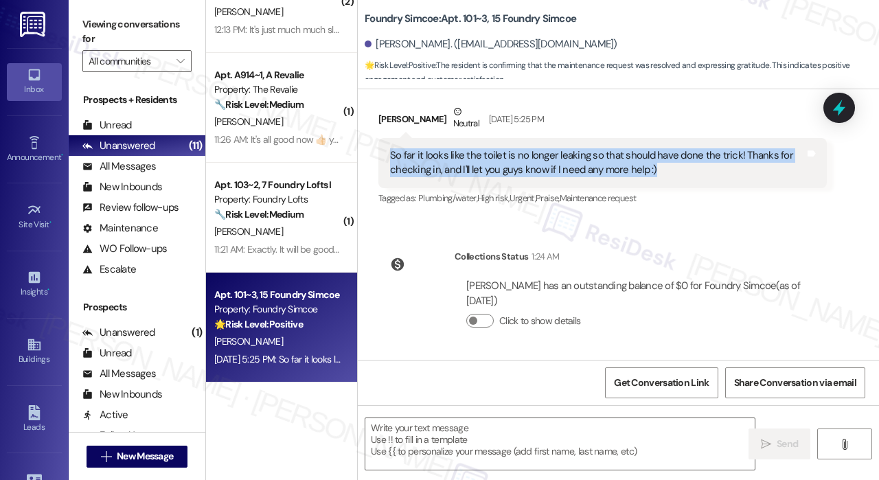
drag, startPoint x: 659, startPoint y: 168, endPoint x: 388, endPoint y: 156, distance: 271.5
click at [390, 156] on div "So far it looks like the toilet is no longer leaking so that should have done t…" at bounding box center [597, 163] width 415 height 30
copy div "So far it looks like the toilet is no longer leaking so that should have done t…"
click at [509, 447] on textarea at bounding box center [559, 444] width 389 height 52
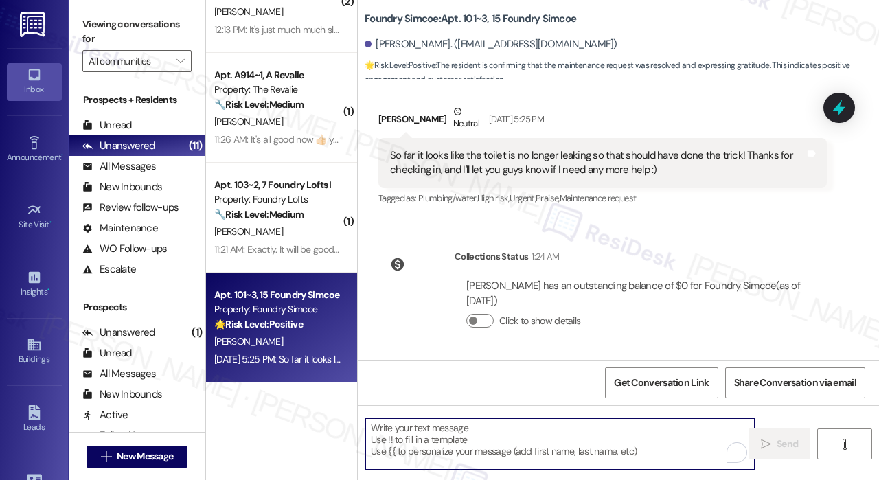
paste textarea "Thank you for reaching out. I’m glad to hear the toilet is no longer leaking an…"
type textarea "Thank you for reaching out. I’m glad to hear the toilet is no longer leaking an…"
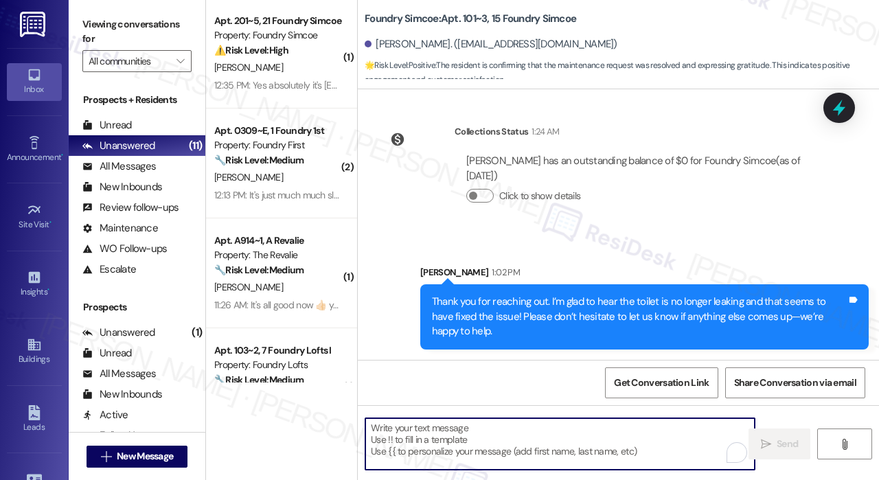
scroll to position [0, 0]
